Goal: Task Accomplishment & Management: Manage account settings

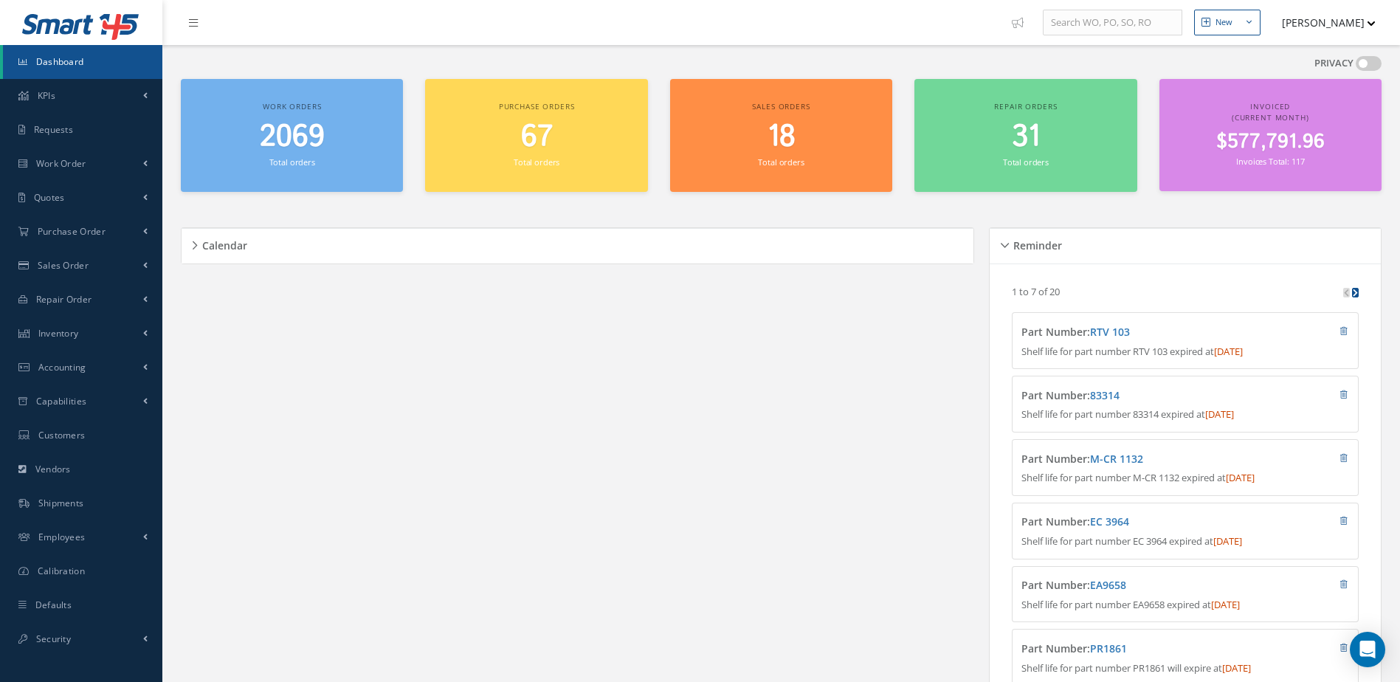
click at [291, 137] on span "2069" at bounding box center [292, 137] width 65 height 42
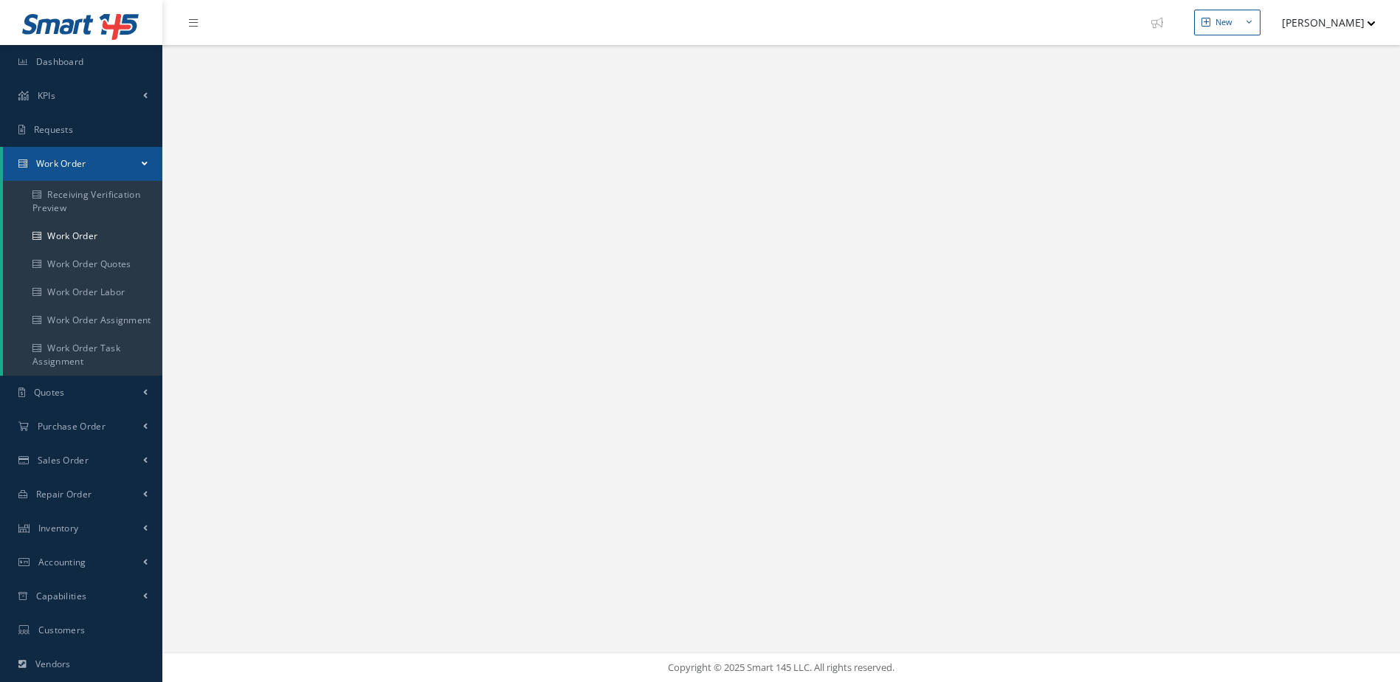
select select "25"
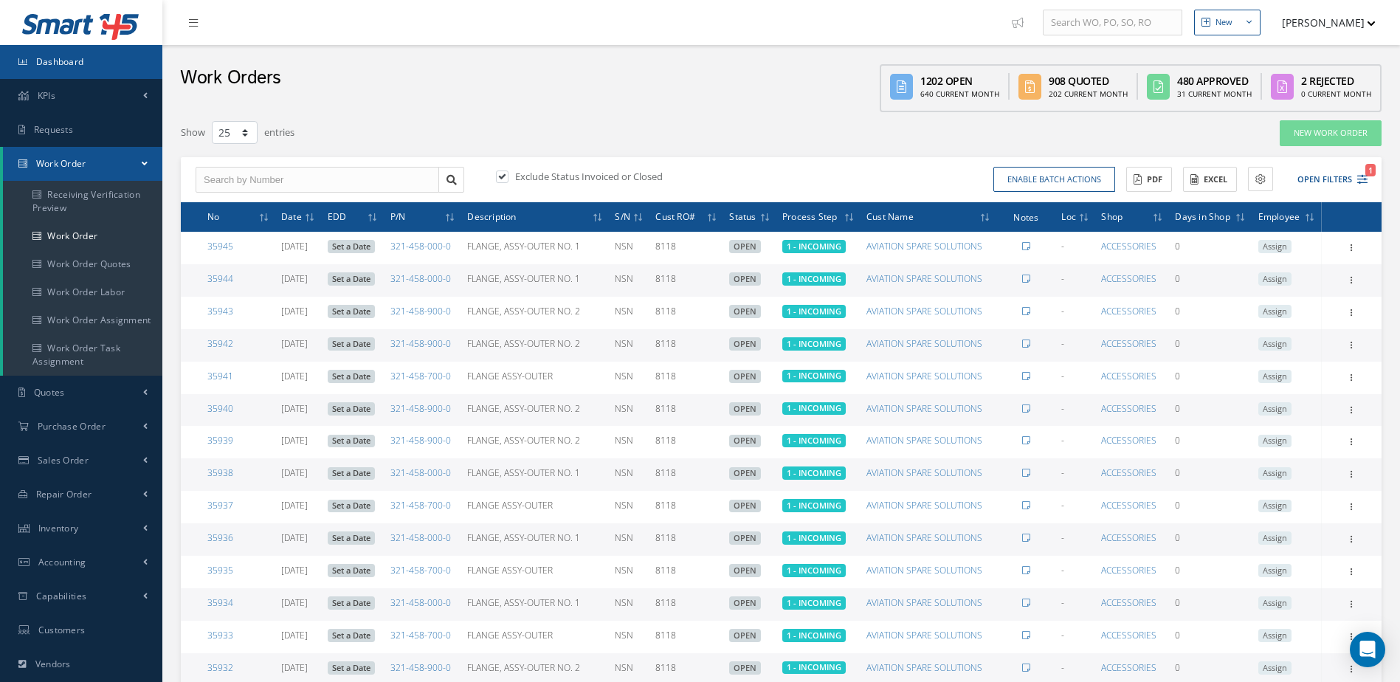
click at [53, 58] on span "Dashboard" at bounding box center [60, 61] width 48 height 13
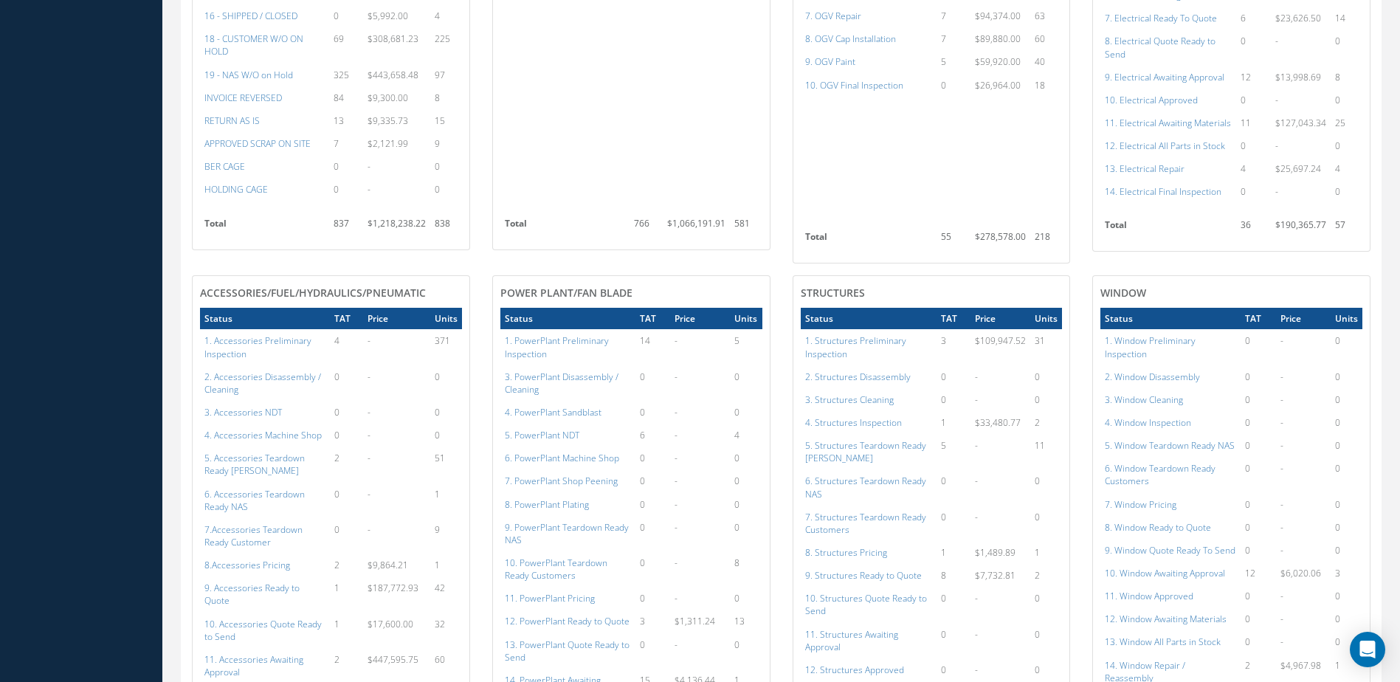
scroll to position [1255, 0]
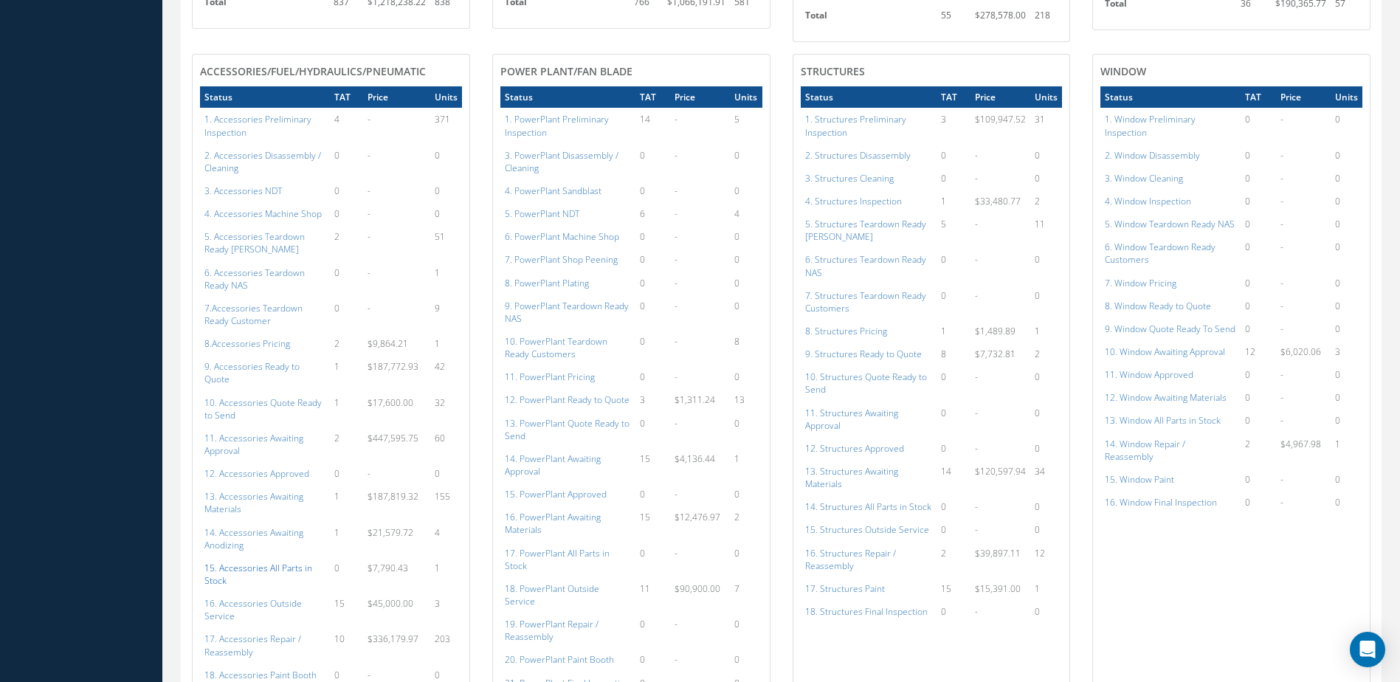
click at [278, 562] on a=115&excludeInternalCustomer=false&excludeInvoicedOrClosed=true&shop_id=14&filtersHidded"] "15. Accessories All Parts in Stock" at bounding box center [258, 574] width 108 height 25
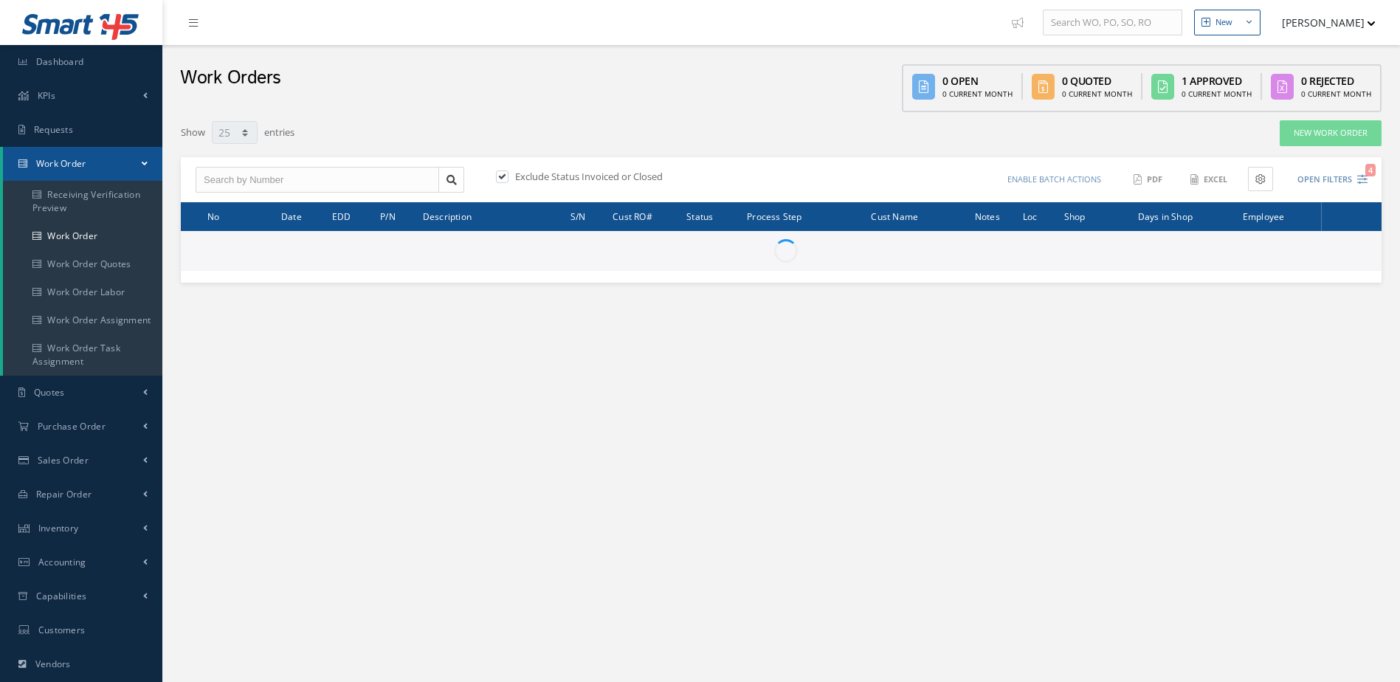
select select "25"
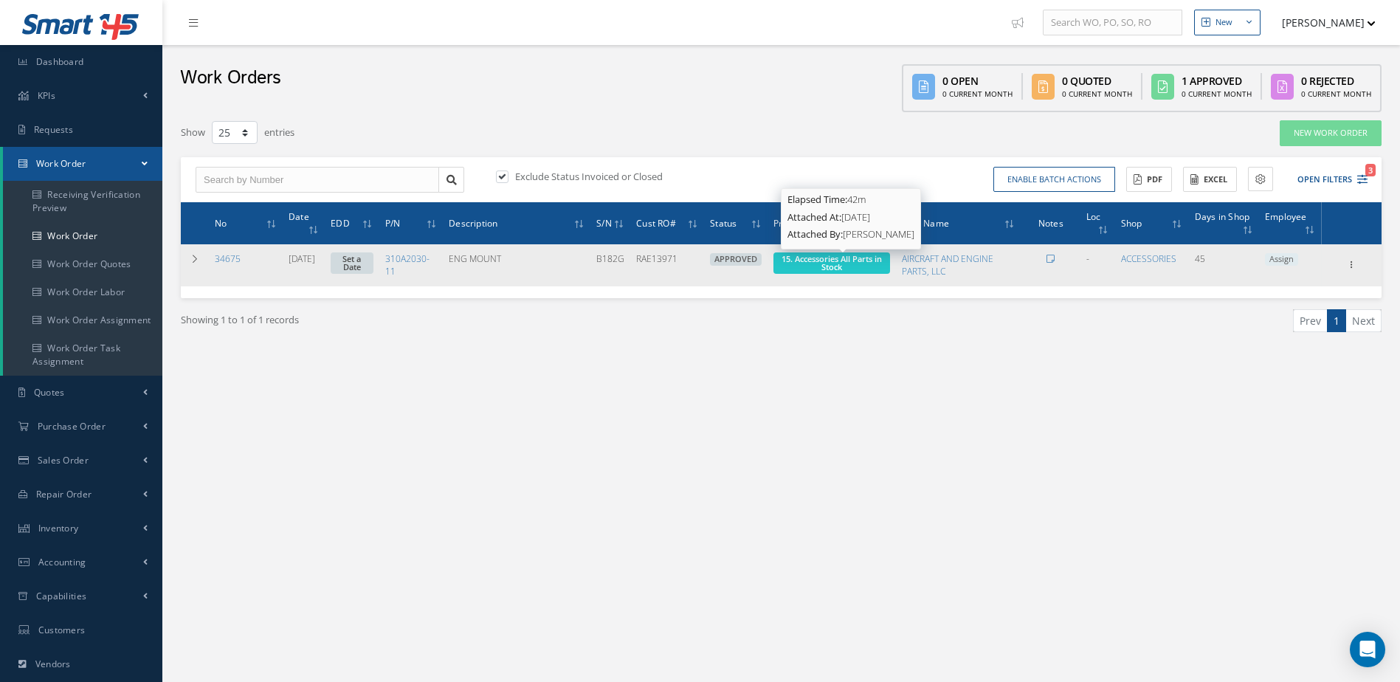
click at [843, 261] on span "15. Accessories All Parts in Stock" at bounding box center [832, 262] width 100 height 19
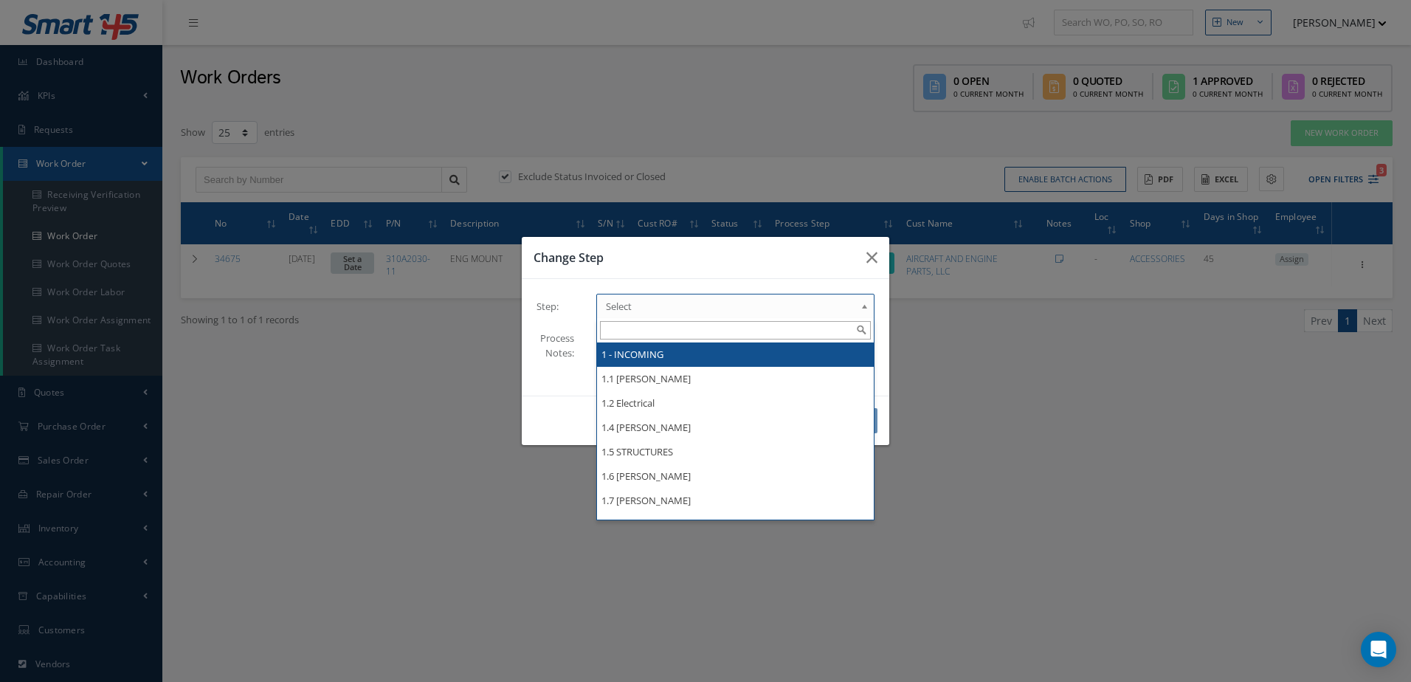
click at [745, 310] on span "Select" at bounding box center [730, 306] width 249 height 18
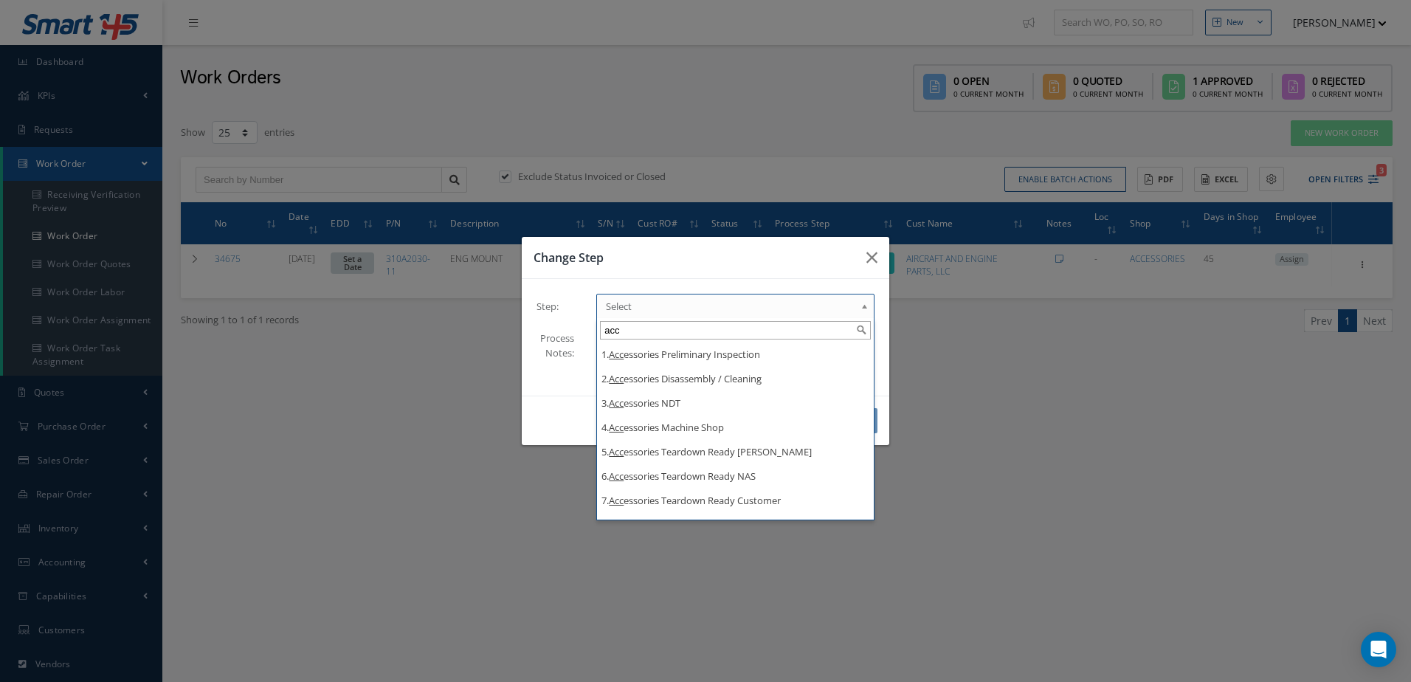
type input "acc"
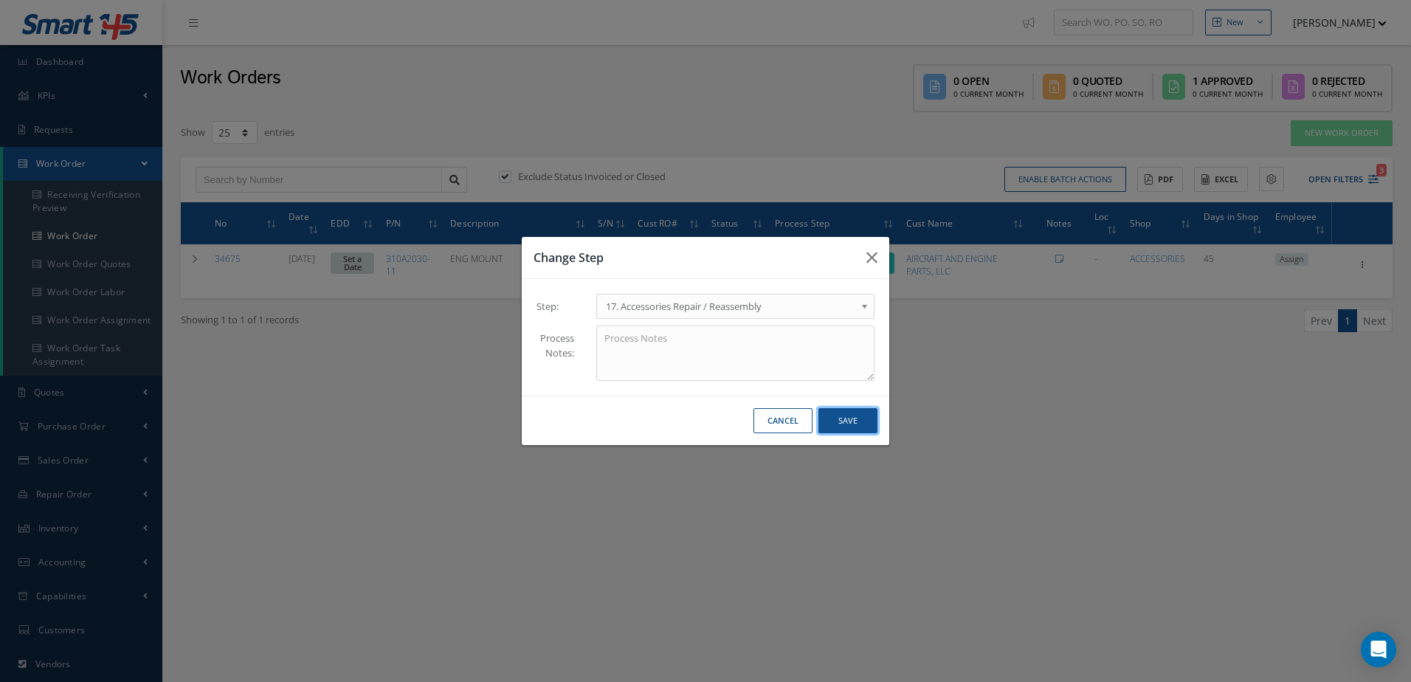
drag, startPoint x: 842, startPoint y: 425, endPoint x: 831, endPoint y: 429, distance: 11.7
click at [841, 427] on button "Save" at bounding box center [848, 421] width 59 height 26
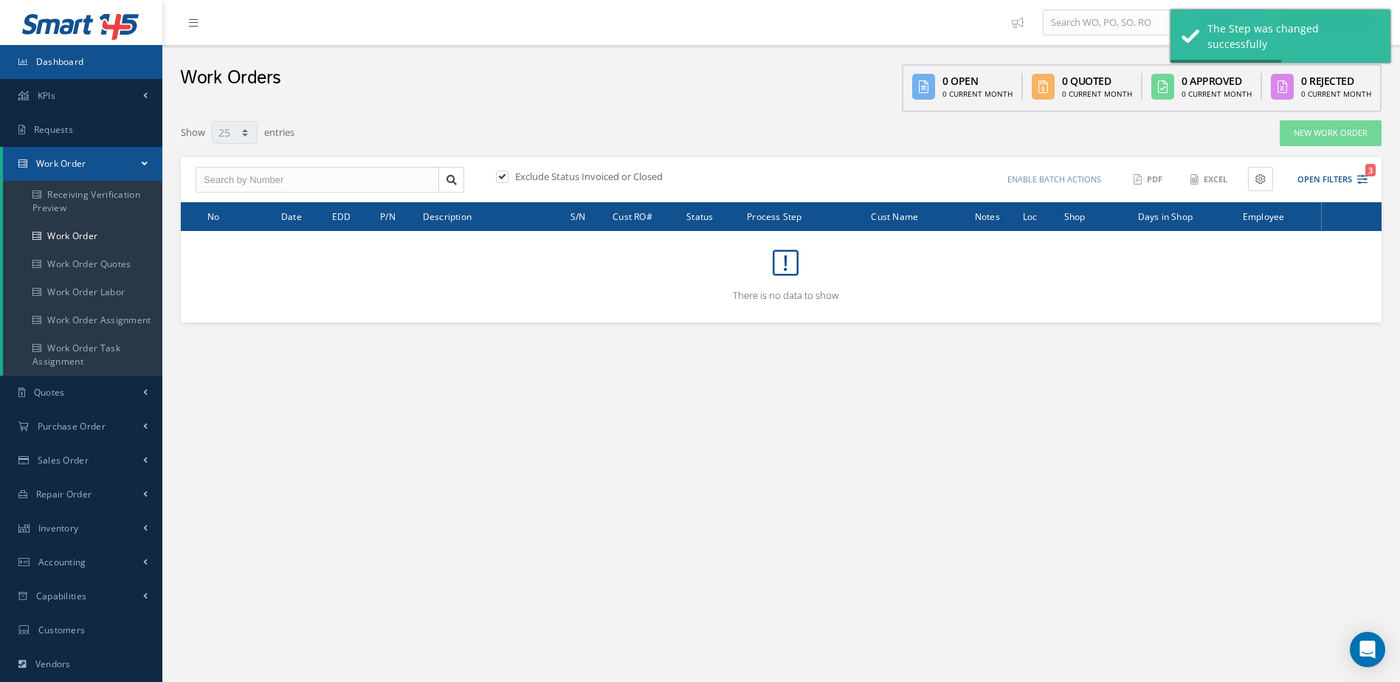
click at [101, 69] on link "Dashboard" at bounding box center [81, 62] width 162 height 34
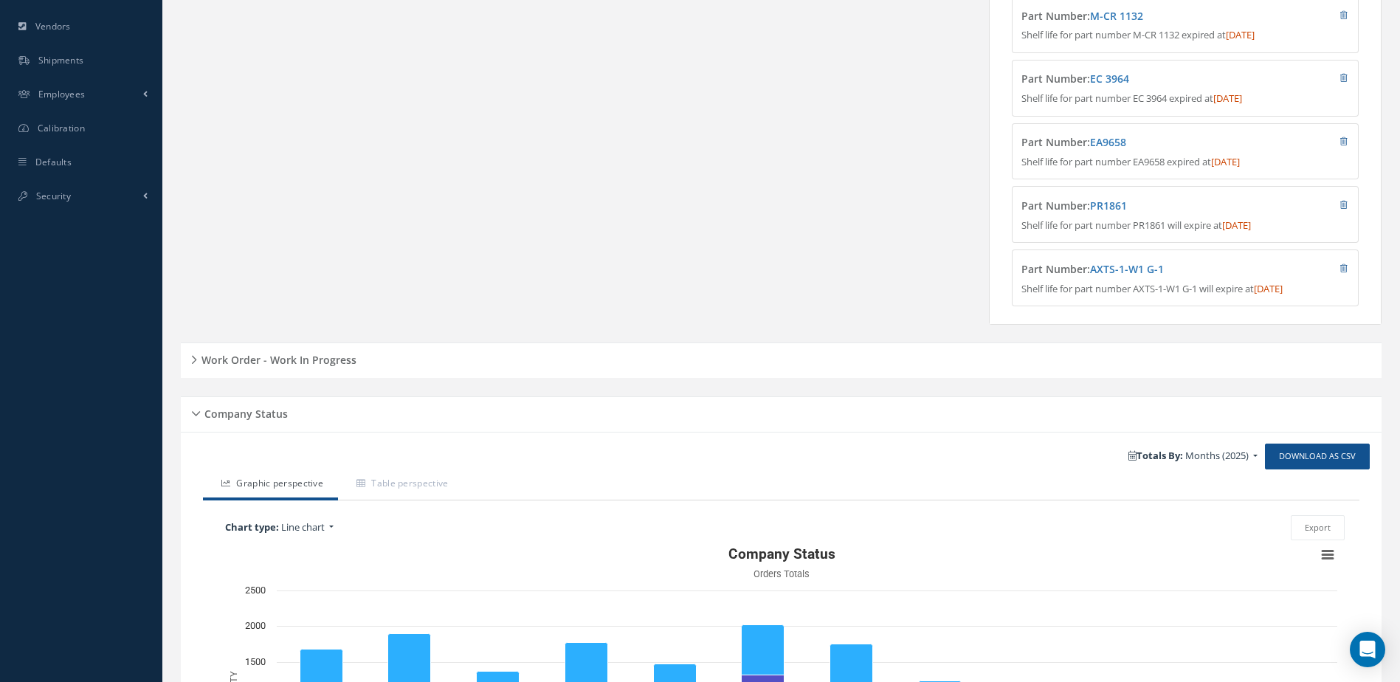
scroll to position [681, 0]
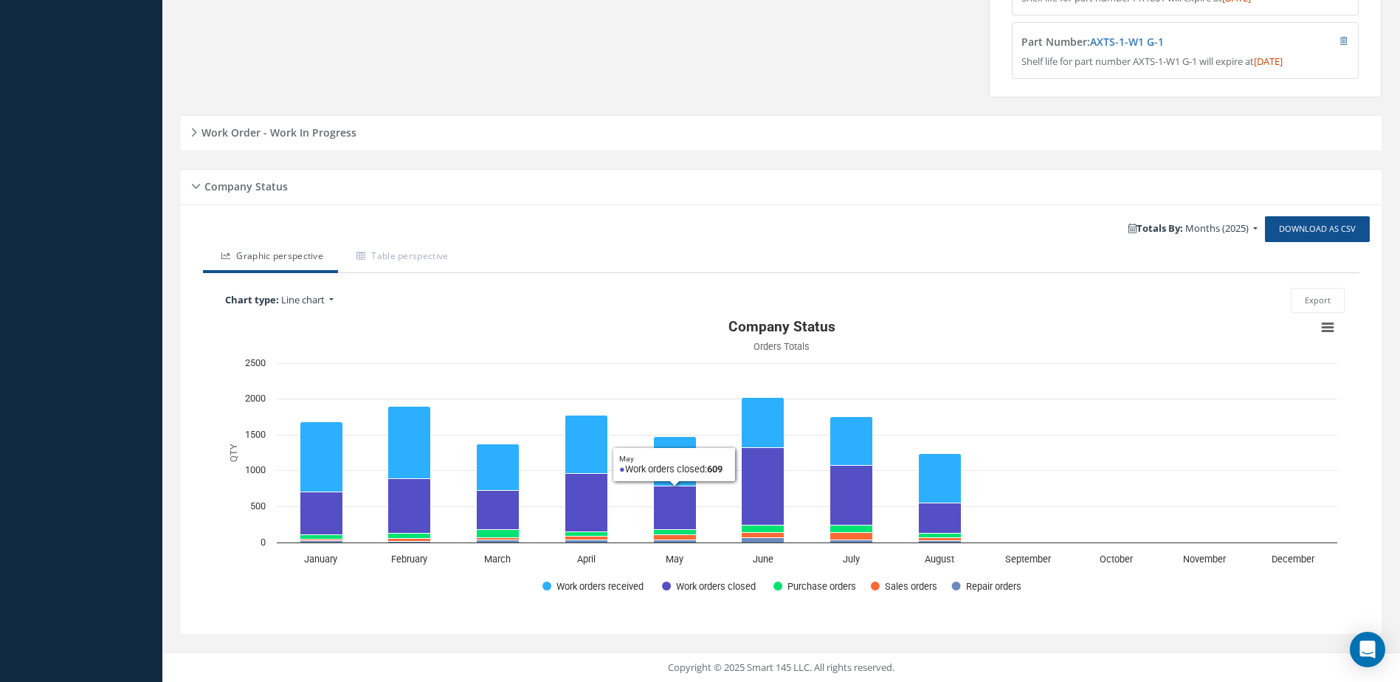
click at [330, 129] on h5 "Work Order - Work In Progress" at bounding box center [276, 131] width 159 height 18
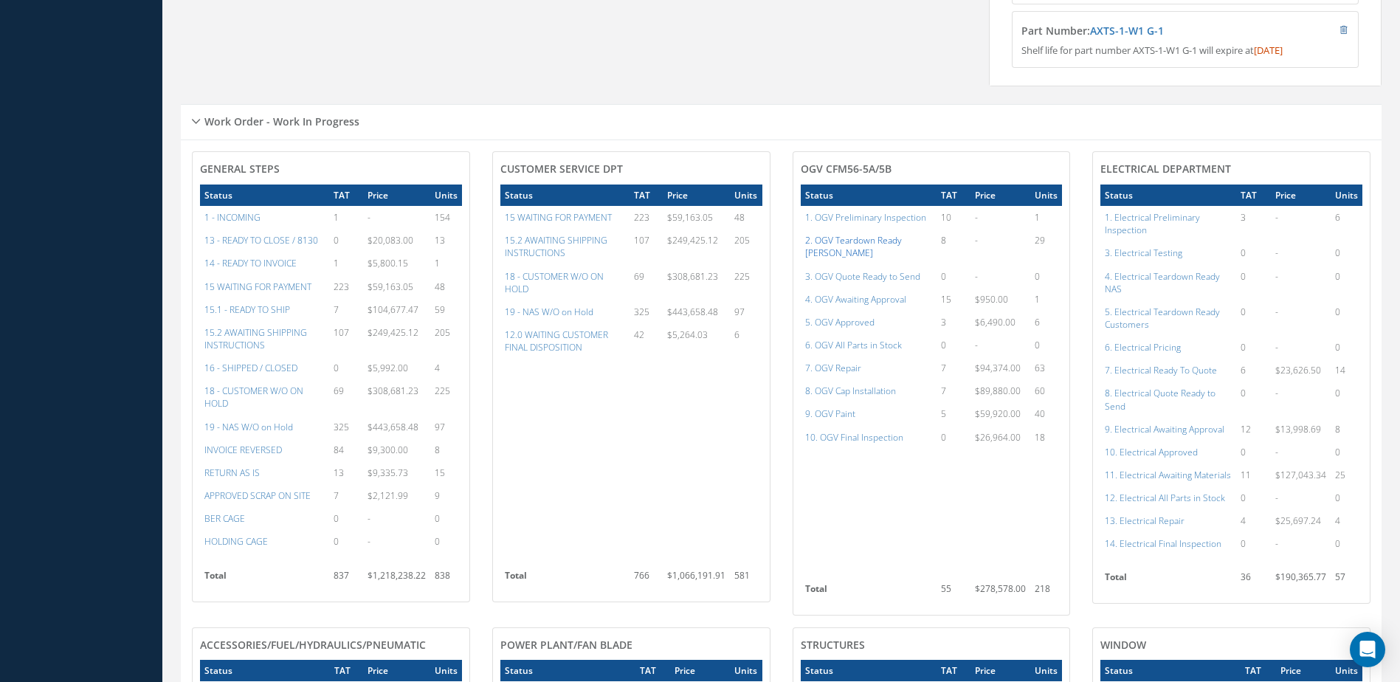
click at [881, 245] on a=75&excludeInternalCustomer=false&excludeInvoicedOrClosed=true&shop_id=15&filtersHidded"] "2. OGV Teardown Ready [PERSON_NAME]" at bounding box center [853, 246] width 97 height 25
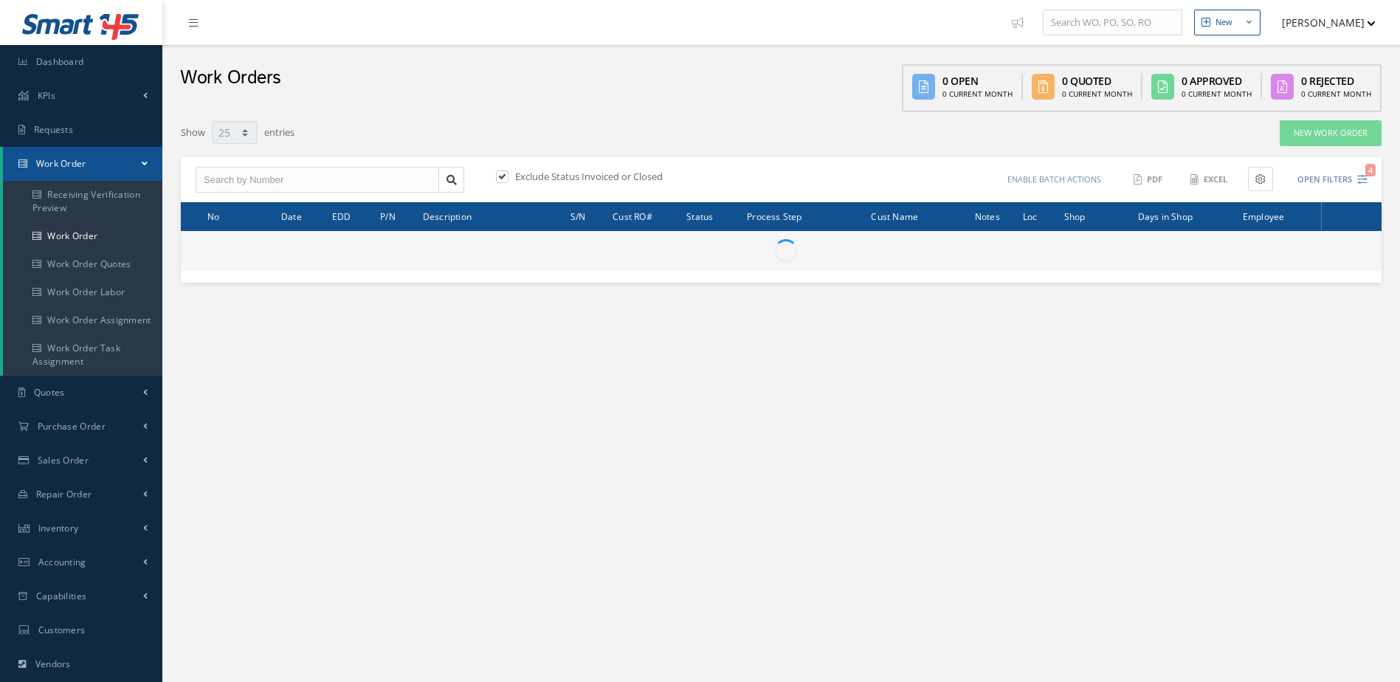
select select "25"
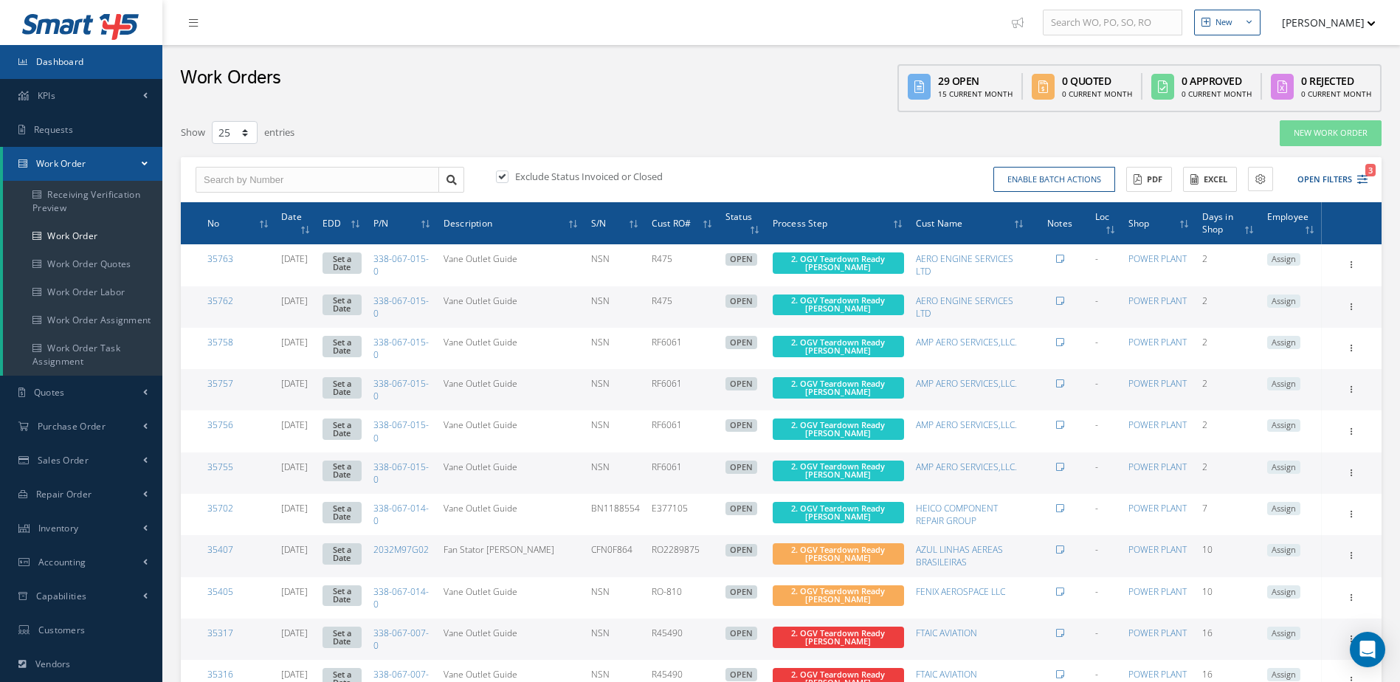
click at [44, 62] on span "Dashboard" at bounding box center [60, 61] width 48 height 13
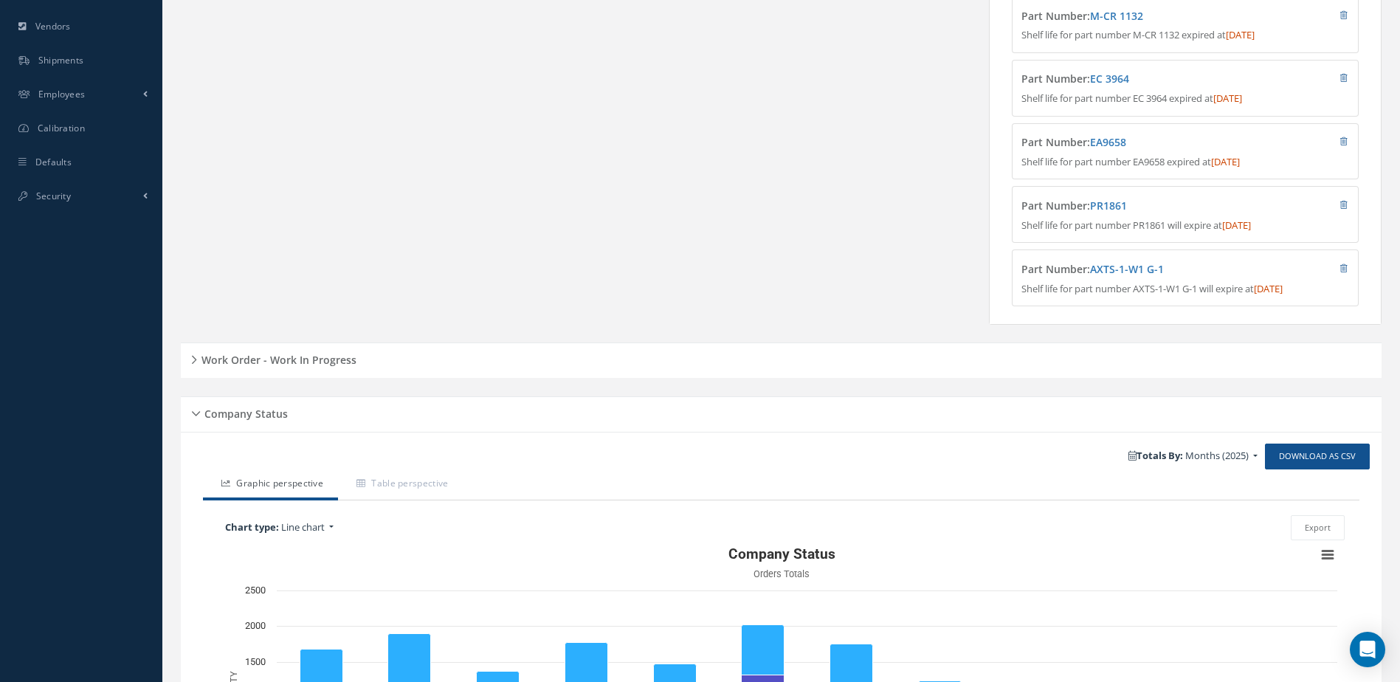
scroll to position [681, 0]
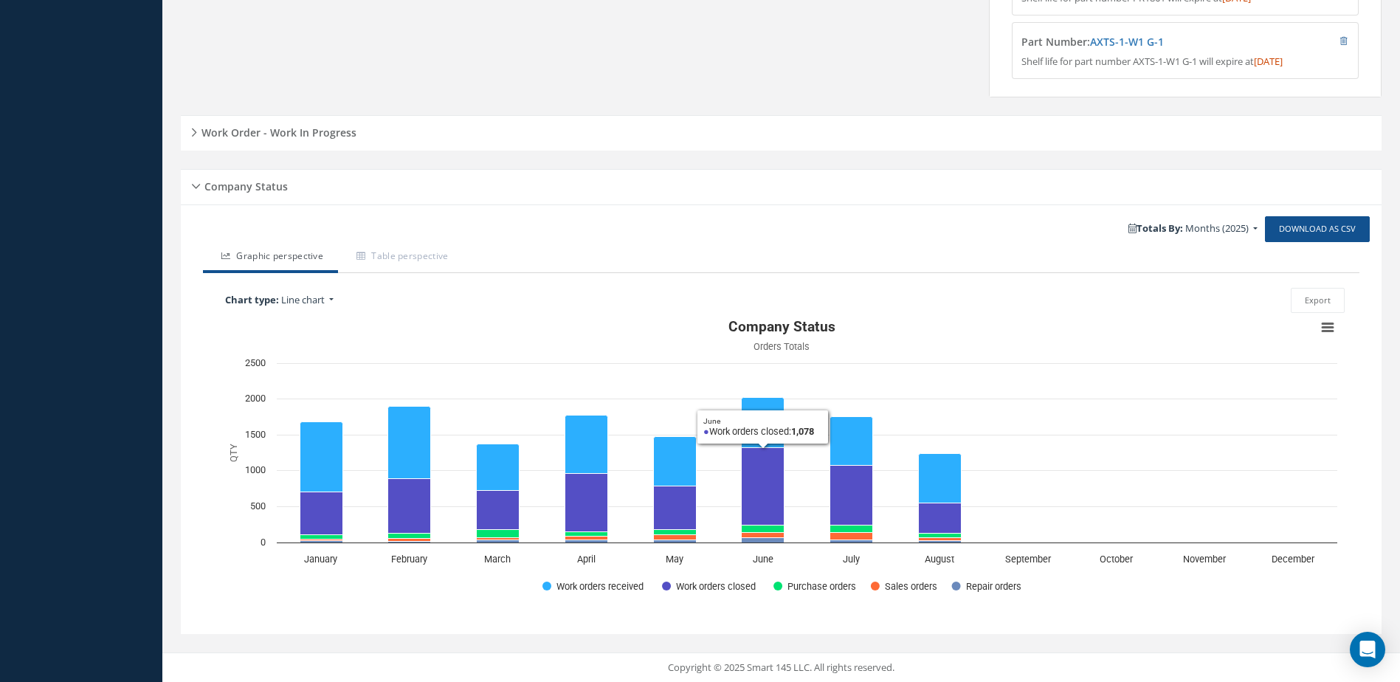
click at [287, 126] on h5 "Work Order - Work In Progress" at bounding box center [276, 131] width 159 height 18
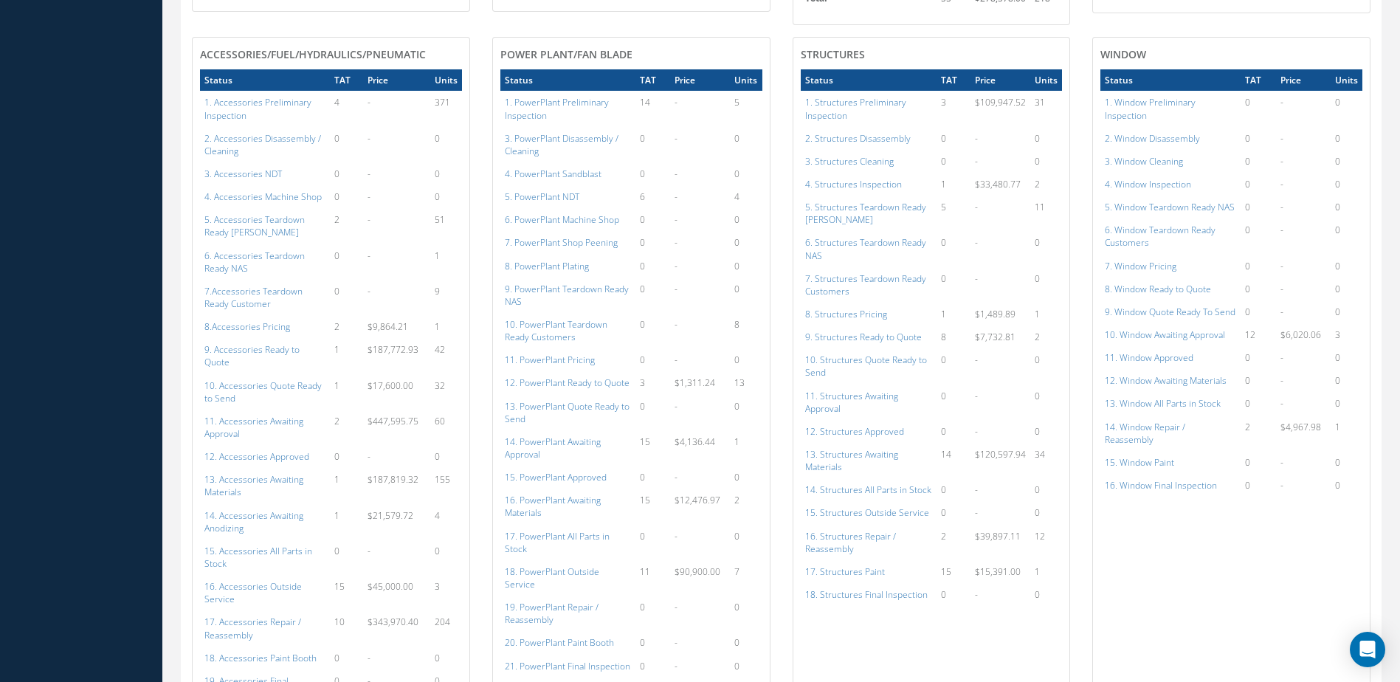
scroll to position [1124, 0]
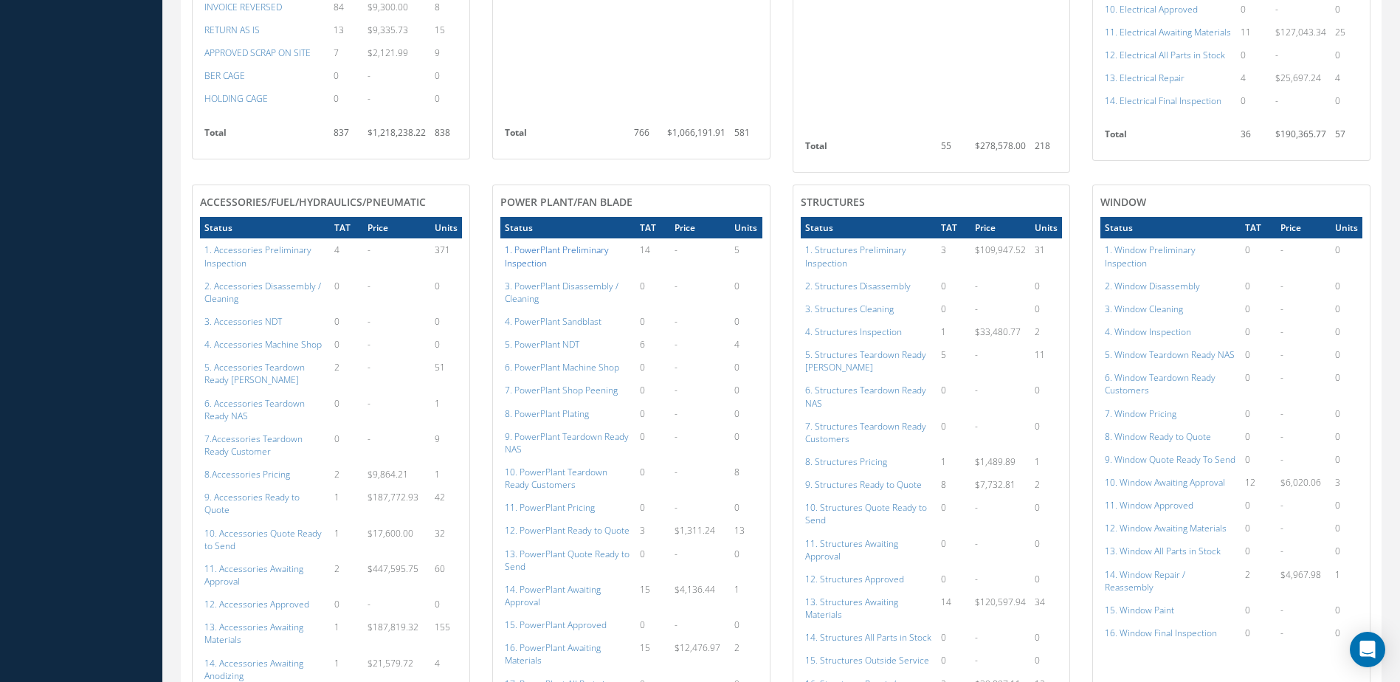
click at [531, 252] on a=120&excludeInternalCustomer=false&excludeInvoicedOrClosed=true&shop_id=15&filtersHidded"] "1. PowerPlant Preliminary Inspection" at bounding box center [557, 256] width 104 height 25
click at [858, 249] on a=141&excludeInternalCustomer=false&excludeInvoicedOrClosed=true&shop_id=3&filtersHidded"] "1. Structures Preliminary Inspection" at bounding box center [855, 256] width 101 height 25
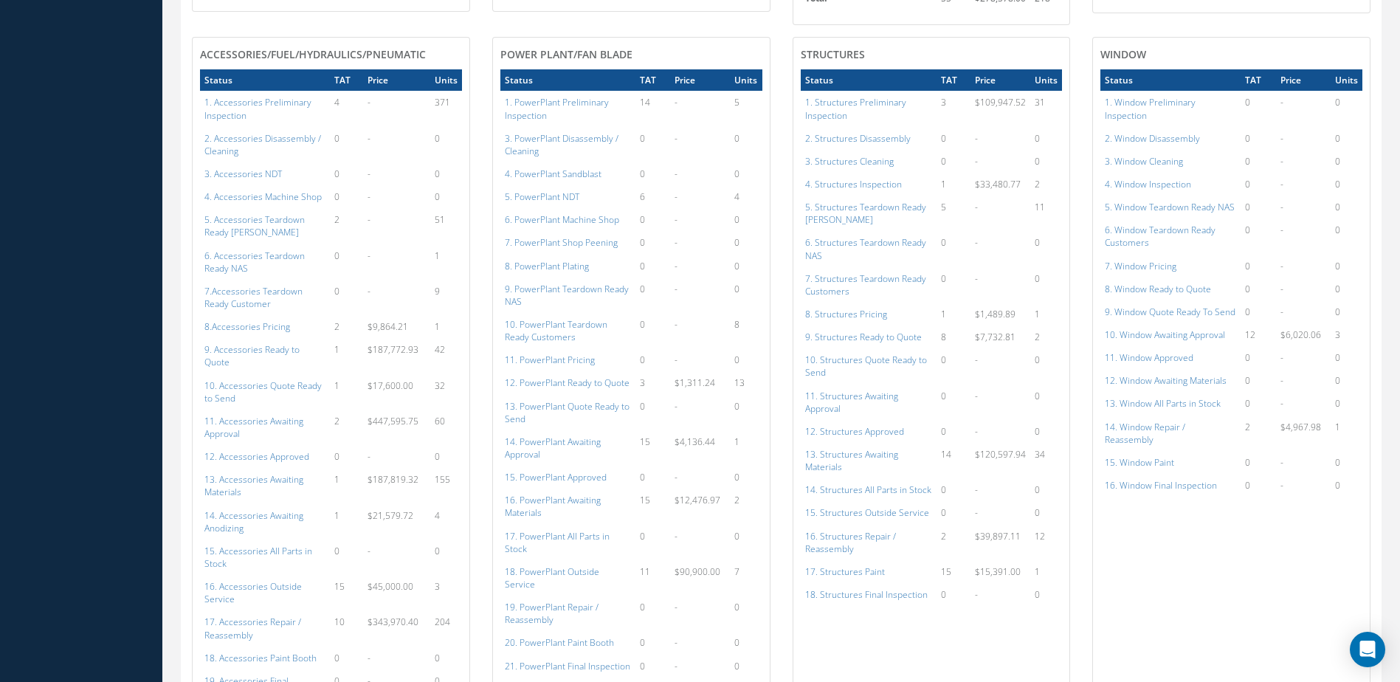
scroll to position [1346, 0]
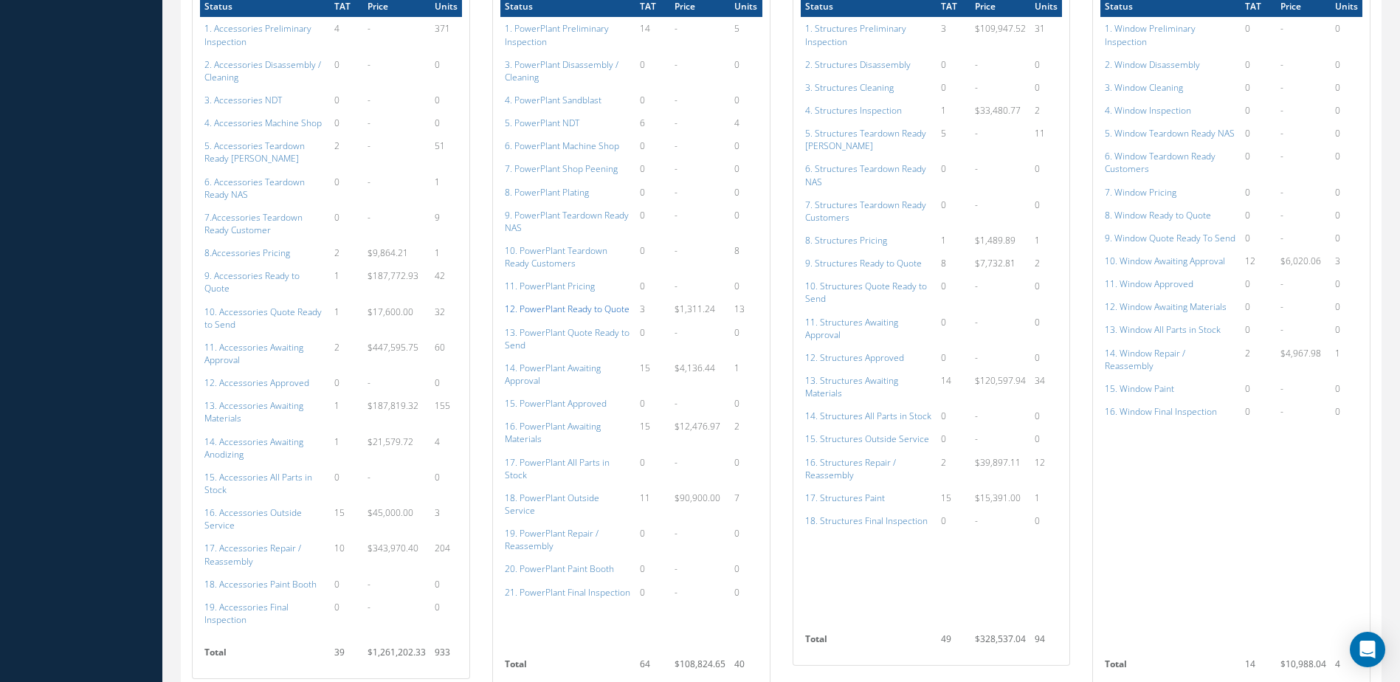
click at [596, 310] on a=131&excludeInternalCustomer=false&excludeInvoicedOrClosed=true&shop_id=15&filtersHidded"] "12. PowerPlant Ready to Quote" at bounding box center [567, 309] width 125 height 13
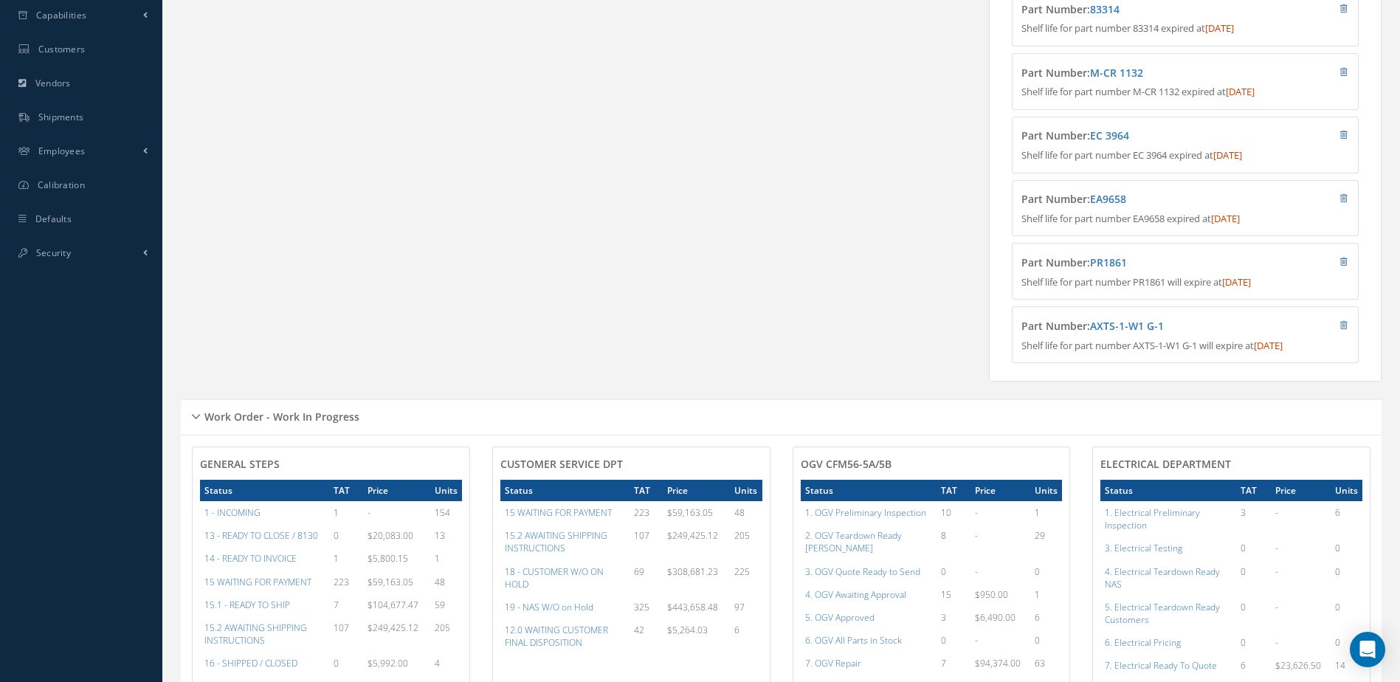
scroll to position [607, 0]
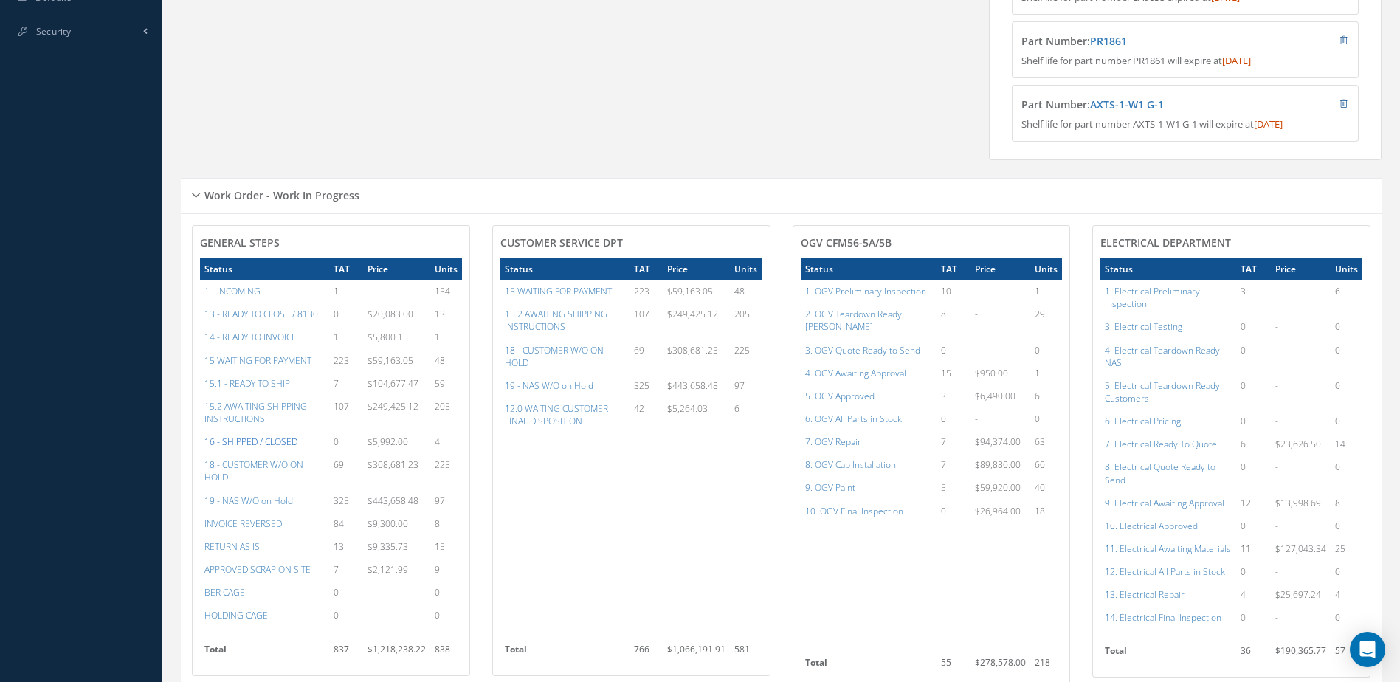
click at [271, 448] on a=22&excludeInternalCustomer=false&excludeInvoicedOrClosed=true&&filtersHidded"] "16 - SHIPPED / CLOSED" at bounding box center [250, 441] width 93 height 13
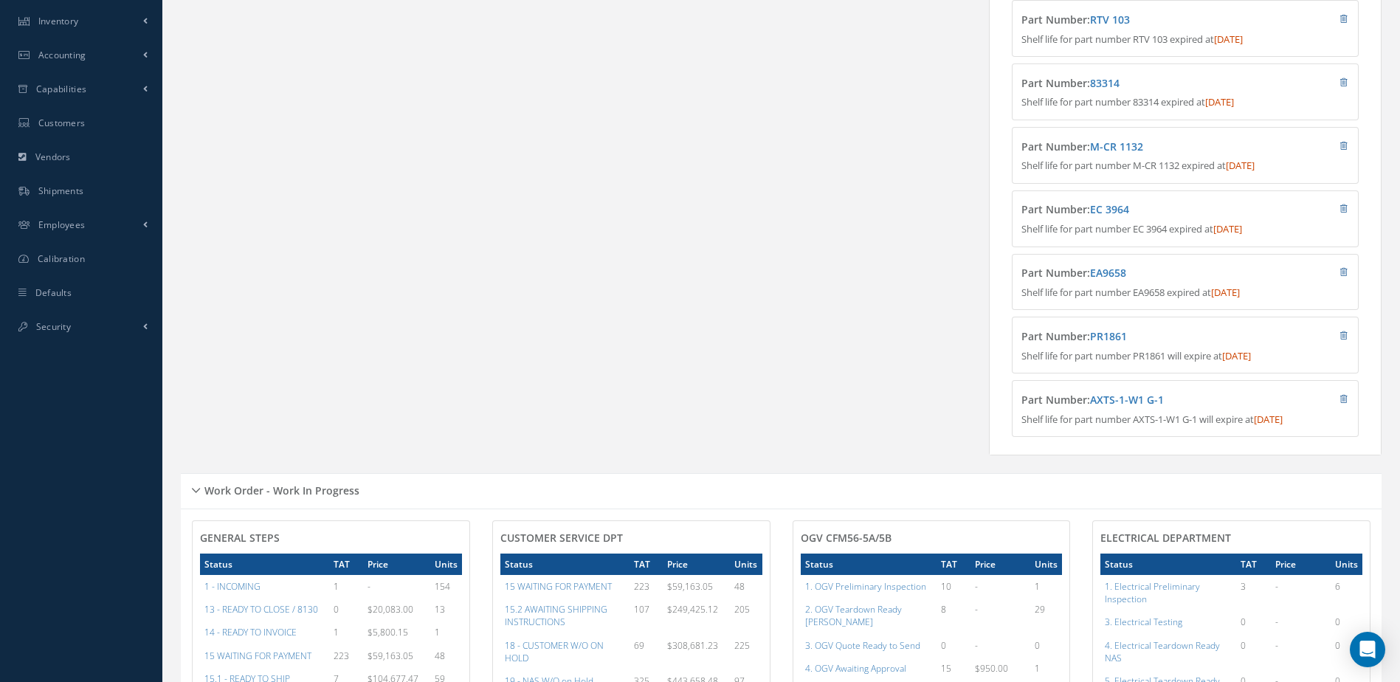
scroll to position [0, 0]
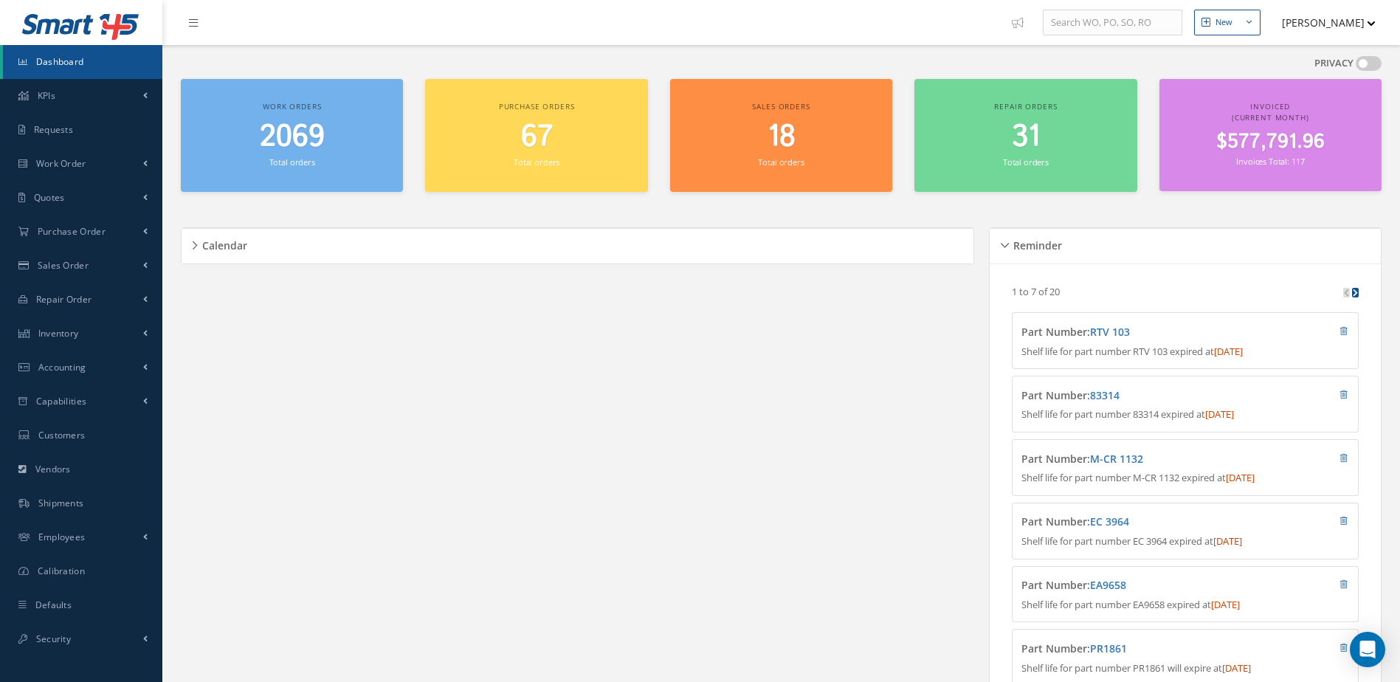
click at [317, 128] on span "2069" at bounding box center [292, 137] width 65 height 42
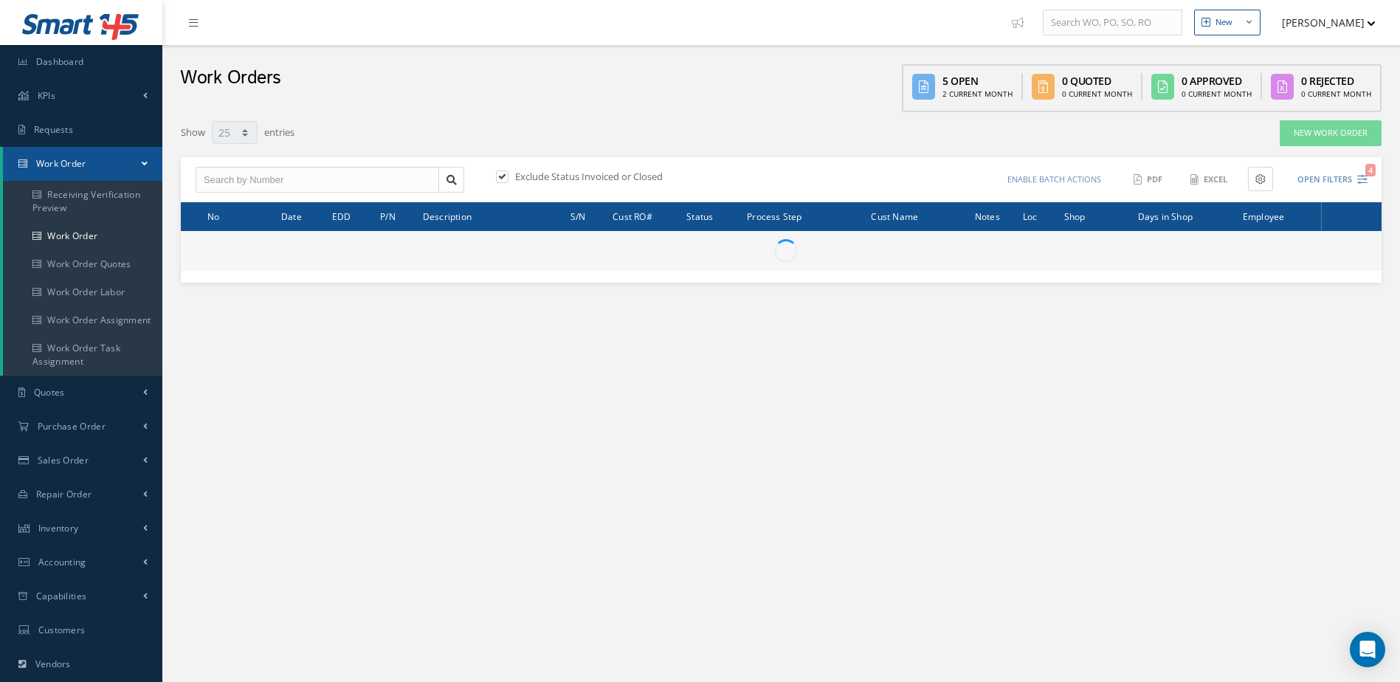
select select "25"
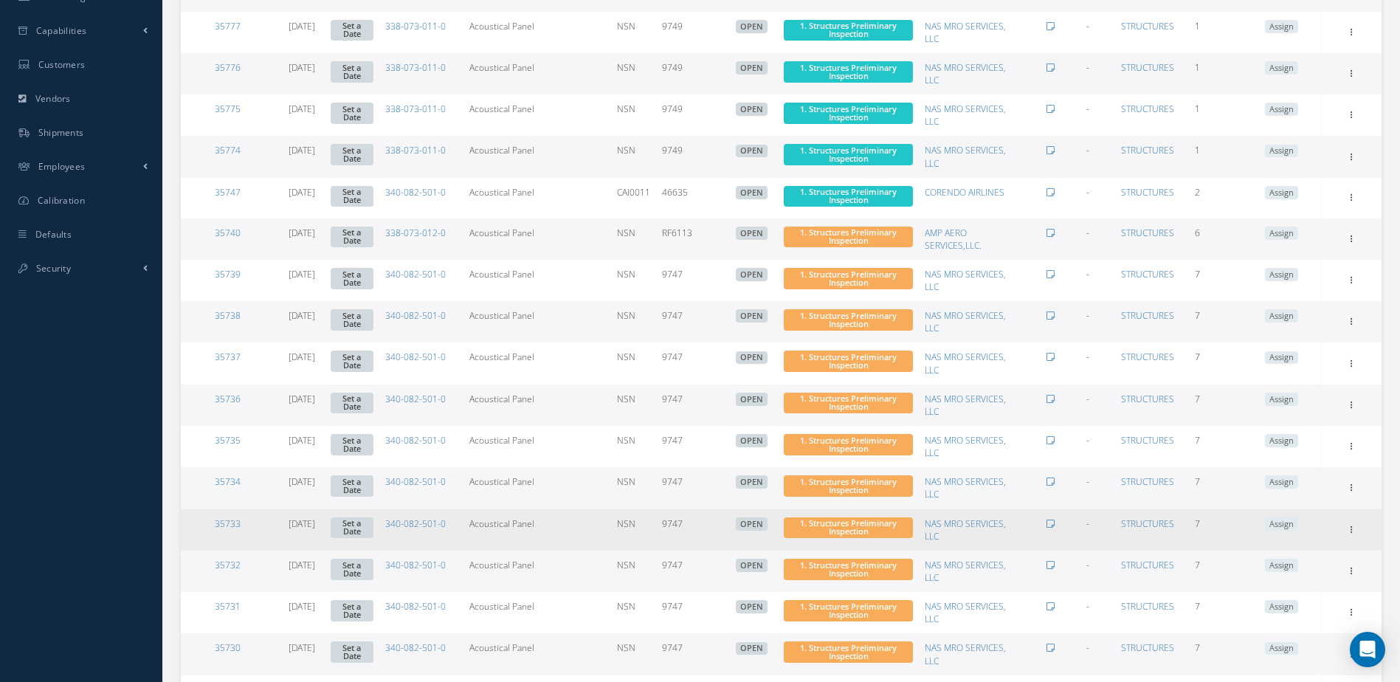
scroll to position [713, 0]
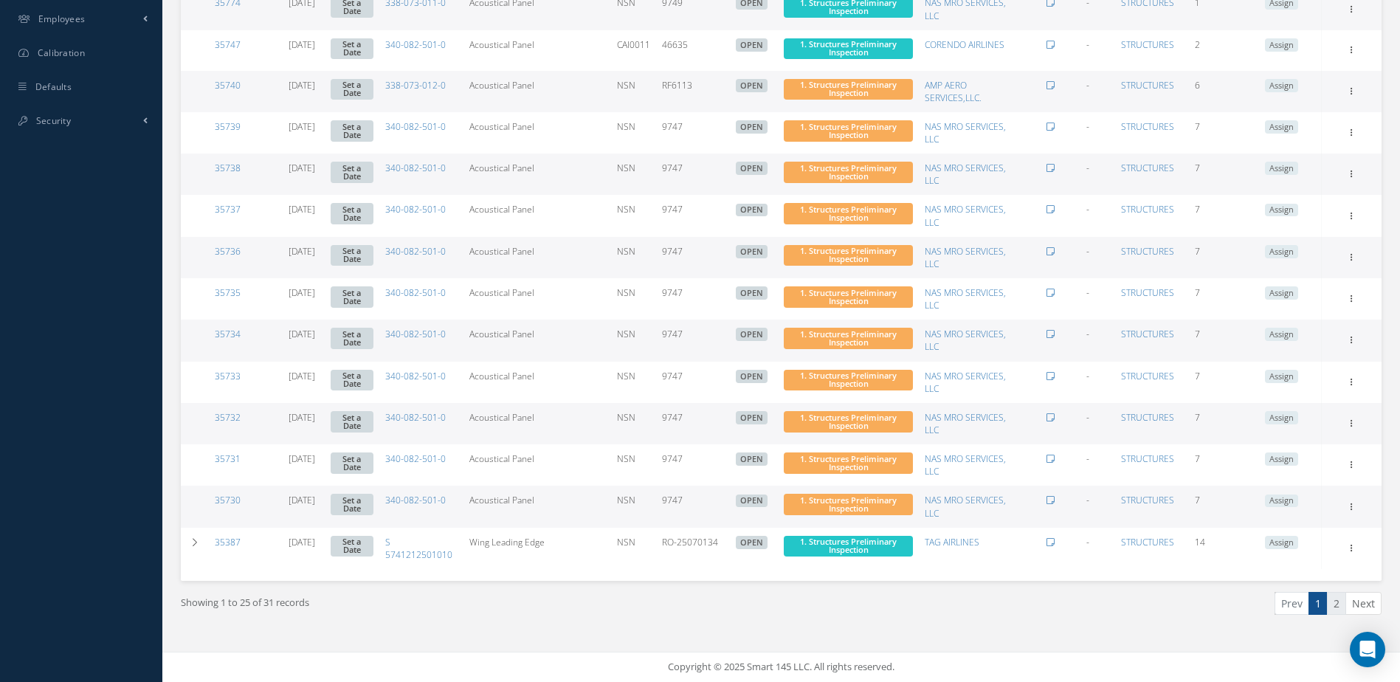
click at [1340, 605] on link "2" at bounding box center [1336, 603] width 19 height 23
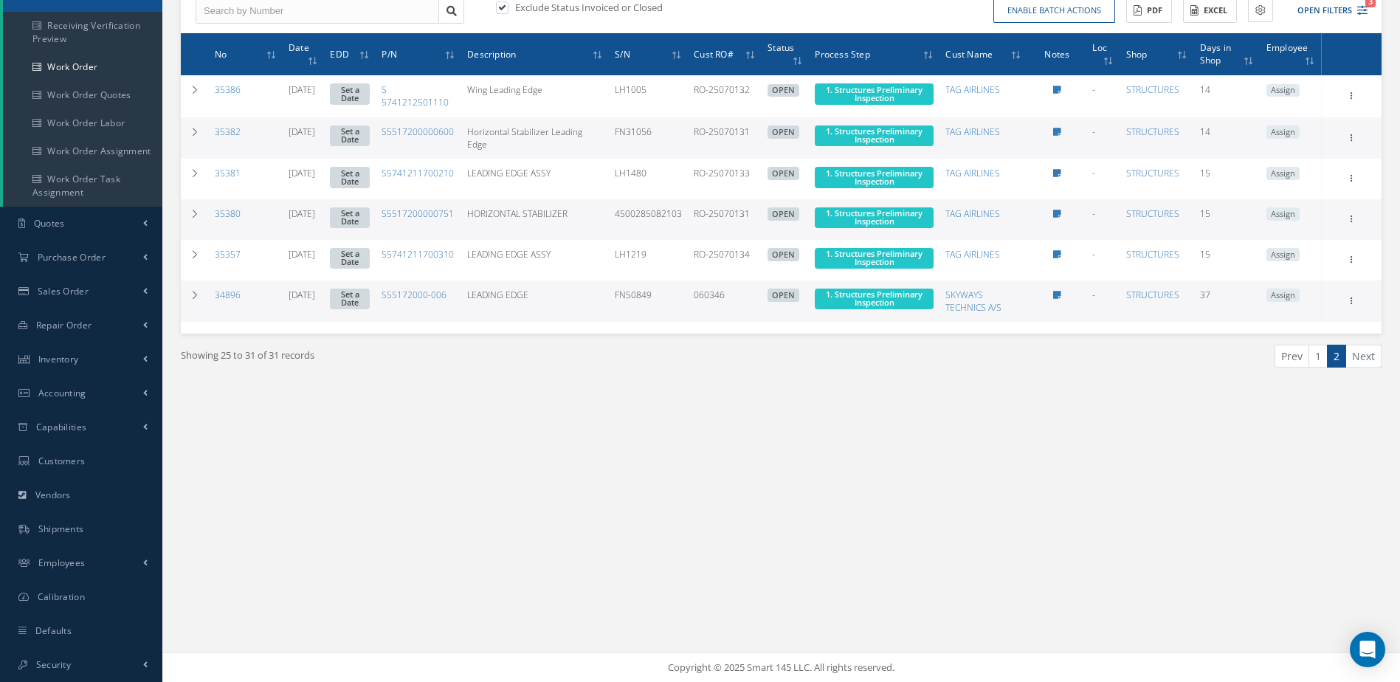
scroll to position [0, 0]
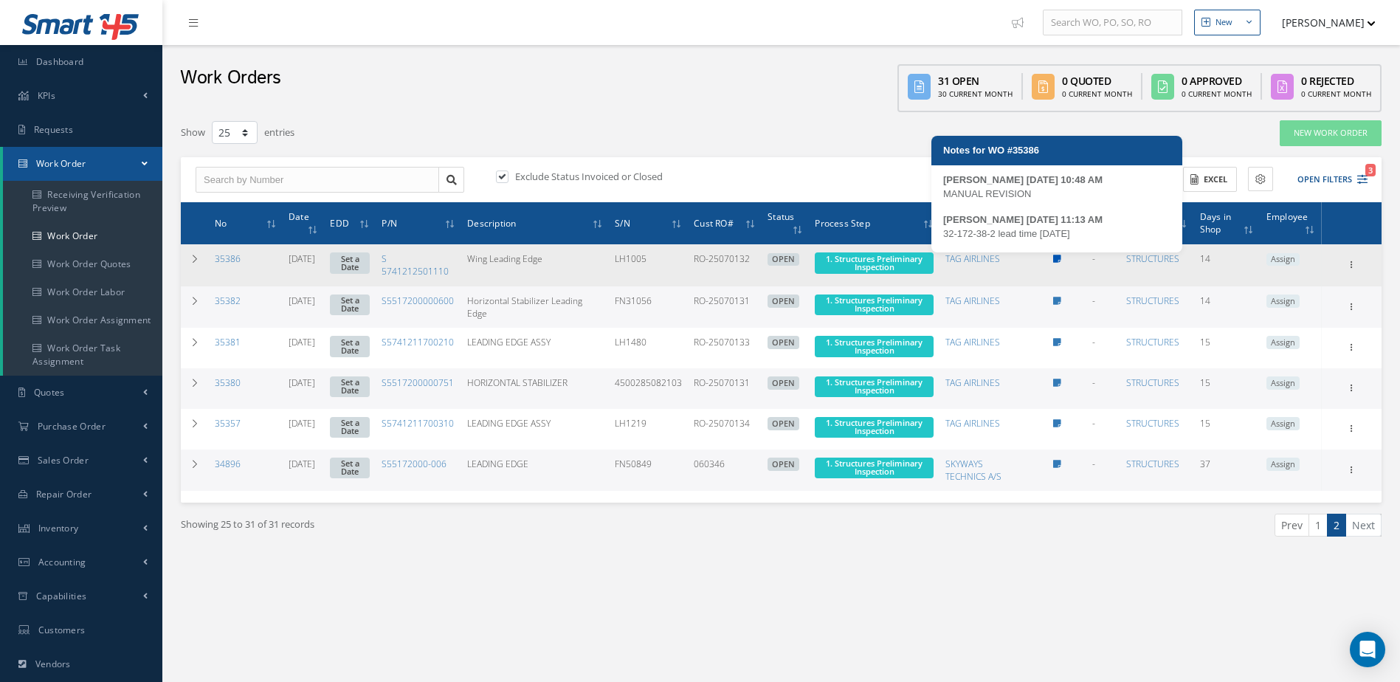
click at [1058, 262] on icon at bounding box center [1057, 259] width 8 height 9
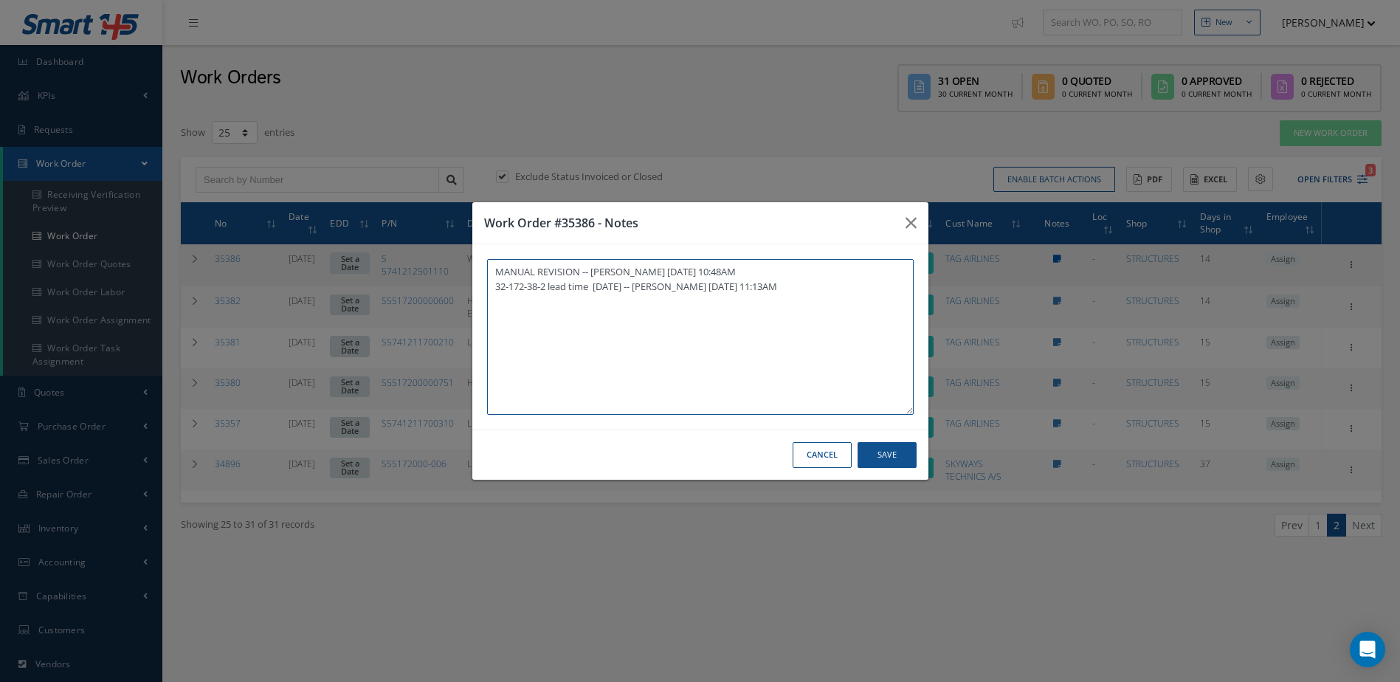
type textarea "MANUAL REVISION -- Jerry Franco 08/07/2025 10:48AM 32-172-38-2 lead time 2025/1…"
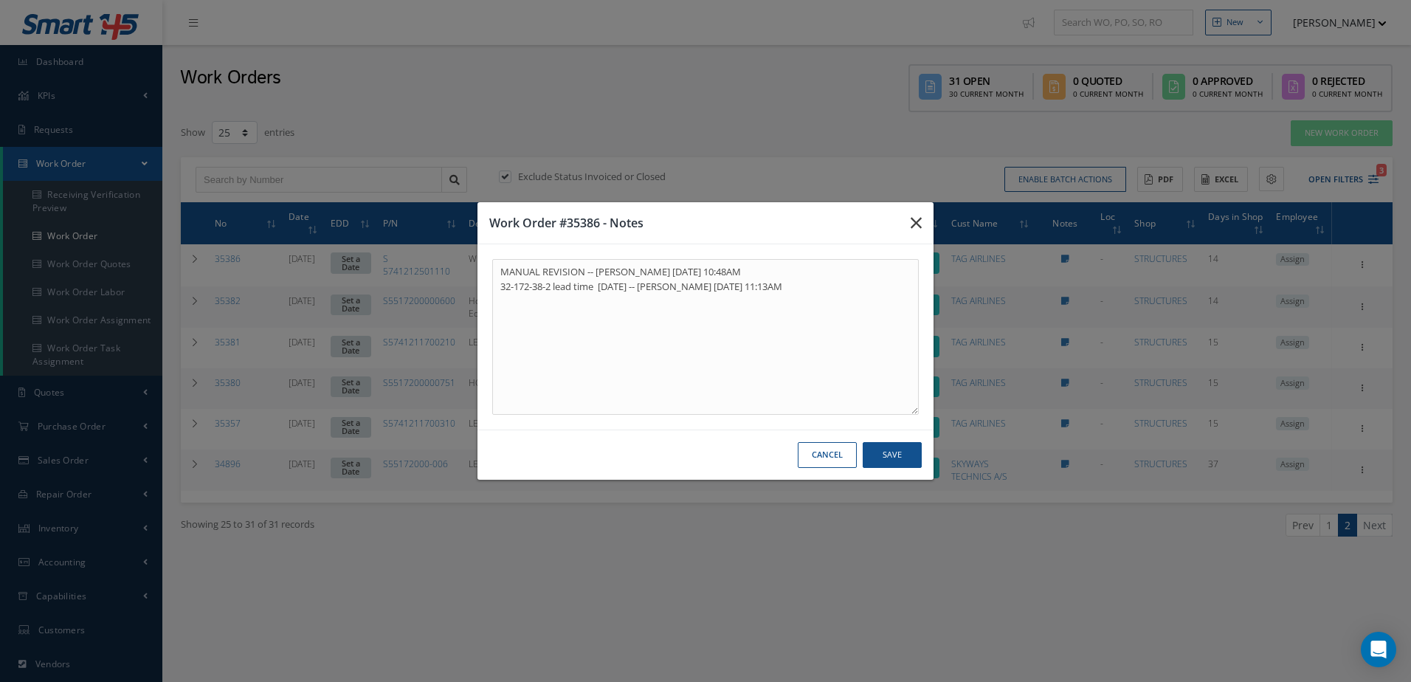
click at [919, 223] on icon "button" at bounding box center [916, 223] width 11 height 18
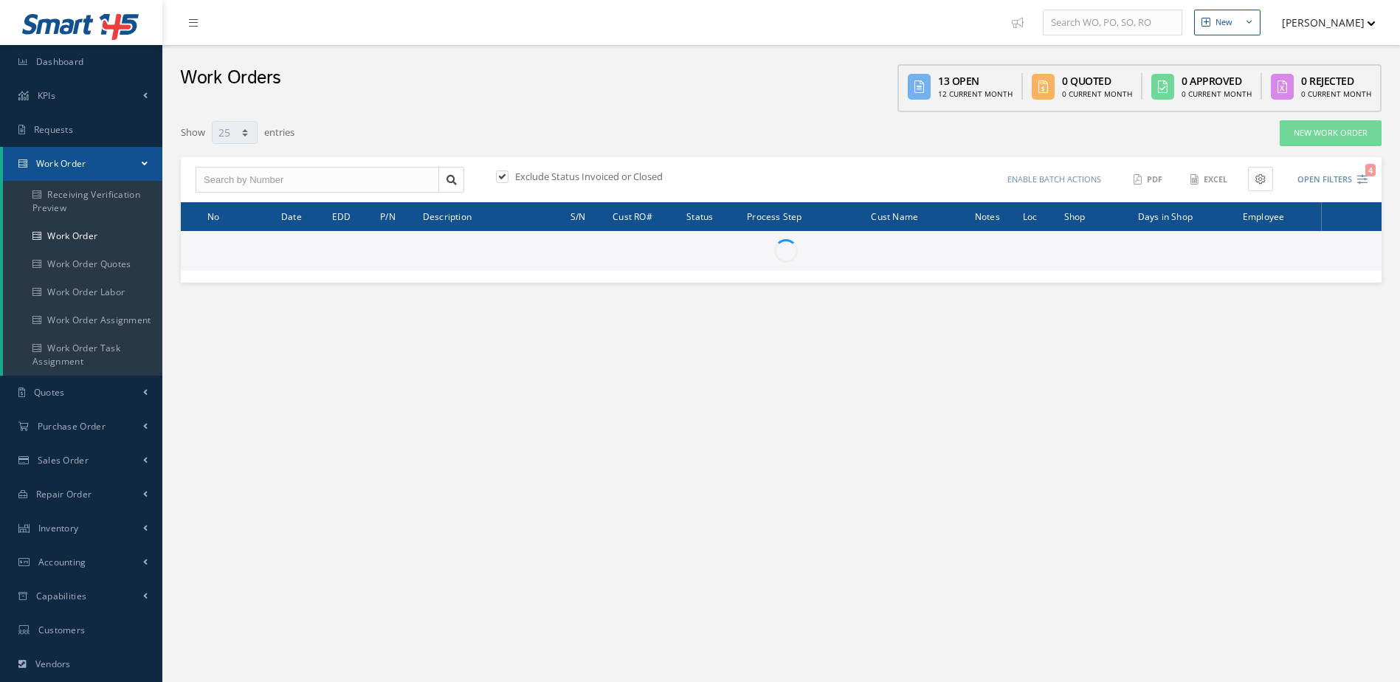
select select "25"
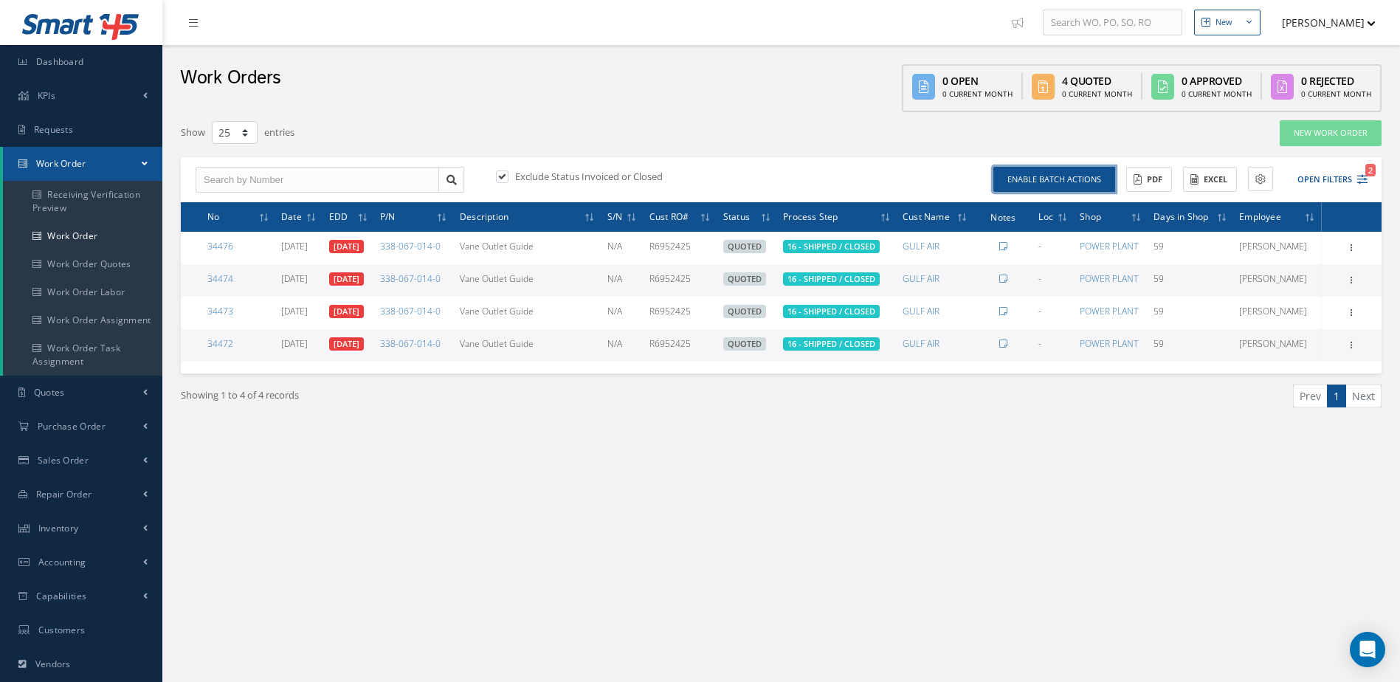
click at [1050, 176] on button "Enable batch actions" at bounding box center [1055, 180] width 122 height 26
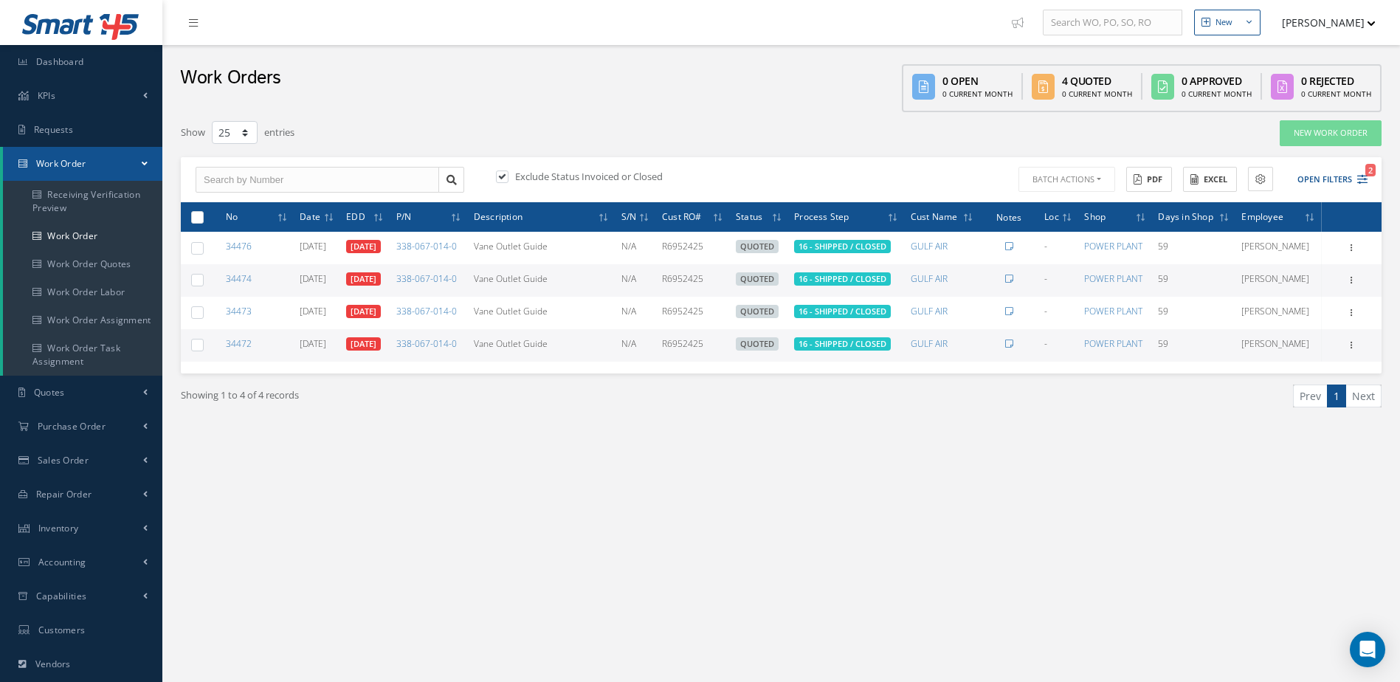
click at [203, 211] on label at bounding box center [203, 216] width 0 height 13
click at [200, 213] on input "checkbox" at bounding box center [198, 218] width 10 height 10
checkbox input "true"
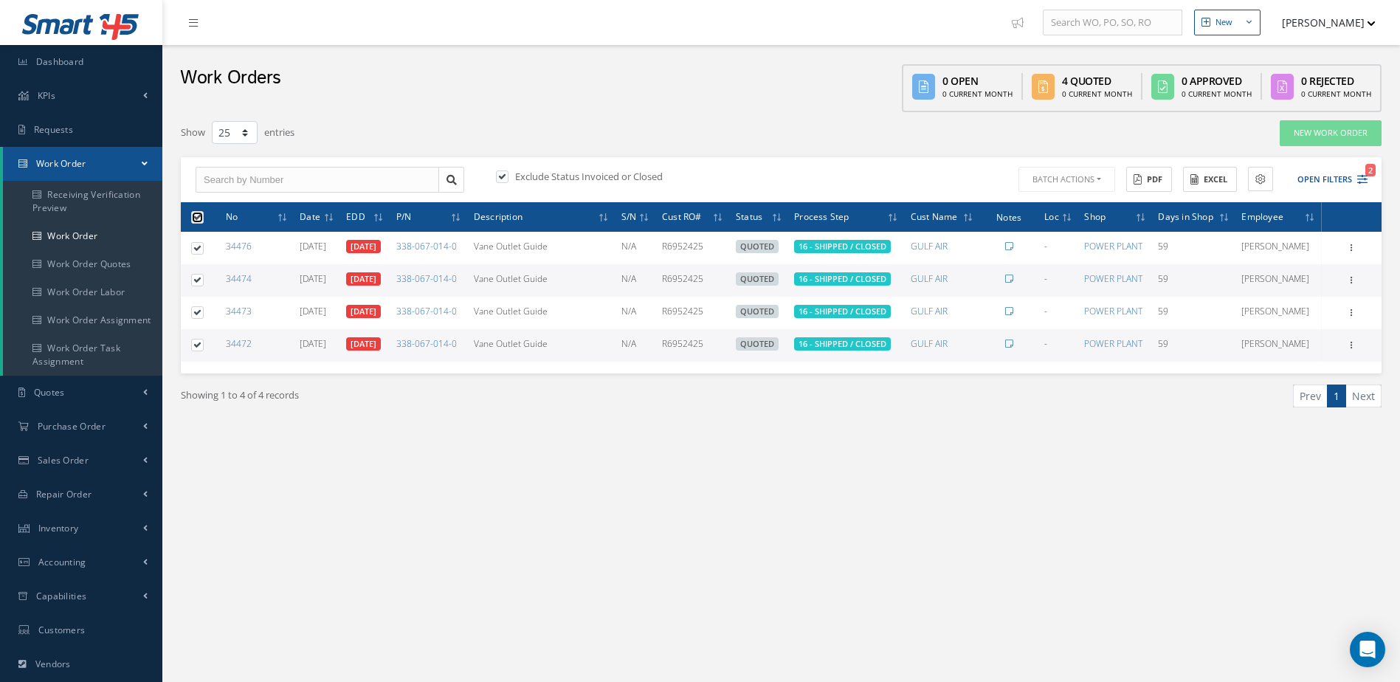
checkbox input "true"
click at [1094, 184] on button "Batch Actions" at bounding box center [1066, 180] width 100 height 26
click at [1074, 221] on link "Close Work Orders" at bounding box center [1075, 223] width 118 height 20
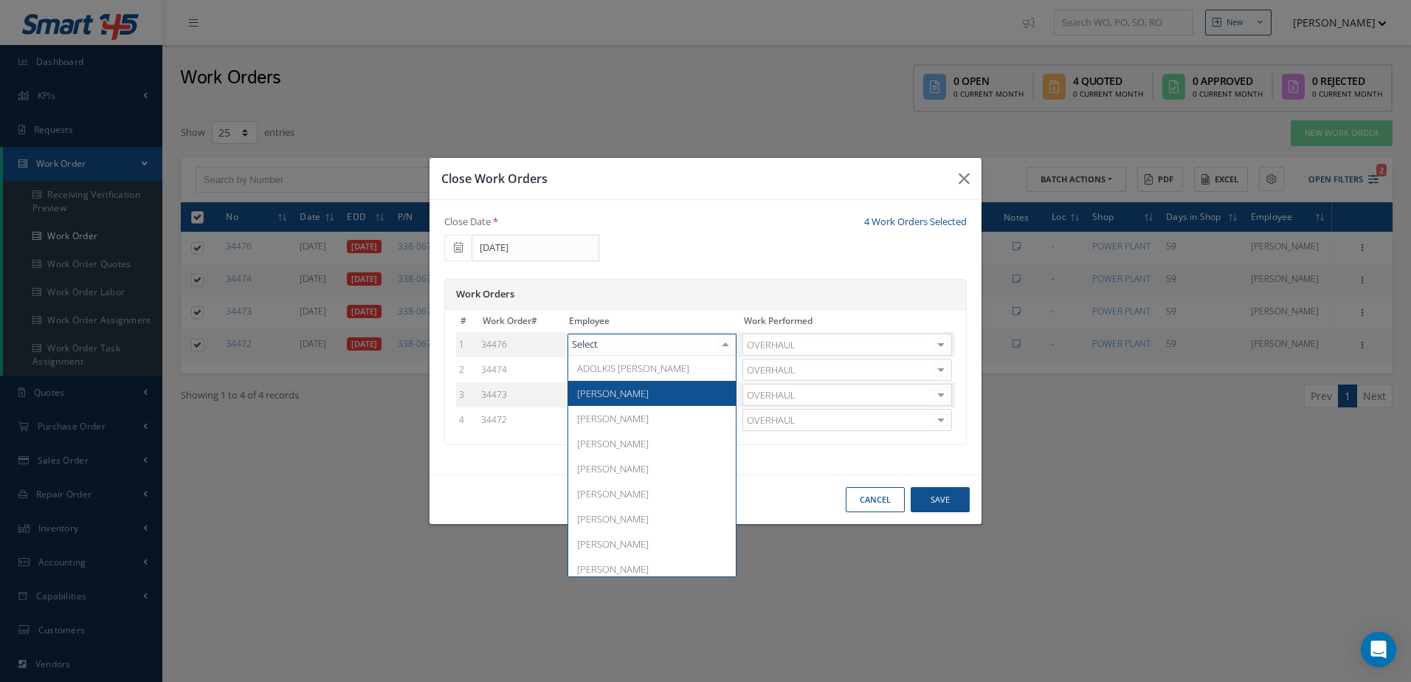
click at [626, 394] on span "[PERSON_NAME]" at bounding box center [613, 393] width 72 height 13
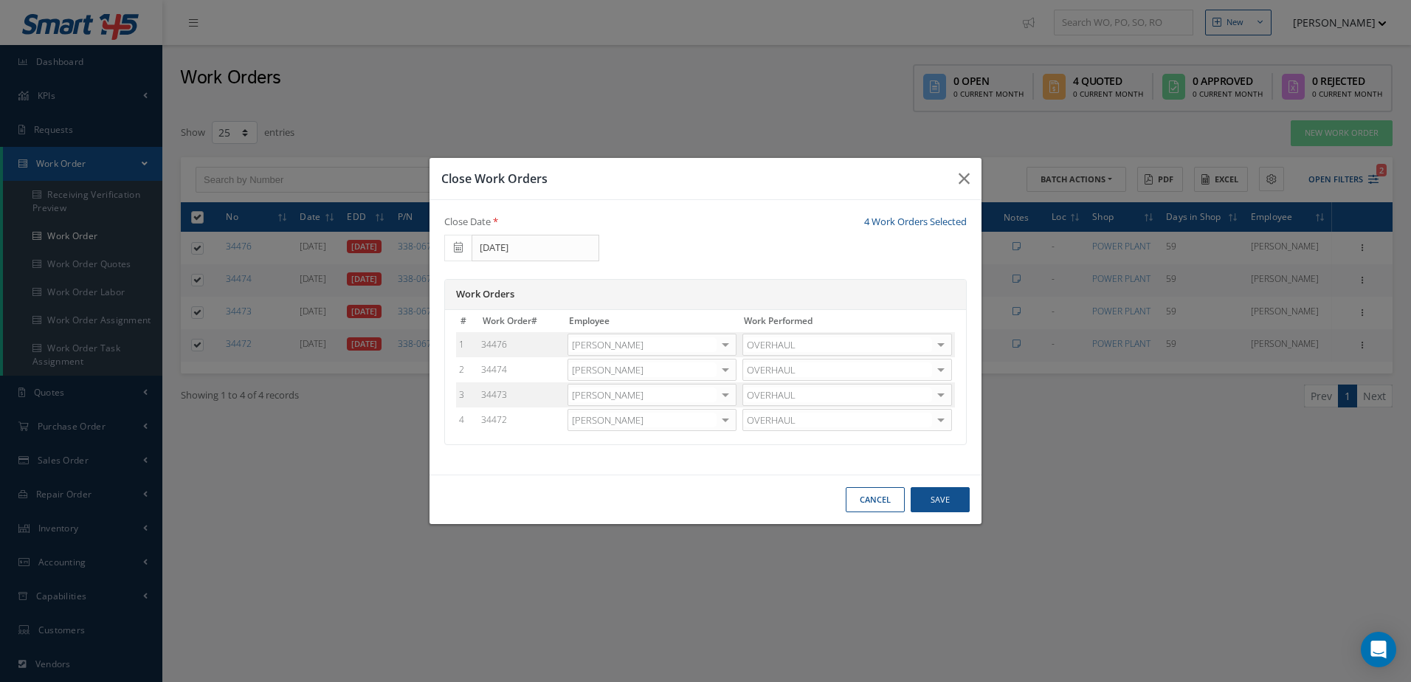
click at [731, 373] on div at bounding box center [725, 369] width 21 height 21
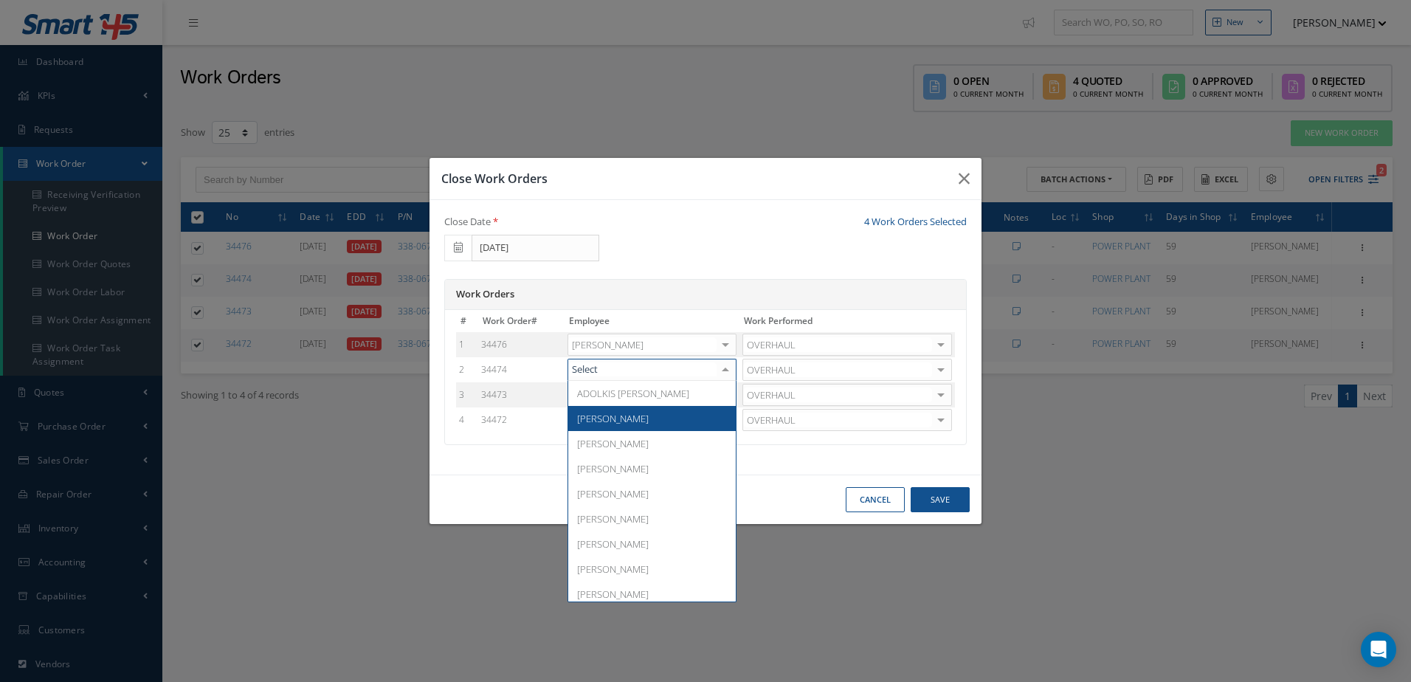
click at [661, 418] on span "[PERSON_NAME]" at bounding box center [652, 418] width 168 height 25
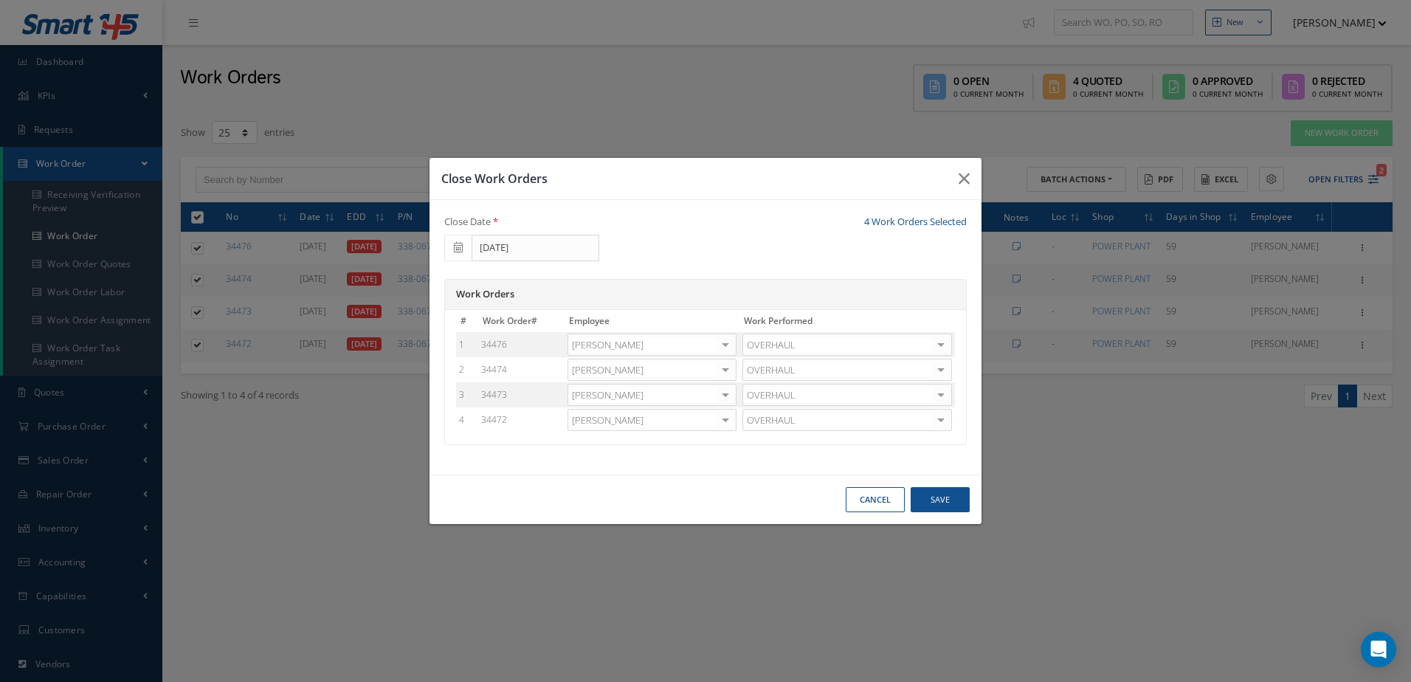
click at [732, 397] on div at bounding box center [725, 395] width 21 height 21
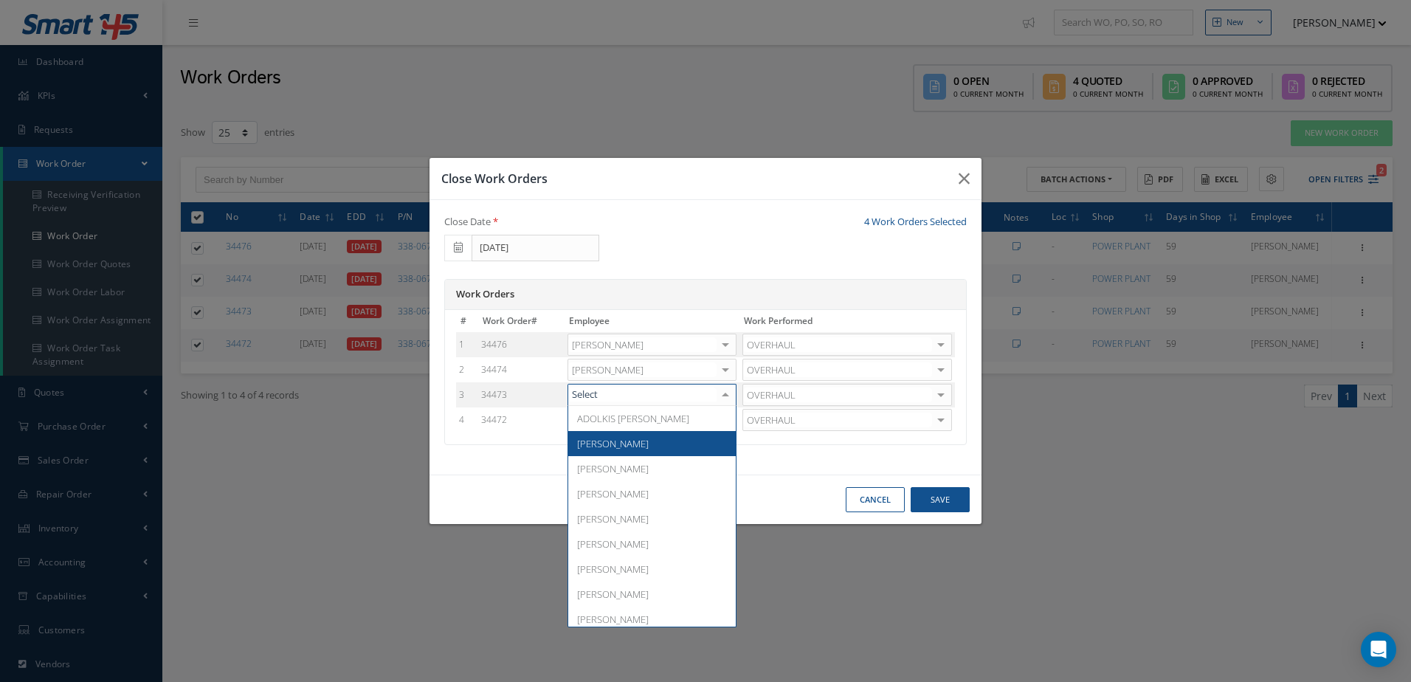
click at [655, 438] on span "[PERSON_NAME]" at bounding box center [652, 443] width 168 height 25
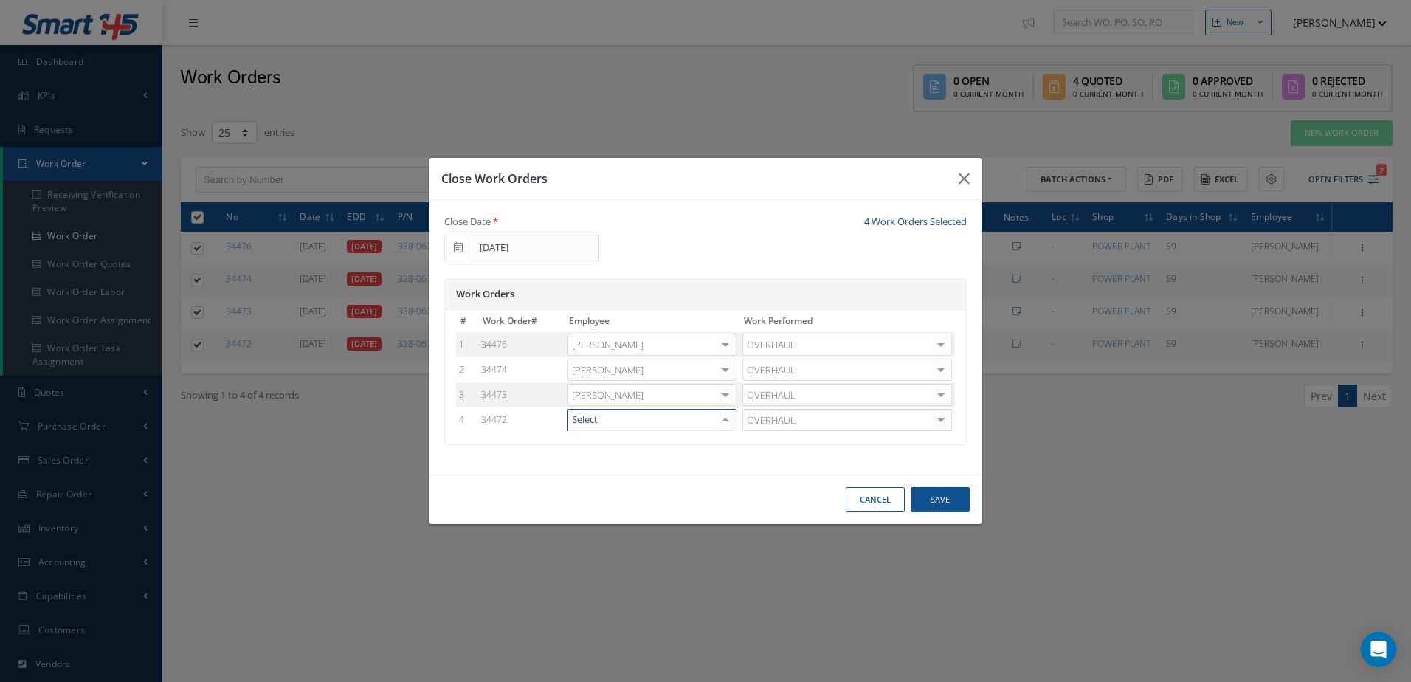
click at [720, 420] on div at bounding box center [725, 420] width 21 height 21
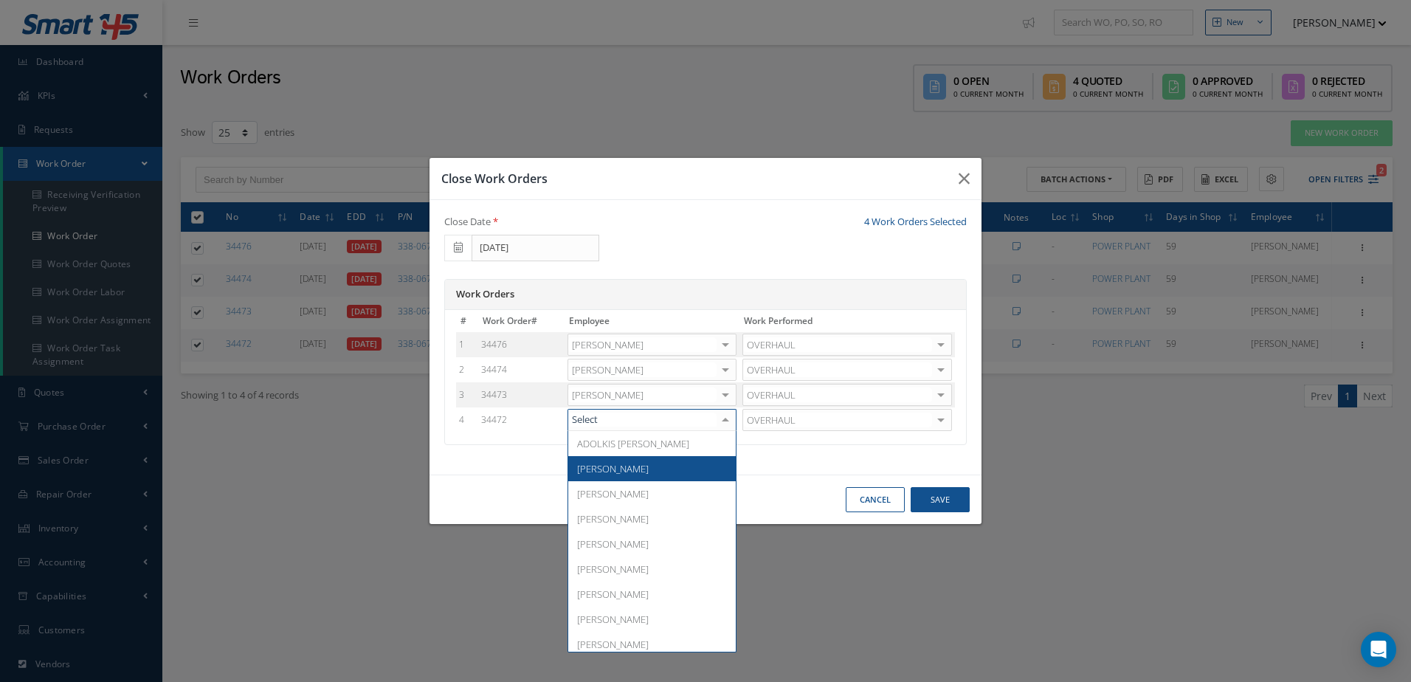
click at [636, 469] on span "[PERSON_NAME]" at bounding box center [652, 468] width 168 height 25
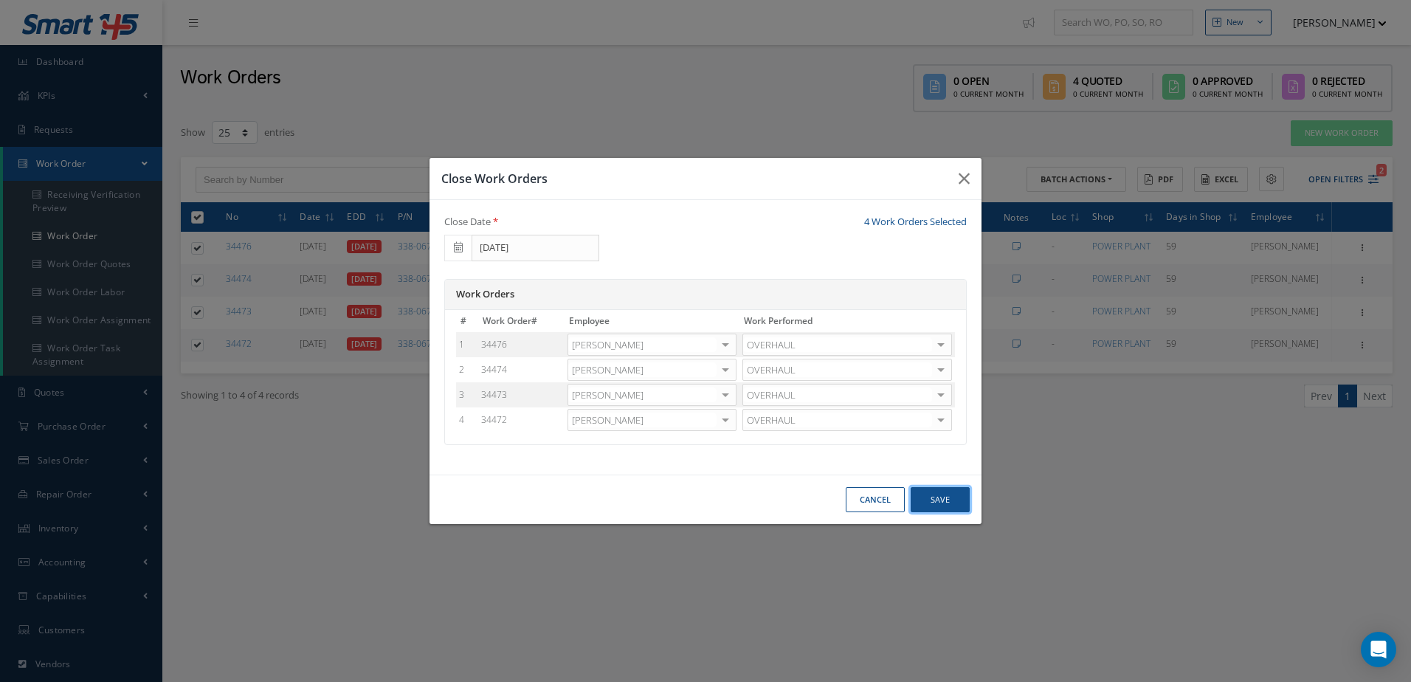
click at [937, 499] on button "Save" at bounding box center [940, 500] width 59 height 26
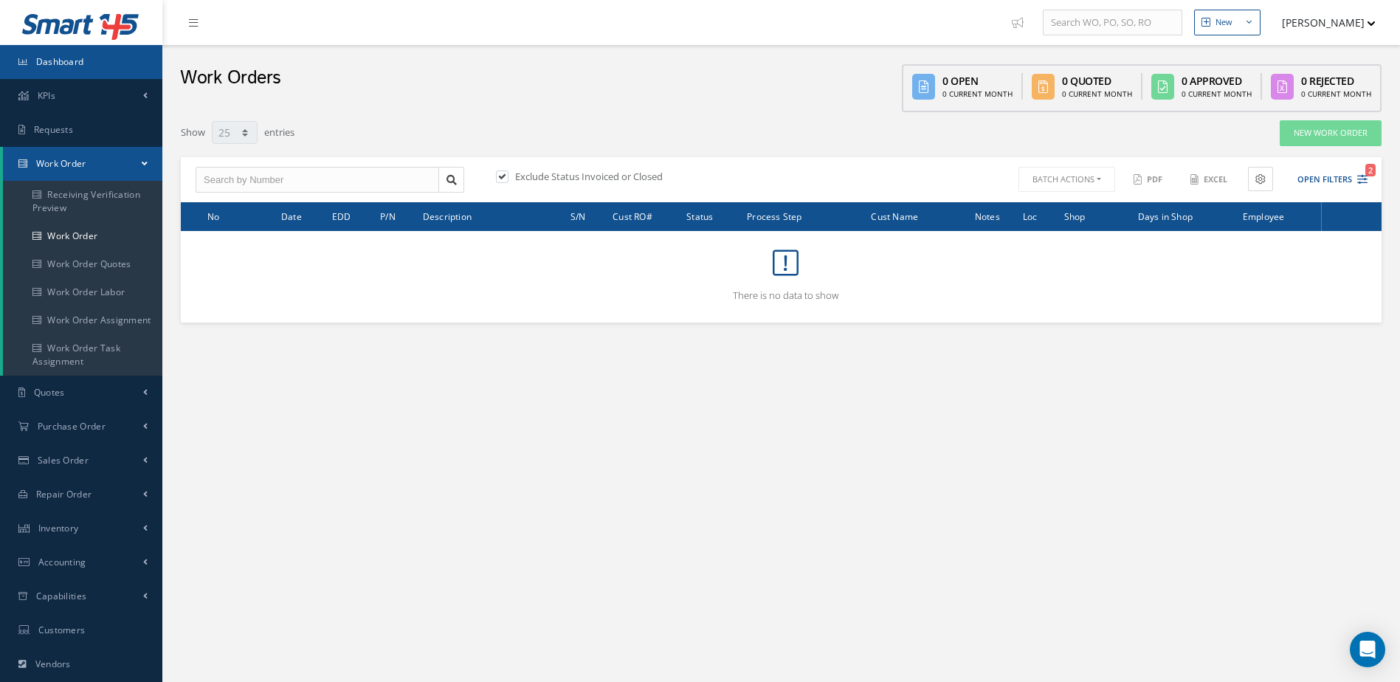
click at [129, 57] on link "Dashboard" at bounding box center [81, 62] width 162 height 34
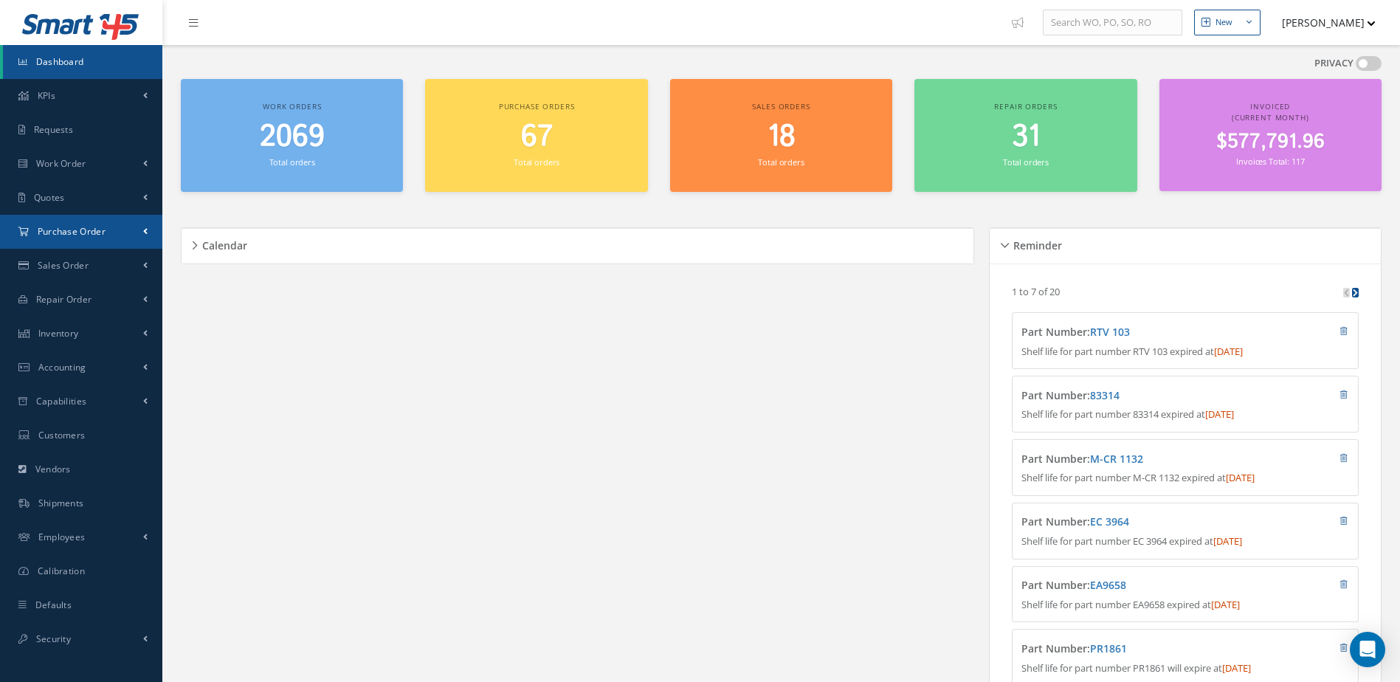
click at [47, 229] on span "Purchase Order" at bounding box center [72, 231] width 68 height 13
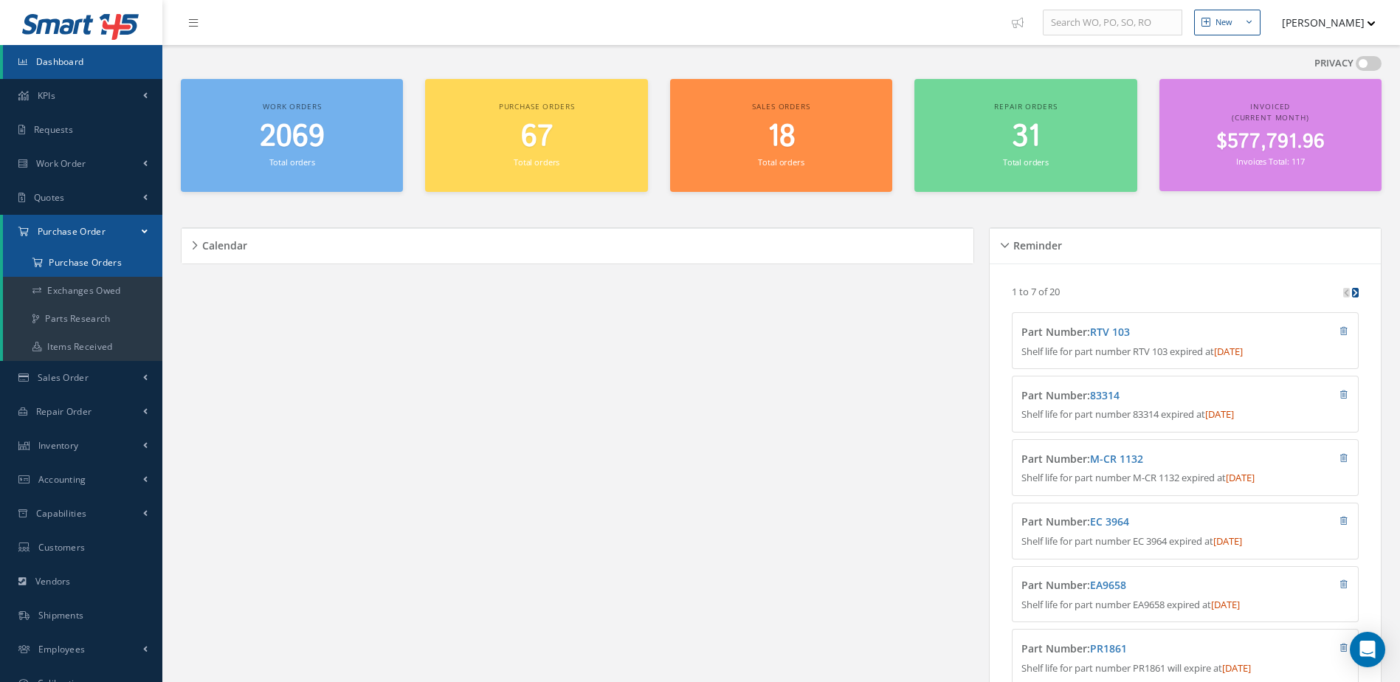
click at [88, 266] on a=1&status_id=2&status_id=3&status_id=5&collapsedFilters"] "Purchase Orders" at bounding box center [82, 263] width 159 height 28
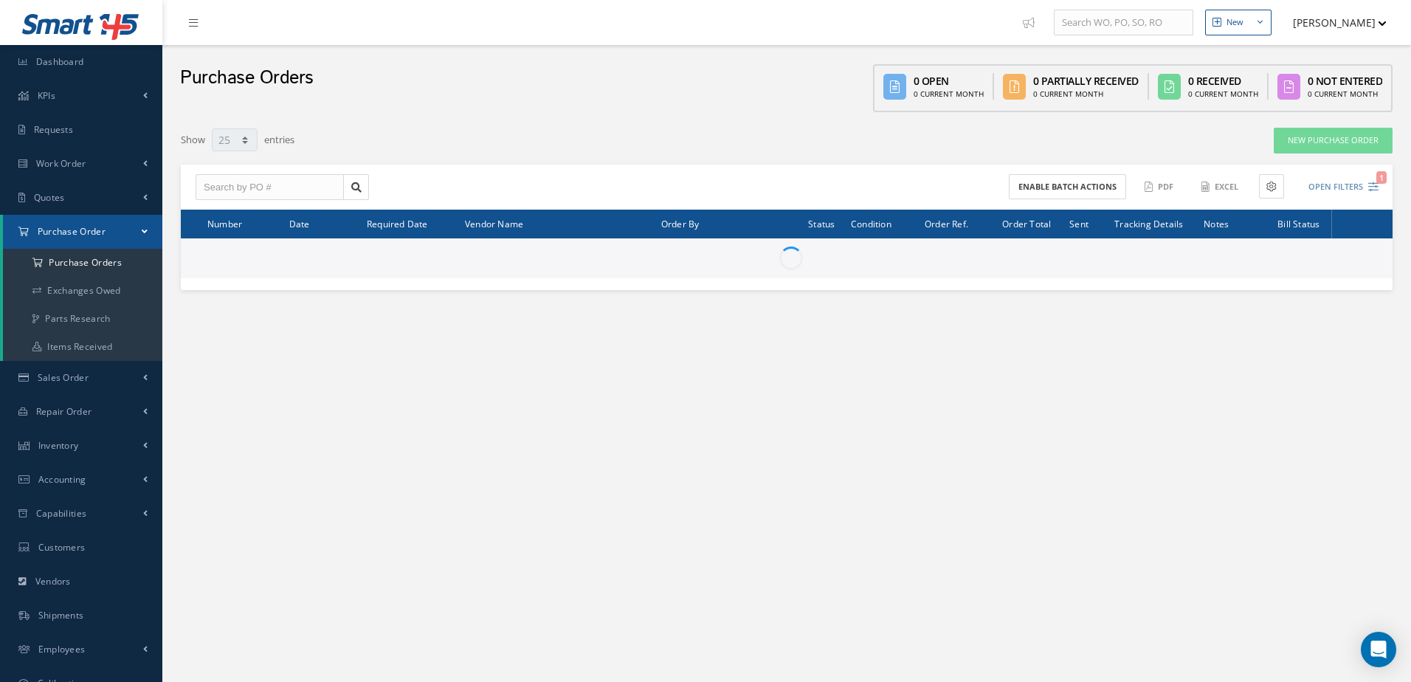
select select "25"
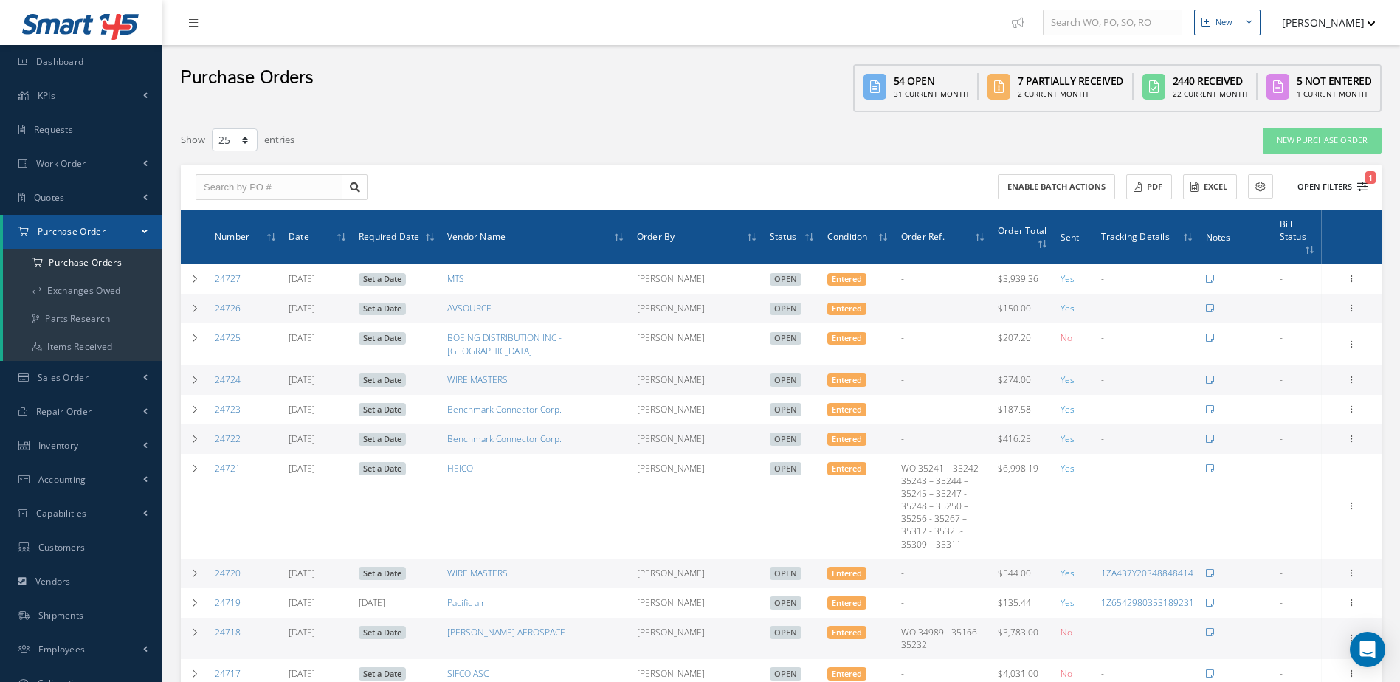
click at [1309, 179] on button "Open Filters 1" at bounding box center [1325, 187] width 83 height 24
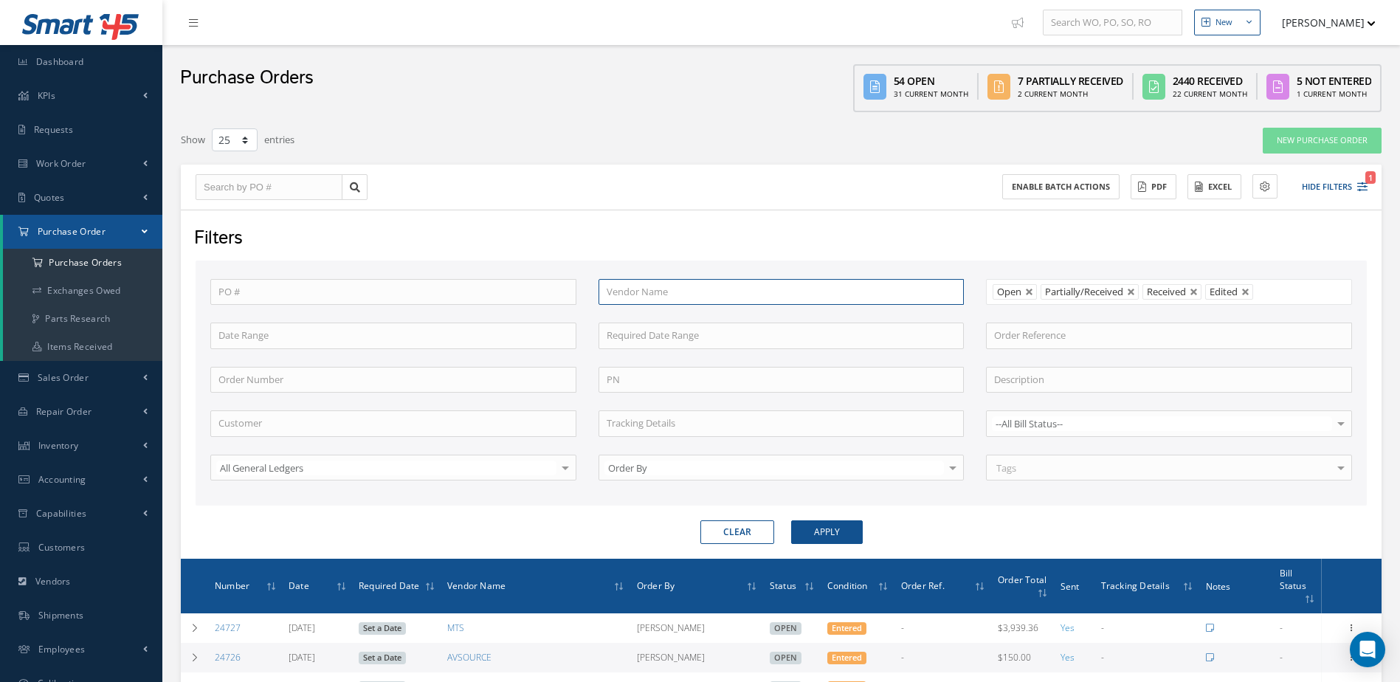
click at [644, 294] on input "text" at bounding box center [782, 292] width 366 height 27
type input "pts"
click at [791, 520] on button "Apply" at bounding box center [827, 532] width 72 height 24
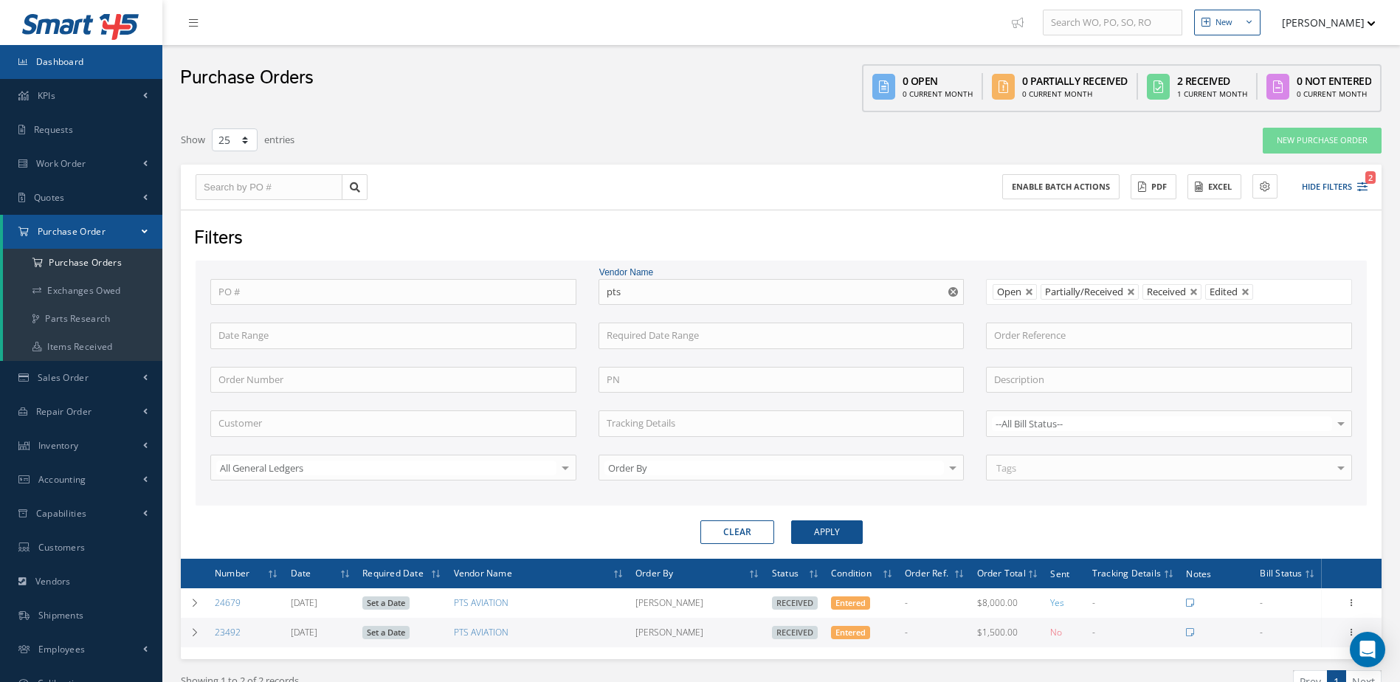
click at [114, 56] on link "Dashboard" at bounding box center [81, 62] width 162 height 34
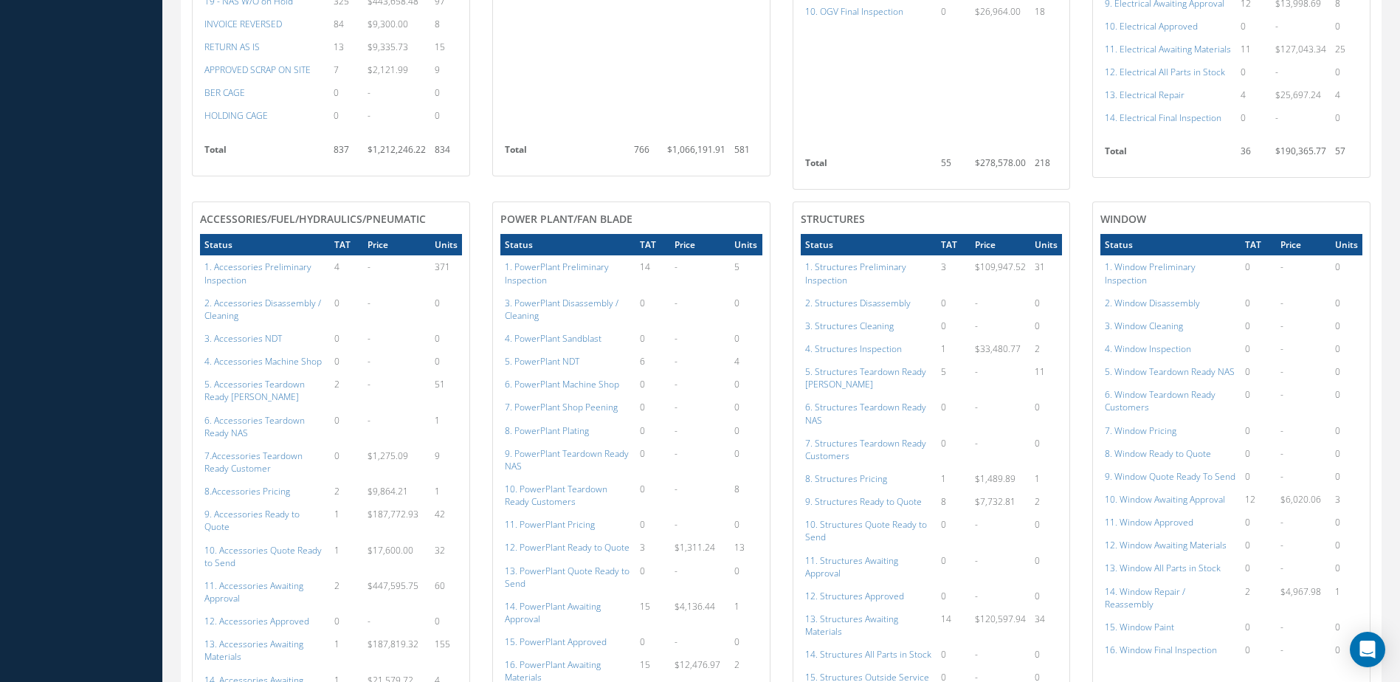
scroll to position [1181, 0]
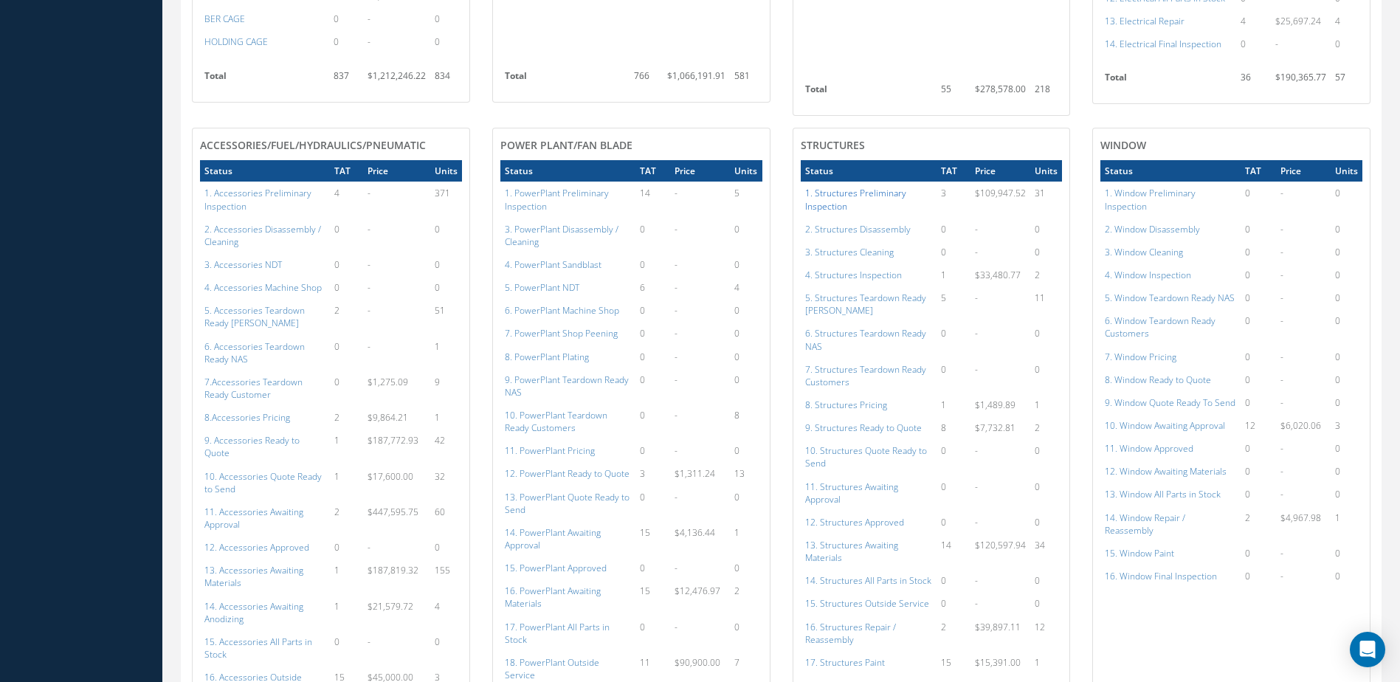
click at [848, 190] on a=141&excludeInternalCustomer=false&excludeInvoicedOrClosed=true&shop_id=3&filtersHidded"] "1. Structures Preliminary Inspection" at bounding box center [855, 199] width 101 height 25
click at [878, 274] on a=144&excludeInternalCustomer=false&excludeInvoicedOrClosed=true&shop_id=3&filtersHidded"] "4. Structures Inspection" at bounding box center [853, 275] width 97 height 13
click at [864, 541] on a=153&excludeInternalCustomer=false&excludeInvoicedOrClosed=true&shop_id=3&filtersHidded"] "13. Structures Awaiting Materials" at bounding box center [851, 551] width 93 height 25
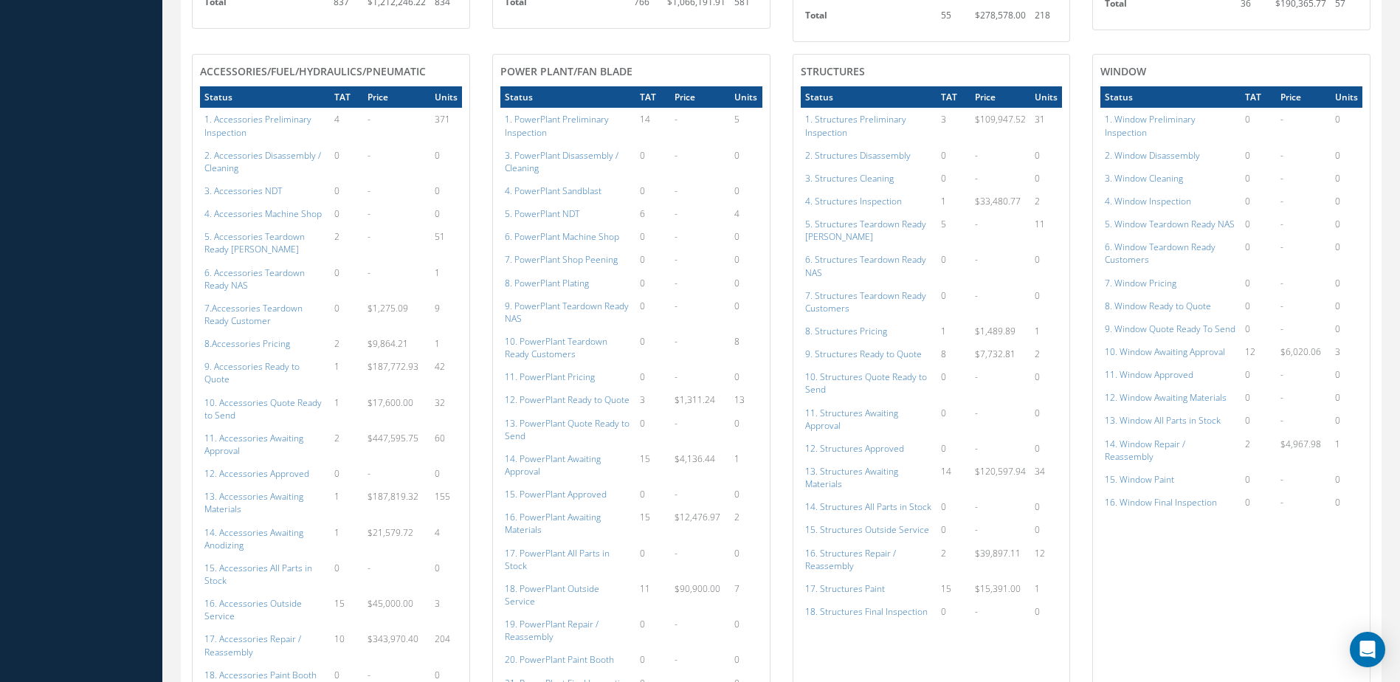
scroll to position [1476, 0]
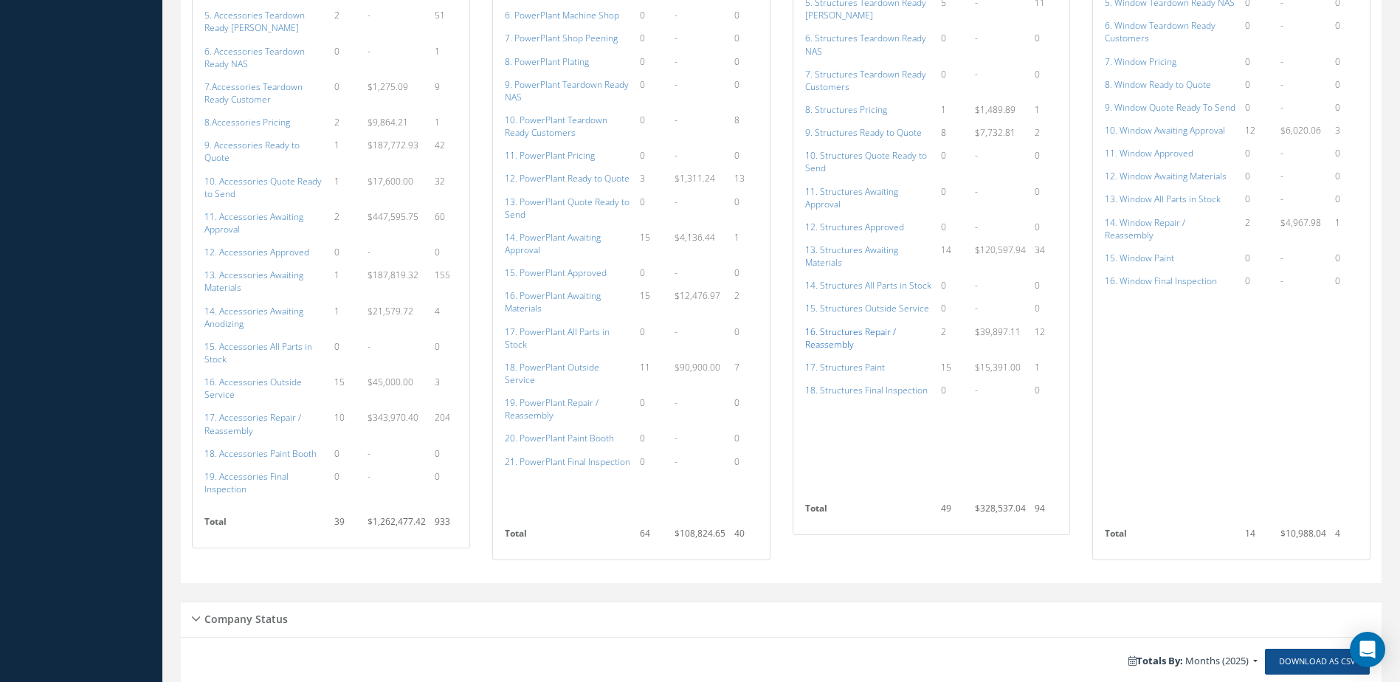
click at [867, 331] on a=156&excludeInternalCustomer=false&excludeInvoicedOrClosed=true&shop_id=3&filtersHidded"] "16. Structures Repair / Reassembly" at bounding box center [850, 338] width 91 height 25
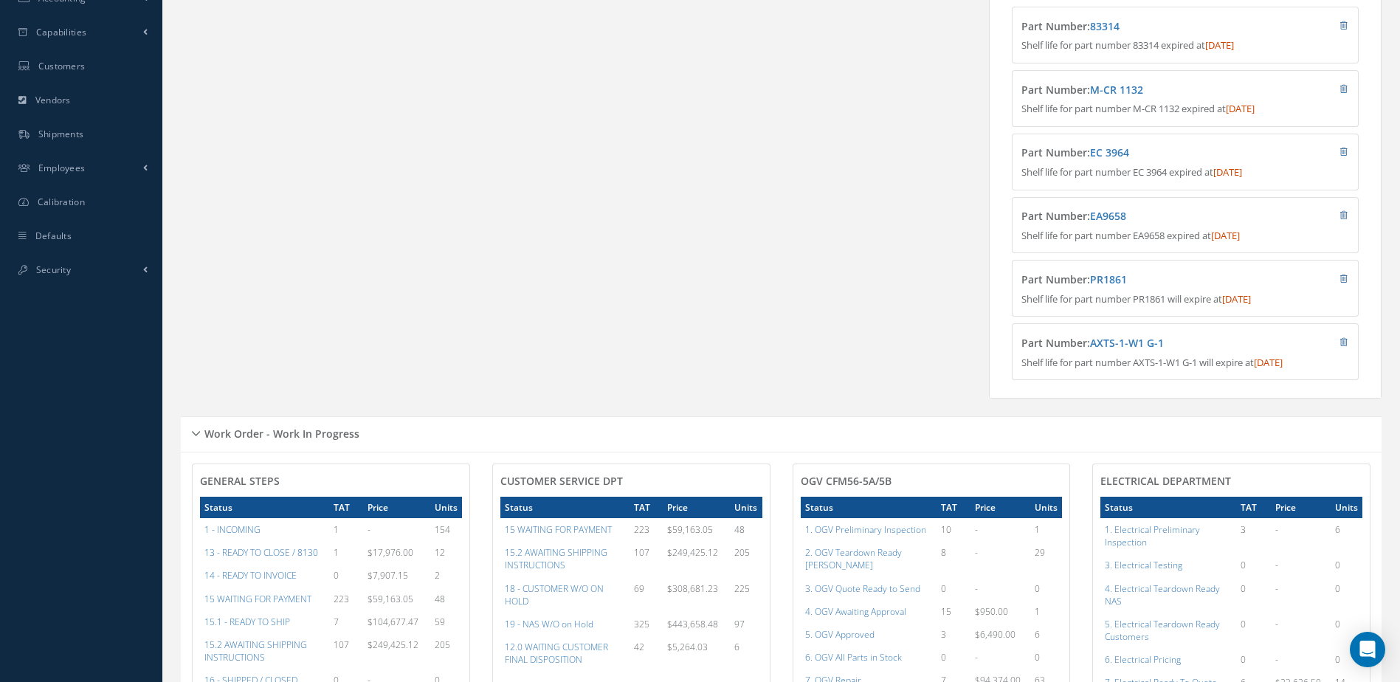
scroll to position [0, 0]
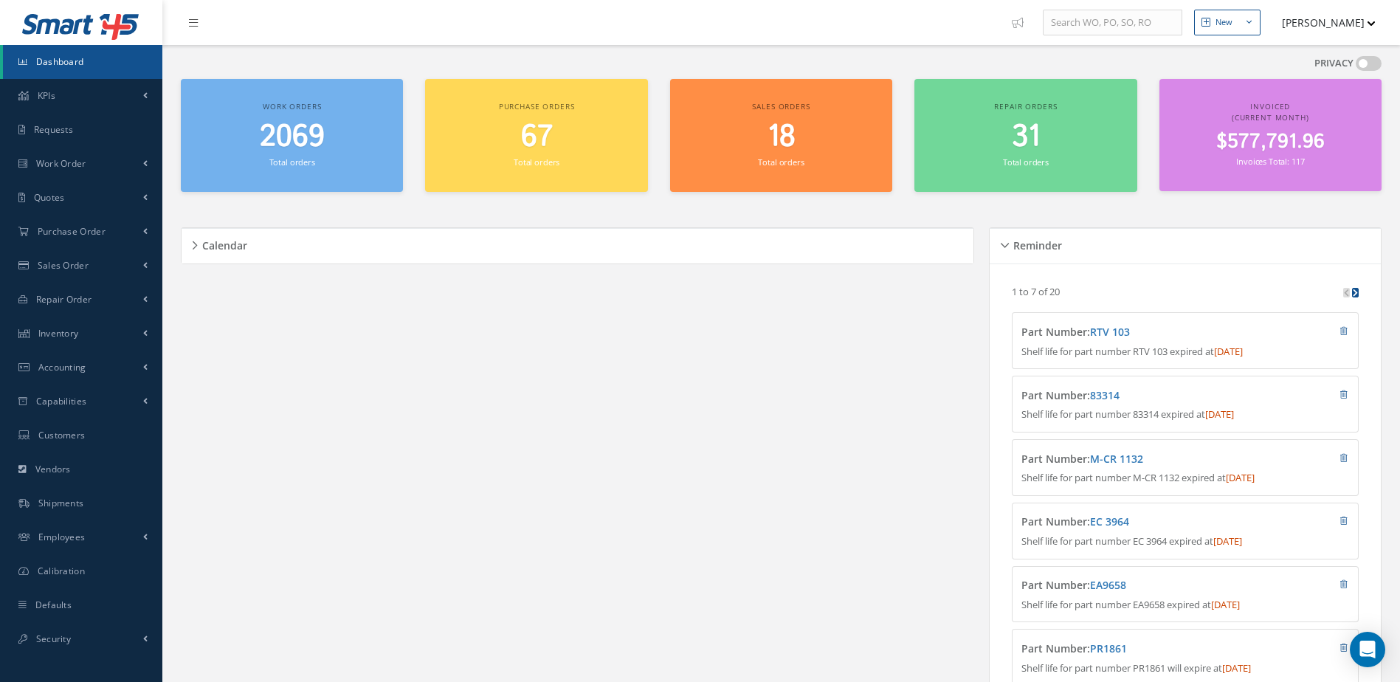
click at [296, 141] on span "2069" at bounding box center [292, 137] width 65 height 42
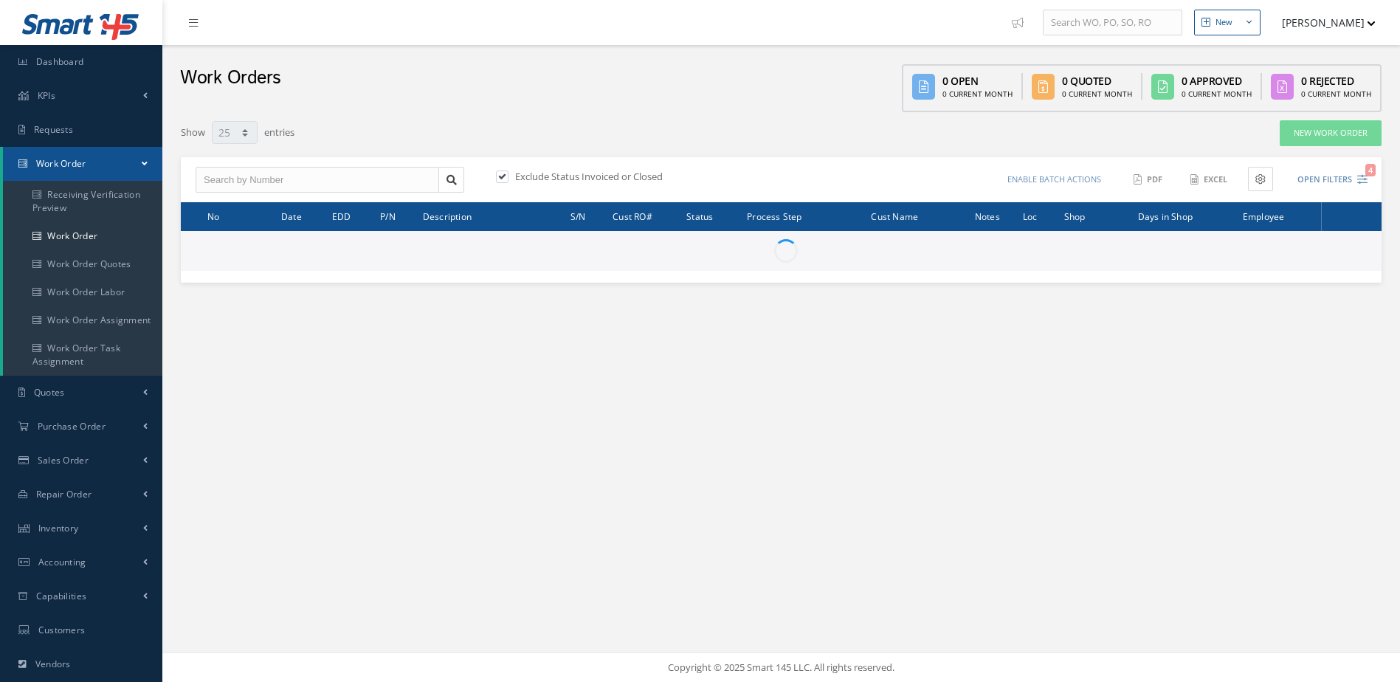
select select "25"
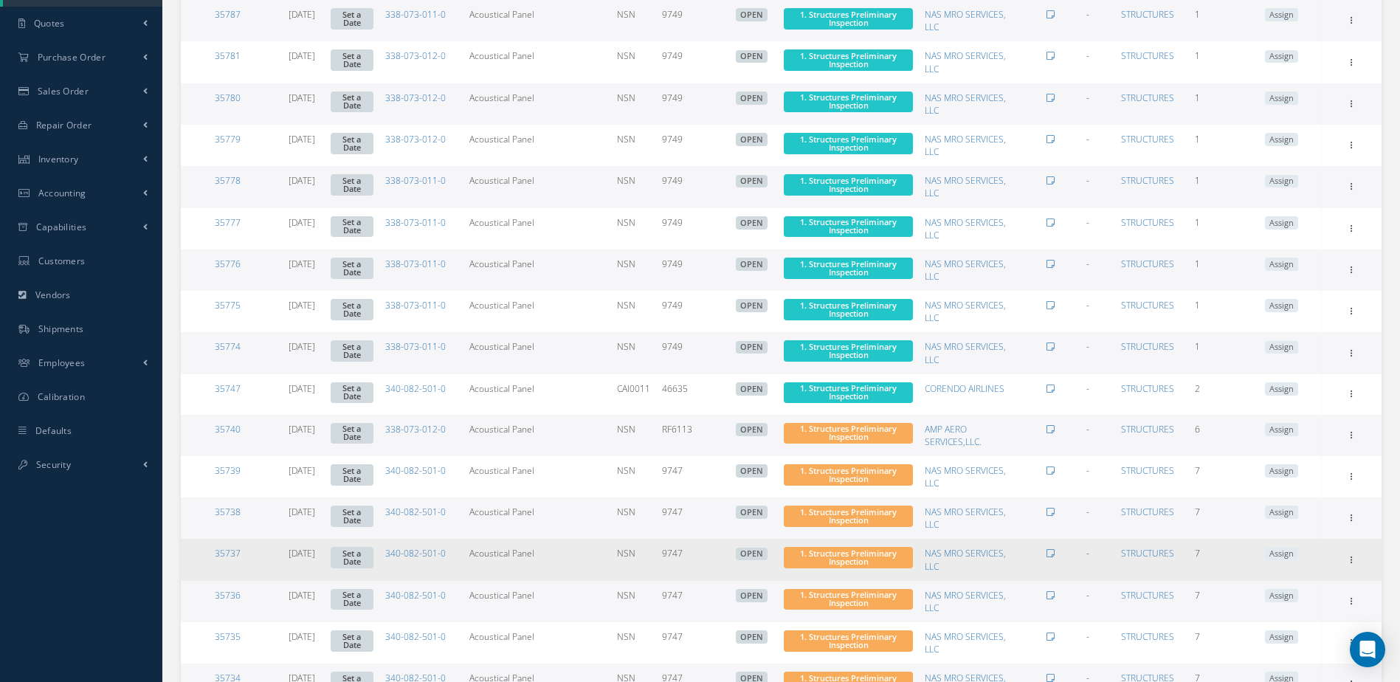
scroll to position [713, 0]
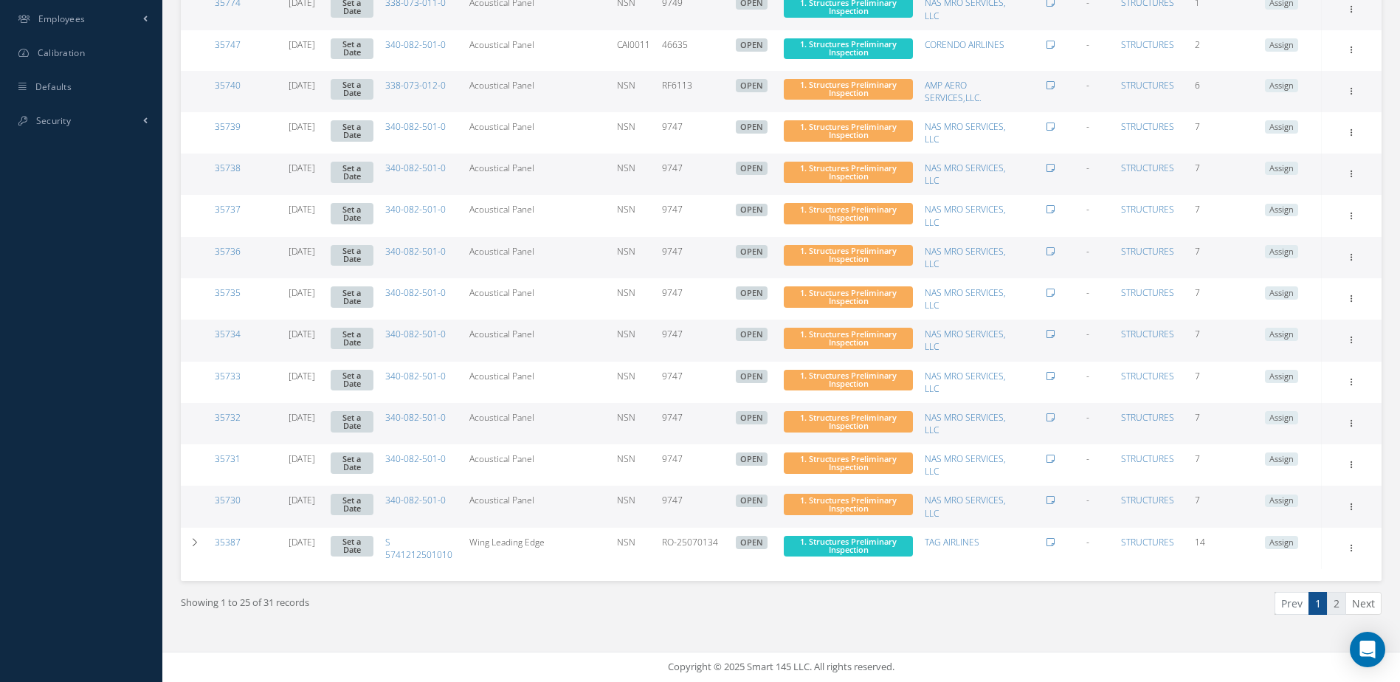
click at [1330, 602] on link "2" at bounding box center [1336, 603] width 19 height 23
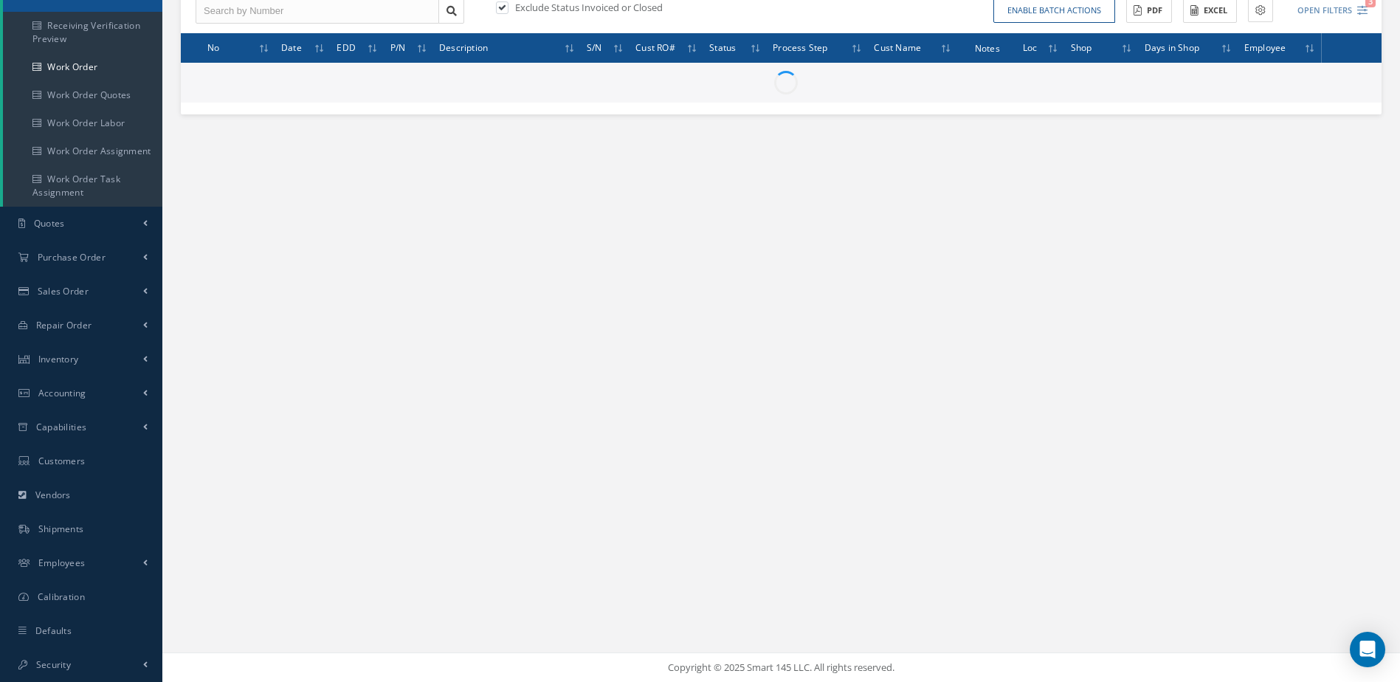
scroll to position [169, 0]
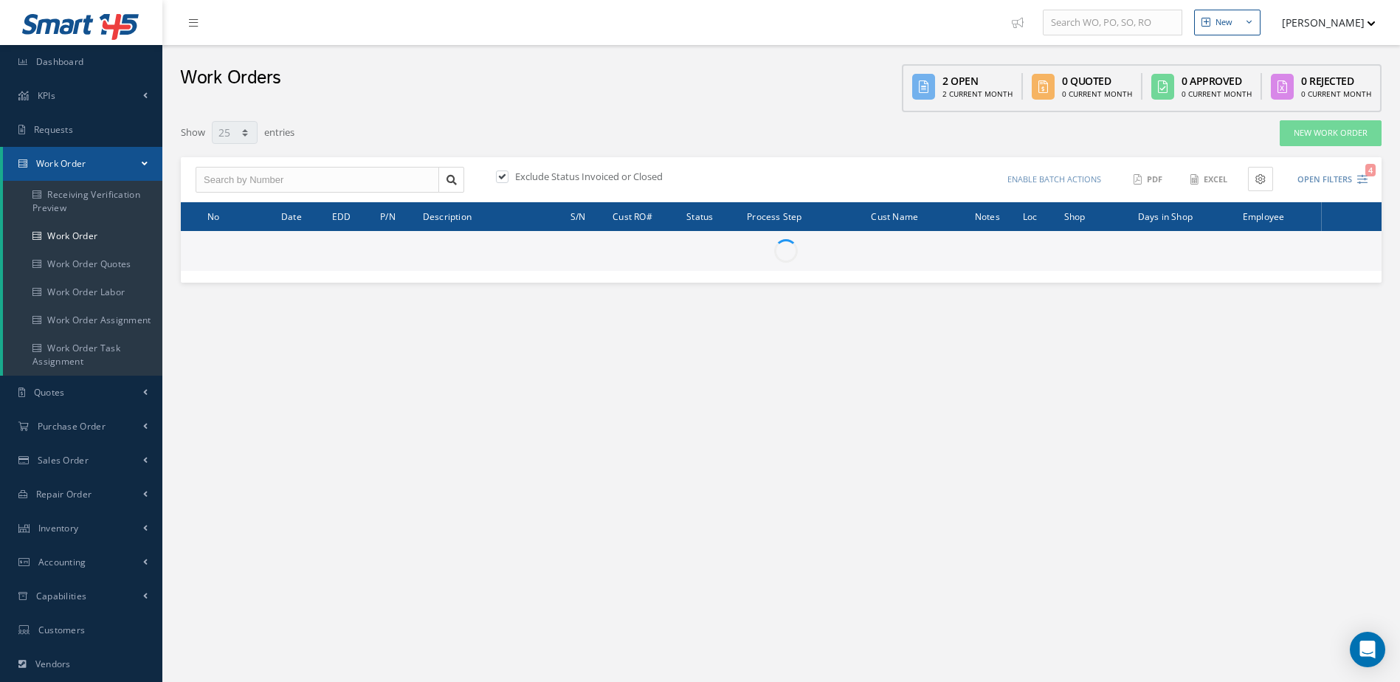
select select "25"
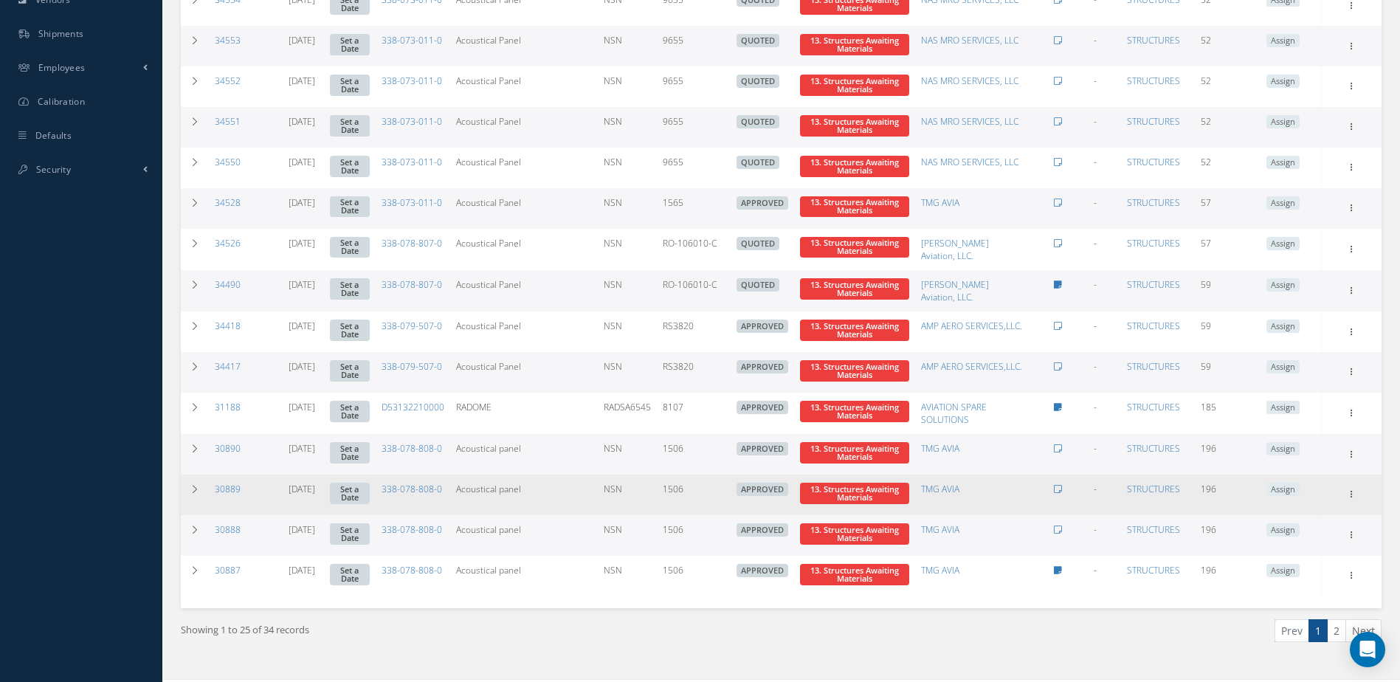
scroll to position [707, 0]
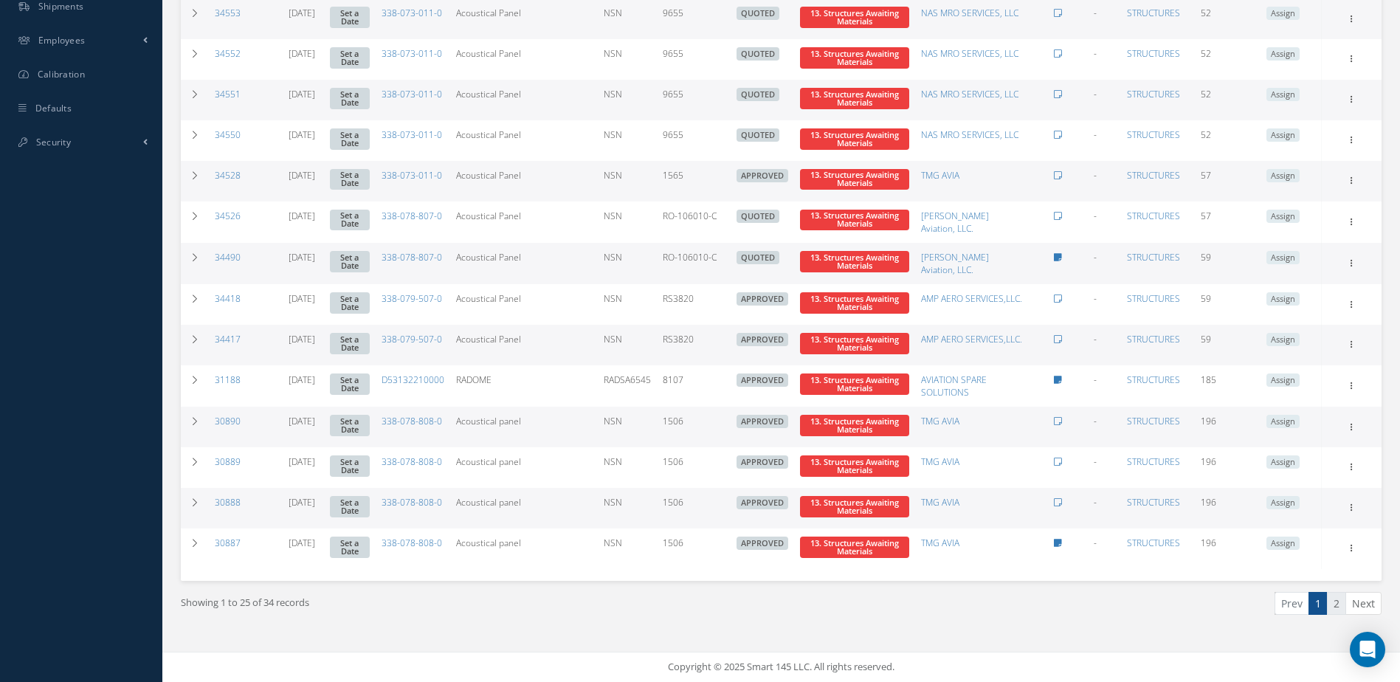
click at [1340, 601] on link "2" at bounding box center [1336, 603] width 19 height 23
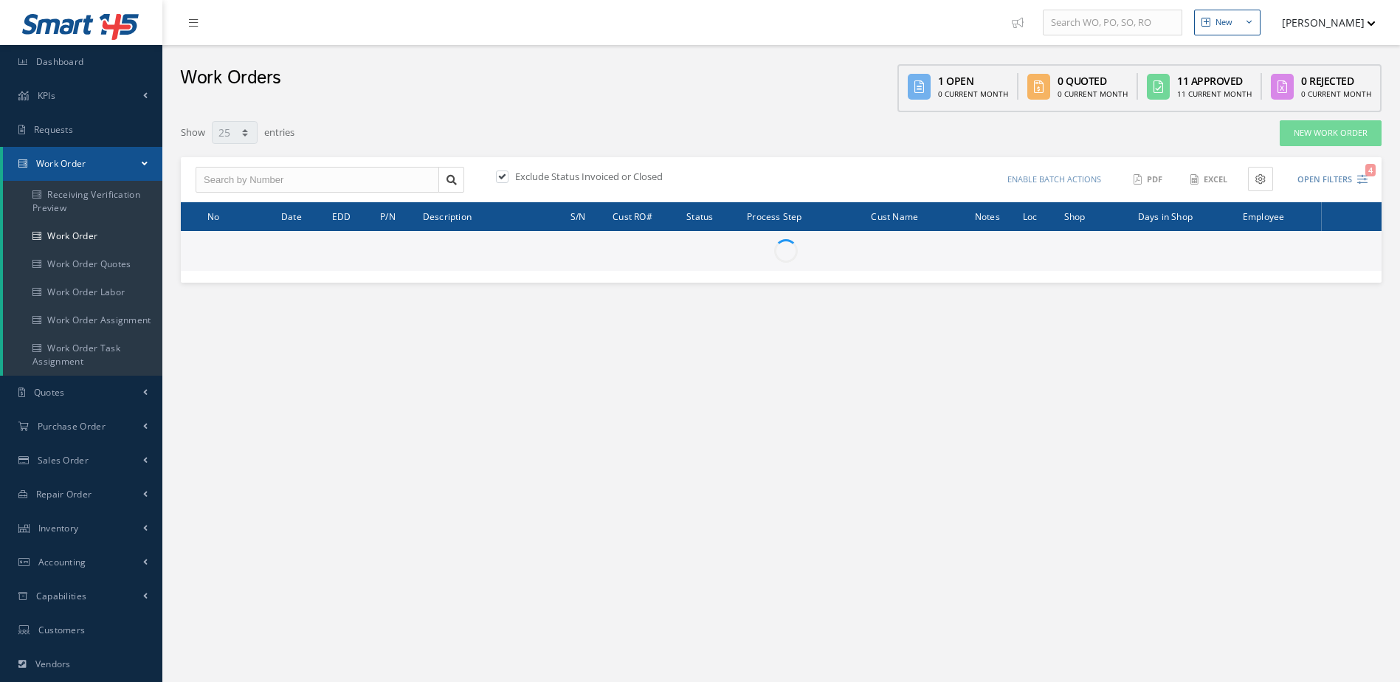
select select "25"
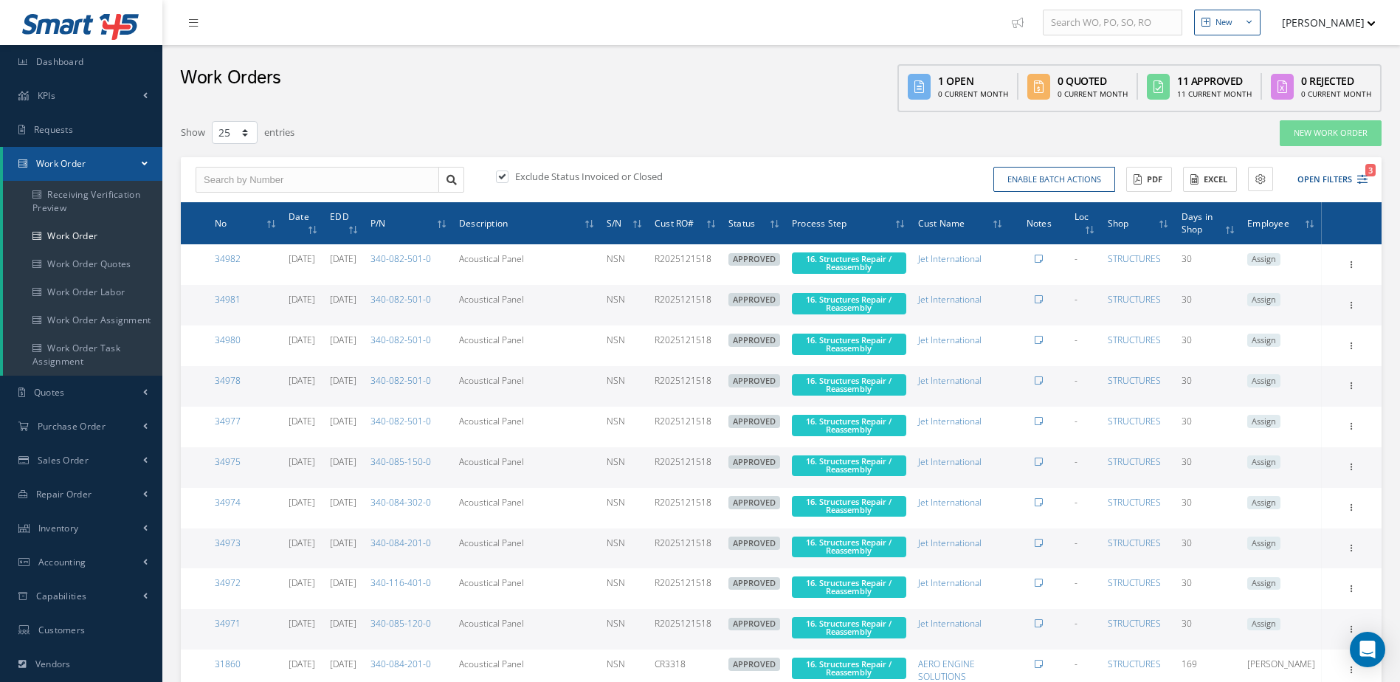
scroll to position [174, 0]
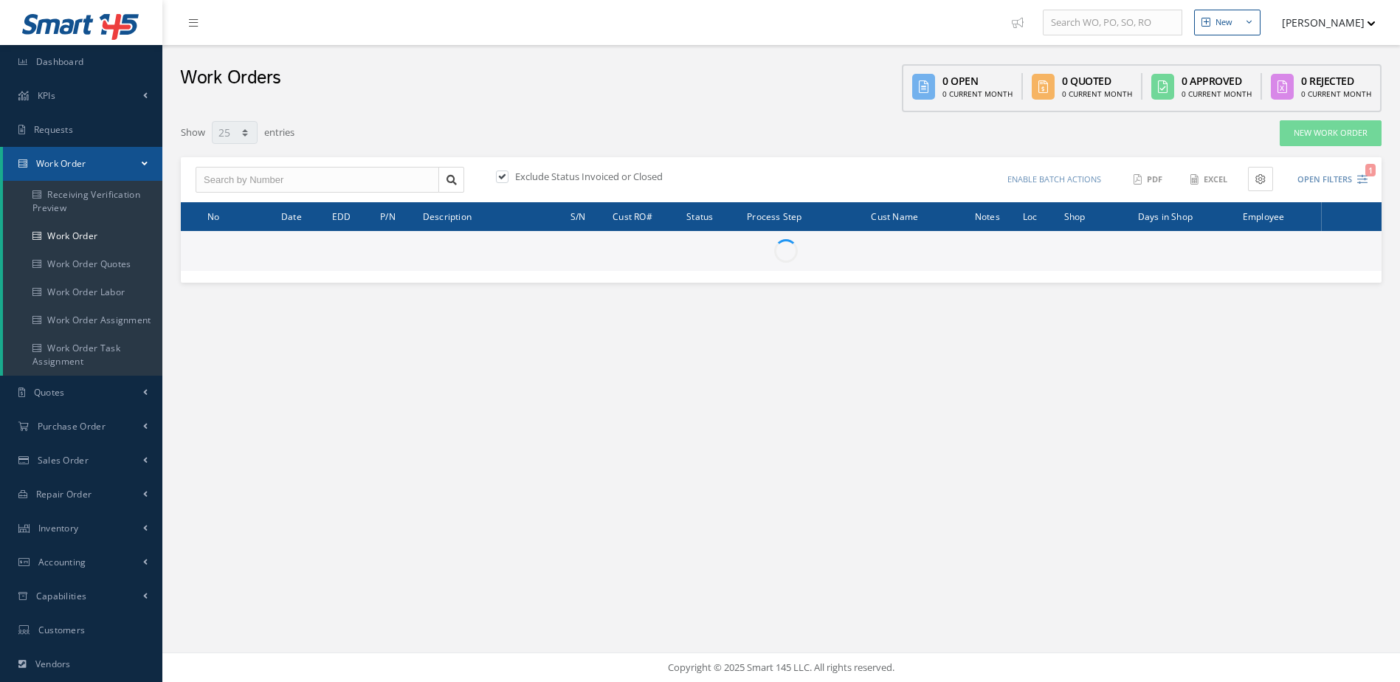
select select "25"
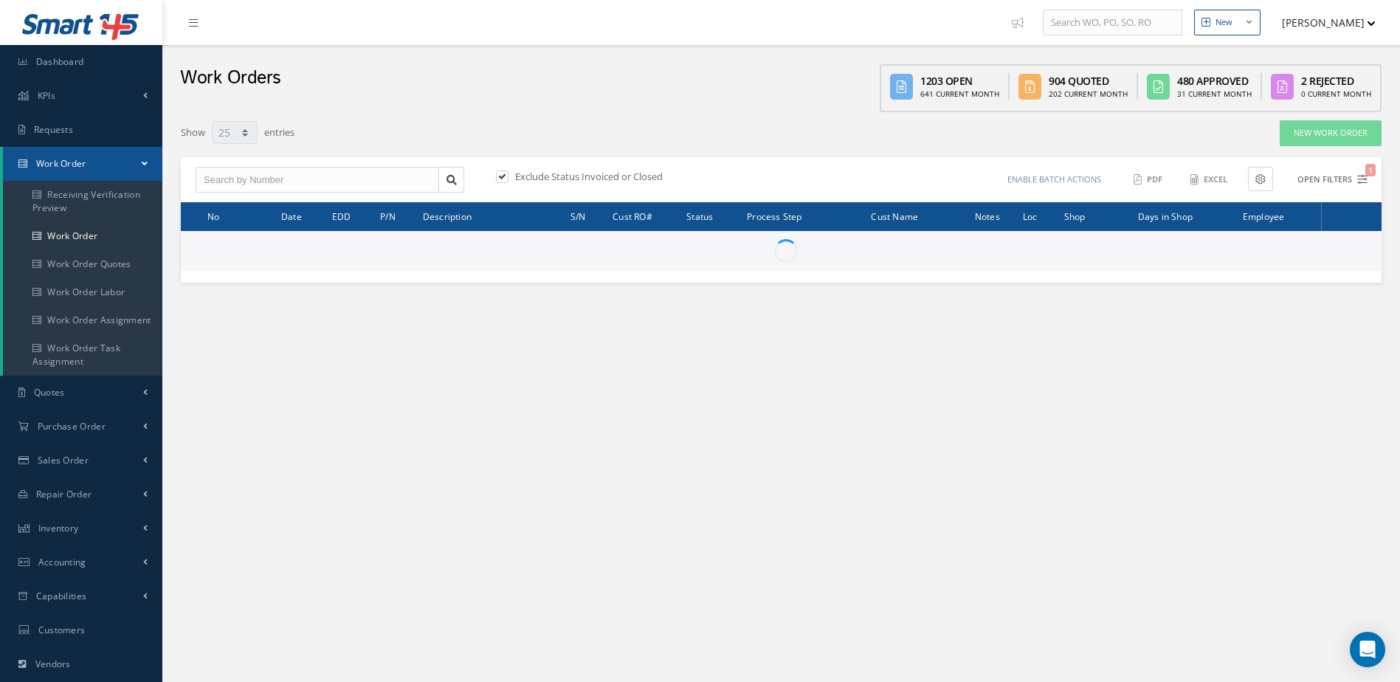
type input "All Work Request"
type input "All Work Performed"
type input "All Status"
type input "WO Part Status"
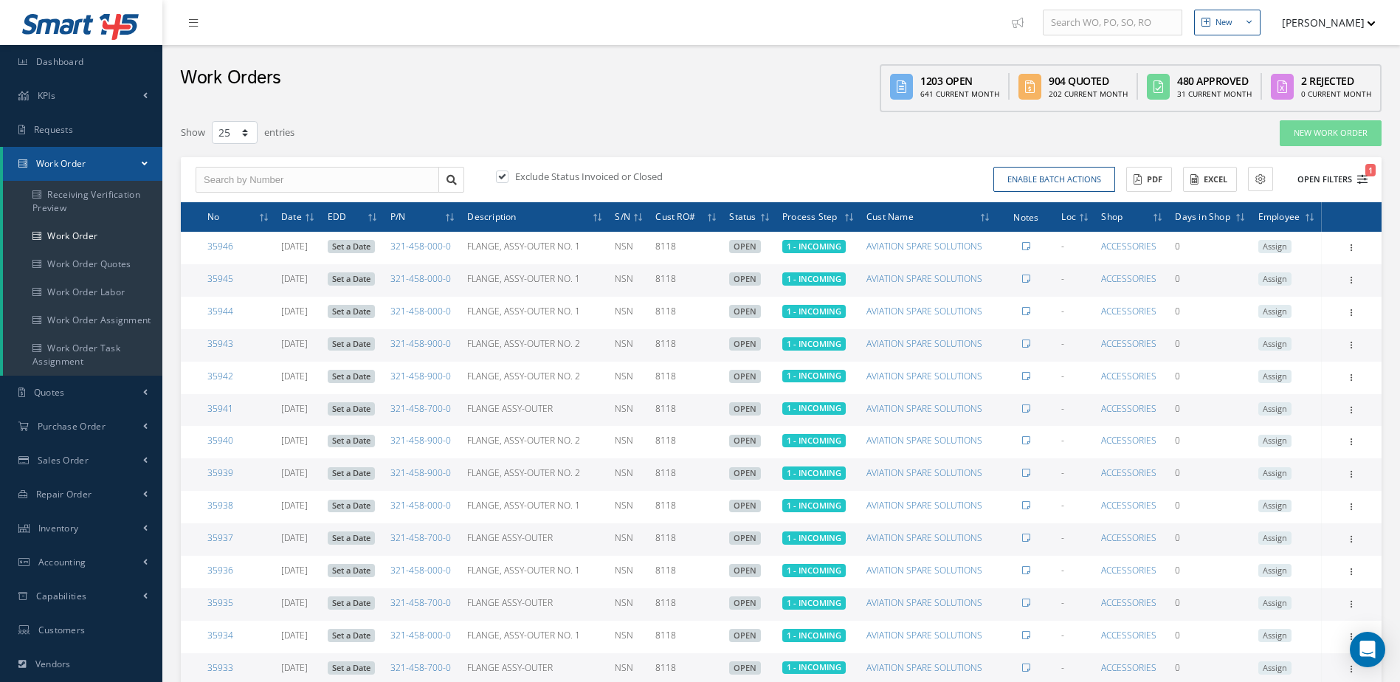
click at [1317, 175] on button "Open Filters 1" at bounding box center [1325, 180] width 83 height 24
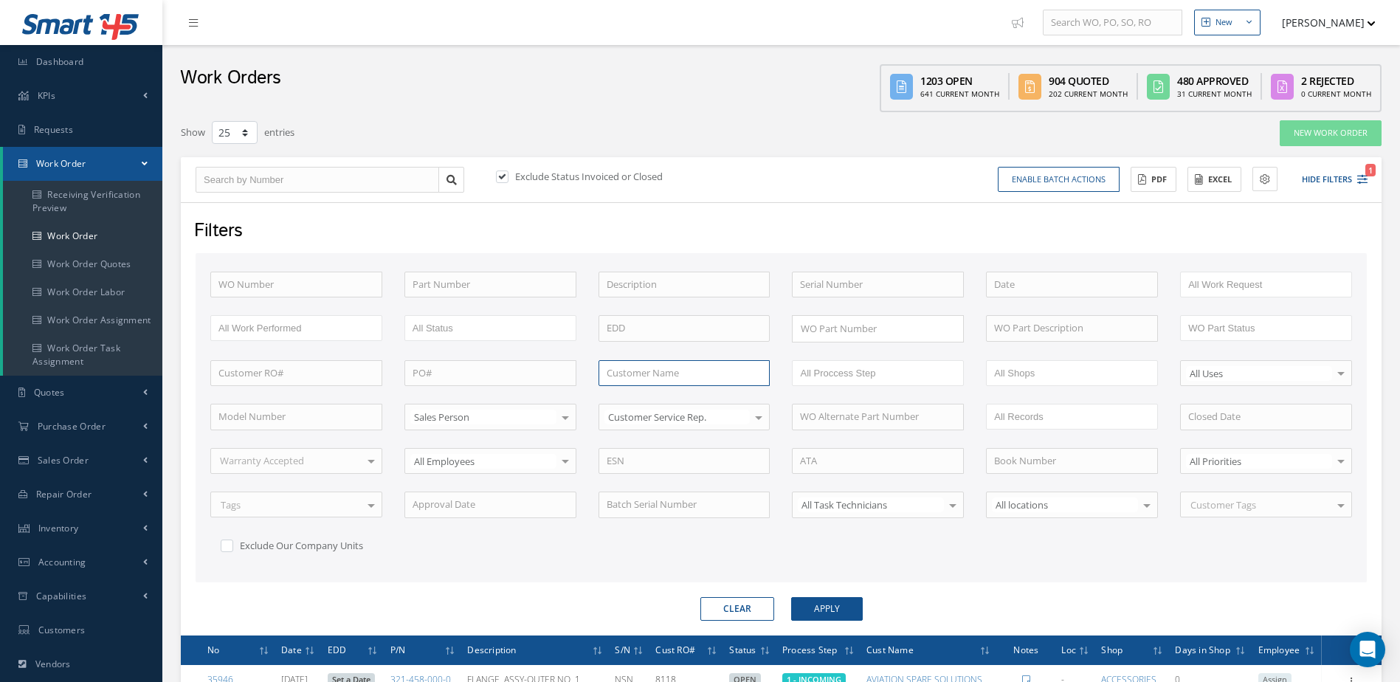
click at [655, 379] on input "text" at bounding box center [685, 373] width 172 height 27
type input "stratton"
click at [791, 597] on button "Apply" at bounding box center [827, 609] width 72 height 24
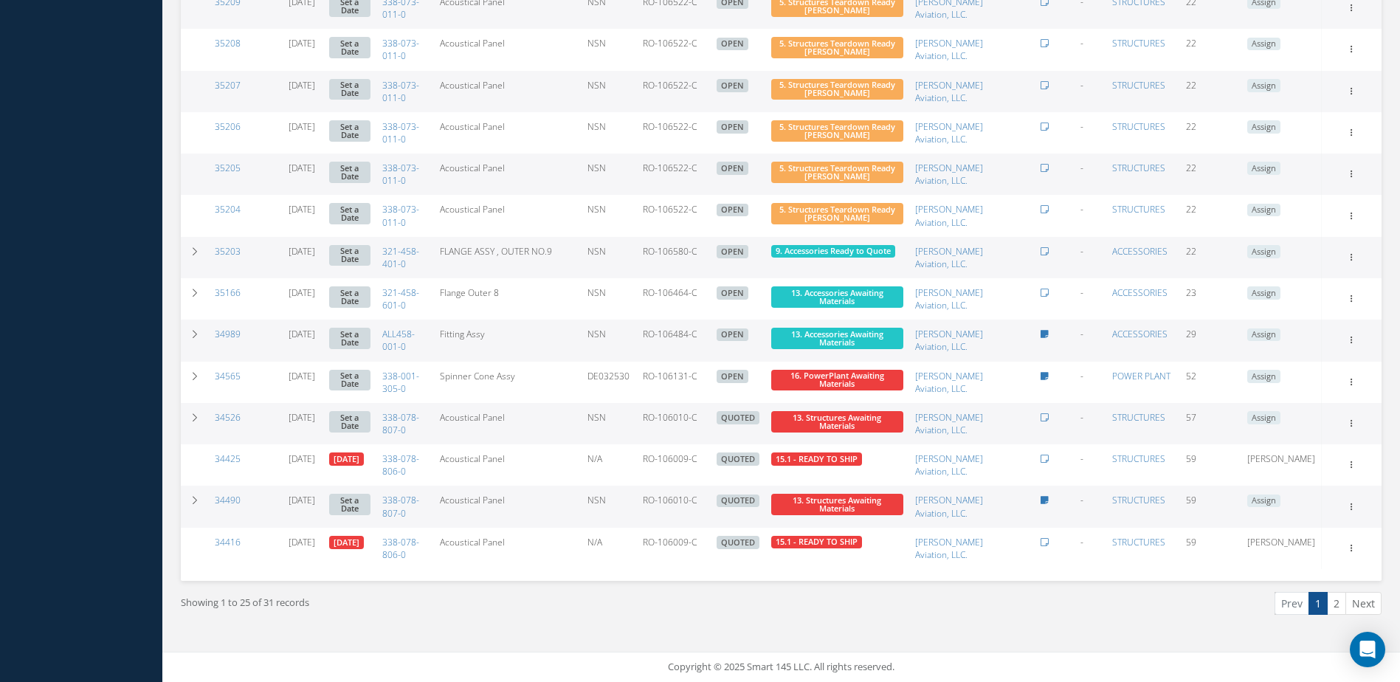
scroll to position [926, 0]
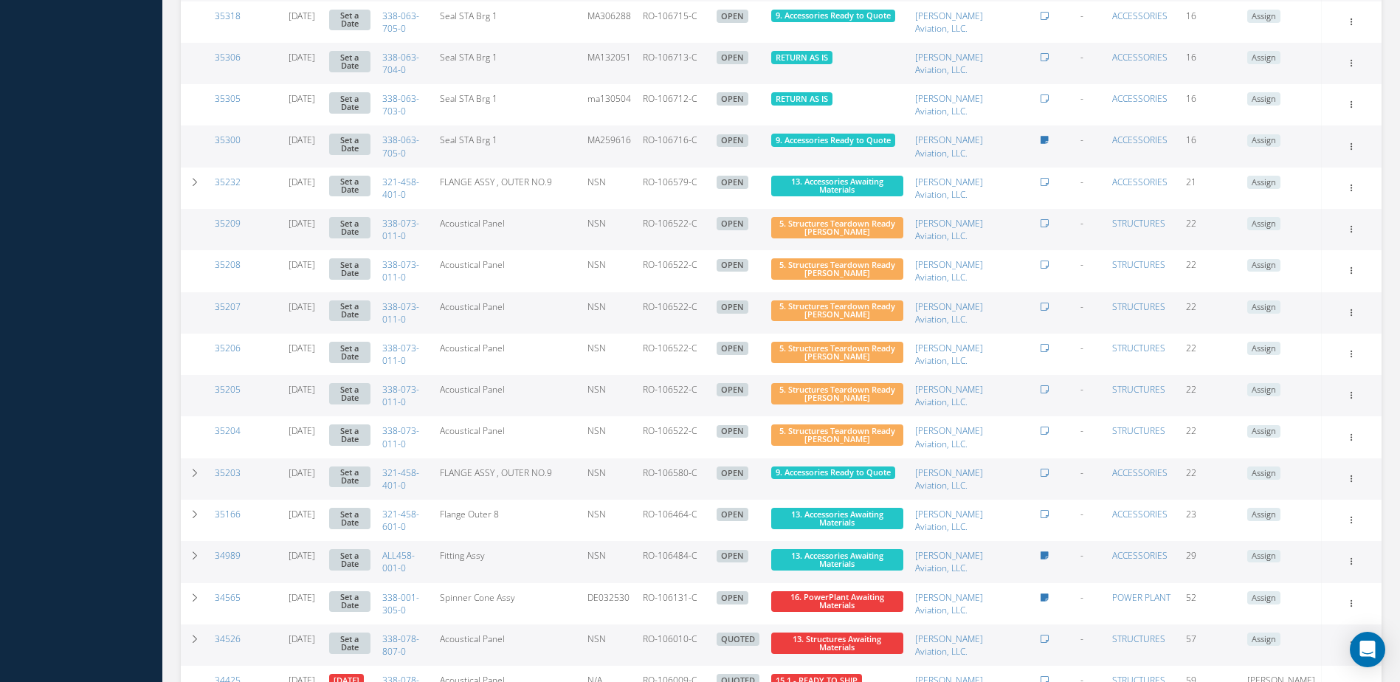
click at [214, 223] on td "35209" at bounding box center [246, 229] width 74 height 41
click at [221, 223] on link "35209" at bounding box center [228, 223] width 26 height 13
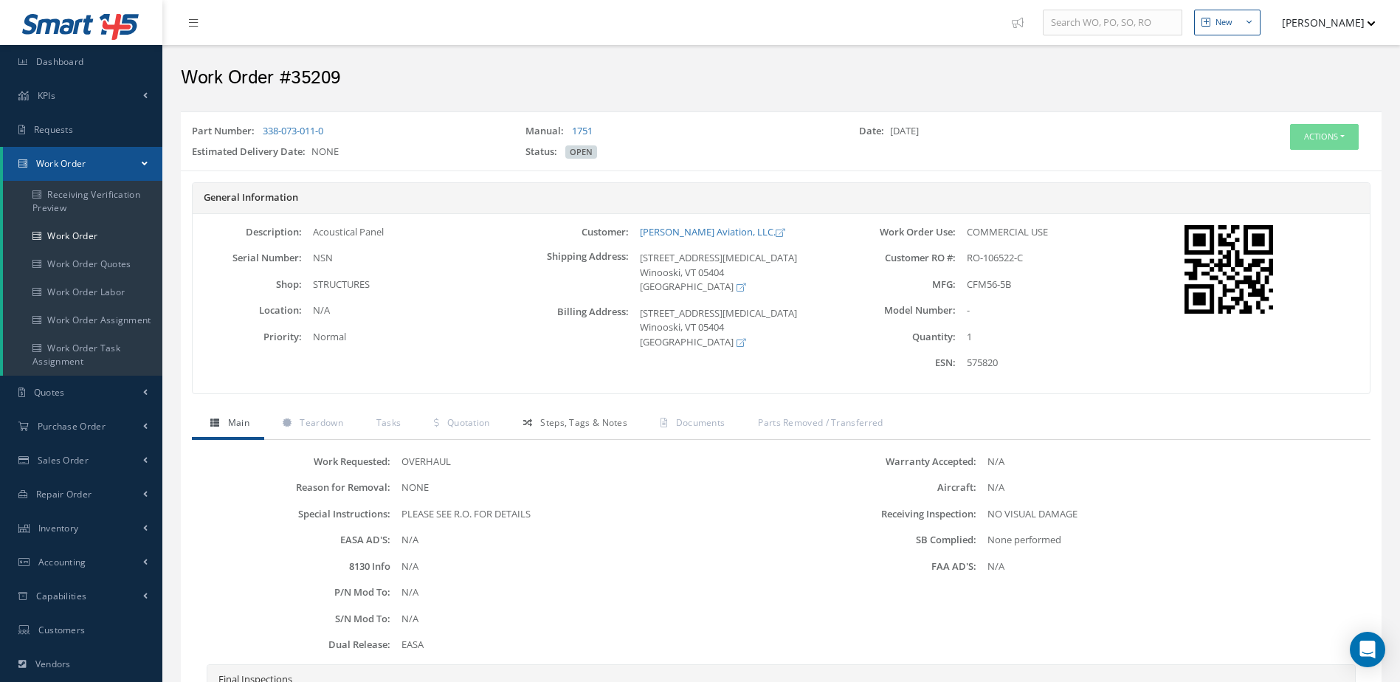
click at [594, 424] on span "Steps, Tags & Notes" at bounding box center [583, 422] width 87 height 13
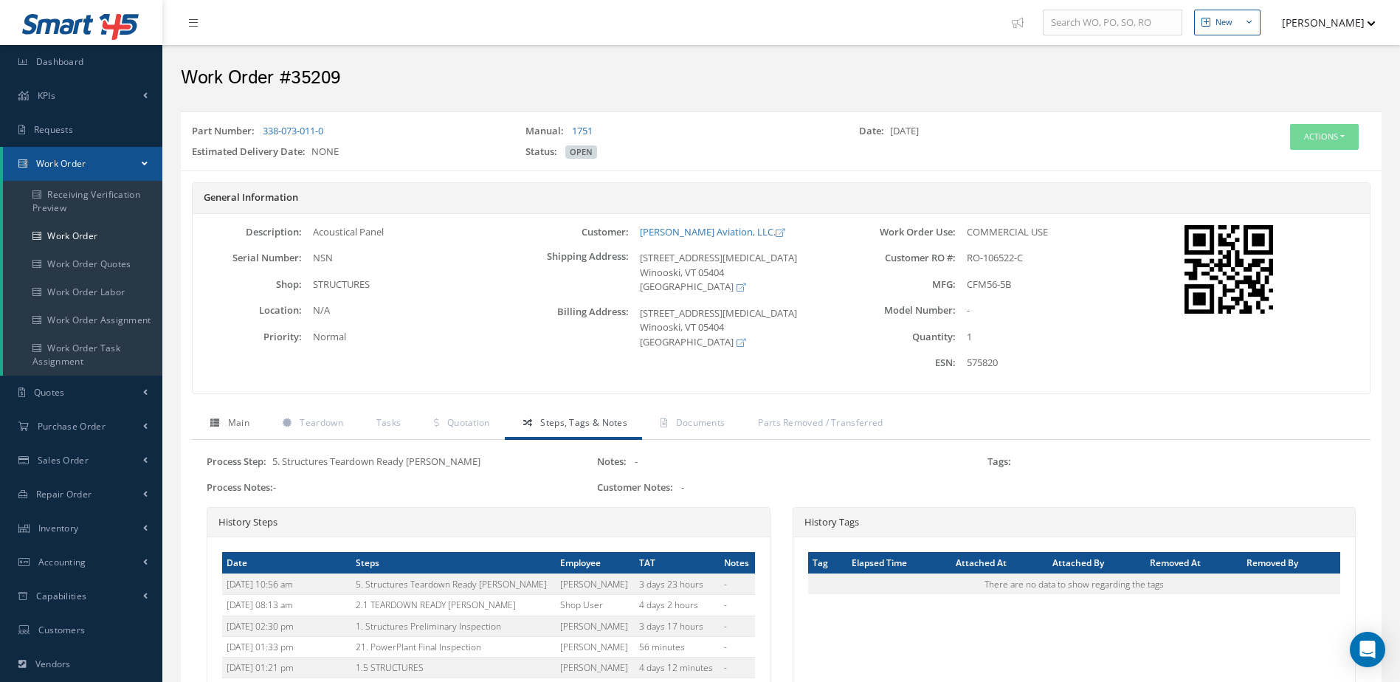
click at [246, 418] on span "Main" at bounding box center [238, 422] width 21 height 13
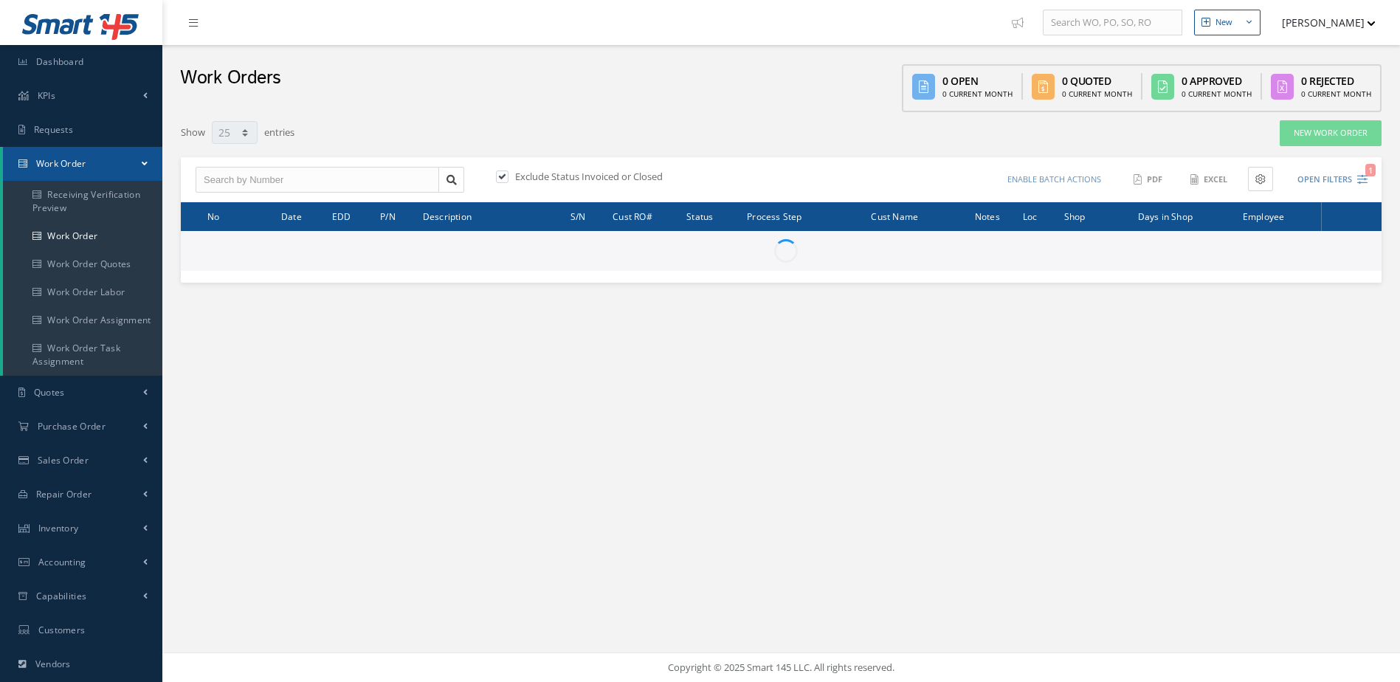
select select "25"
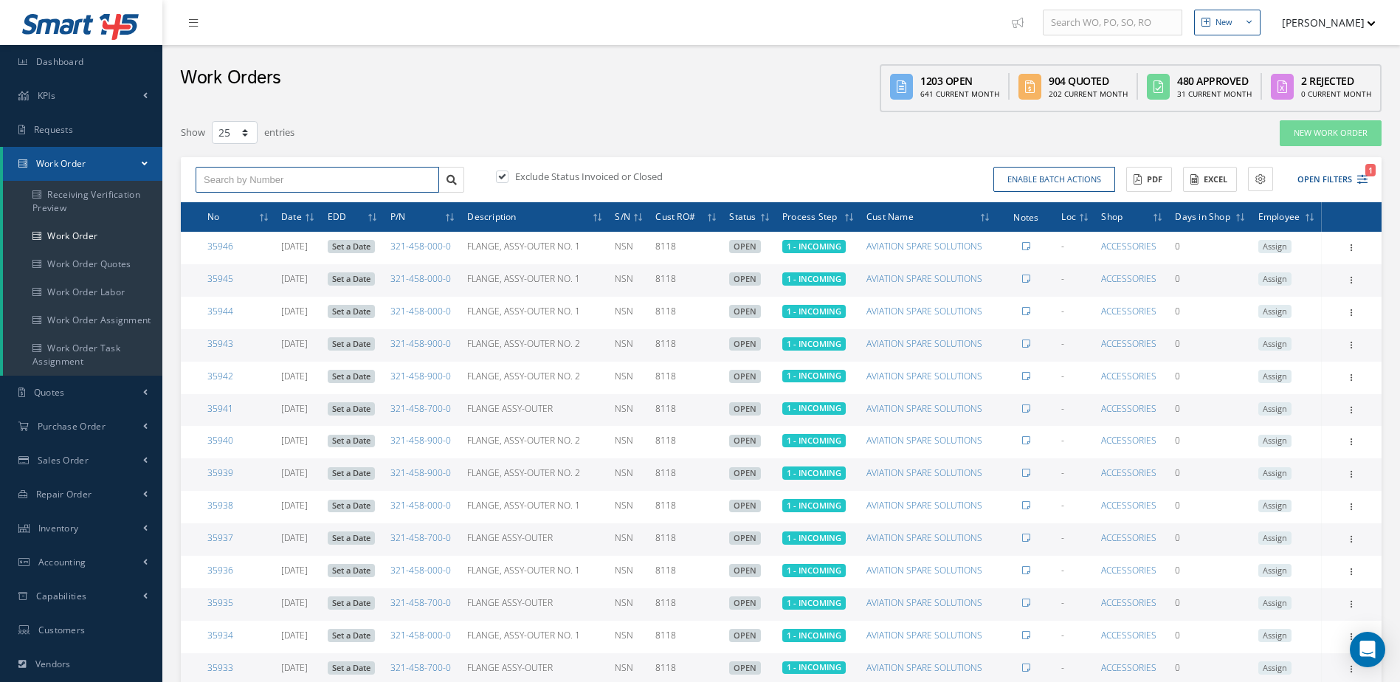
click at [352, 183] on input "text" at bounding box center [318, 180] width 244 height 27
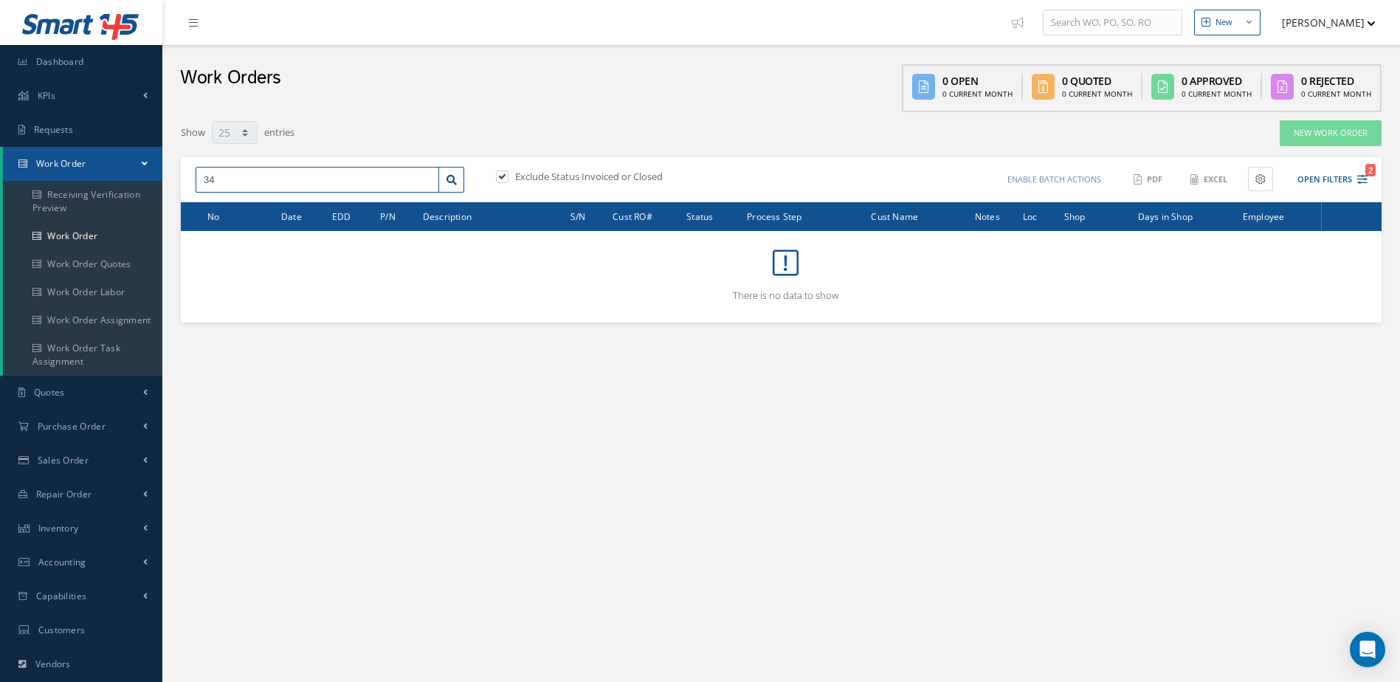
type input "3"
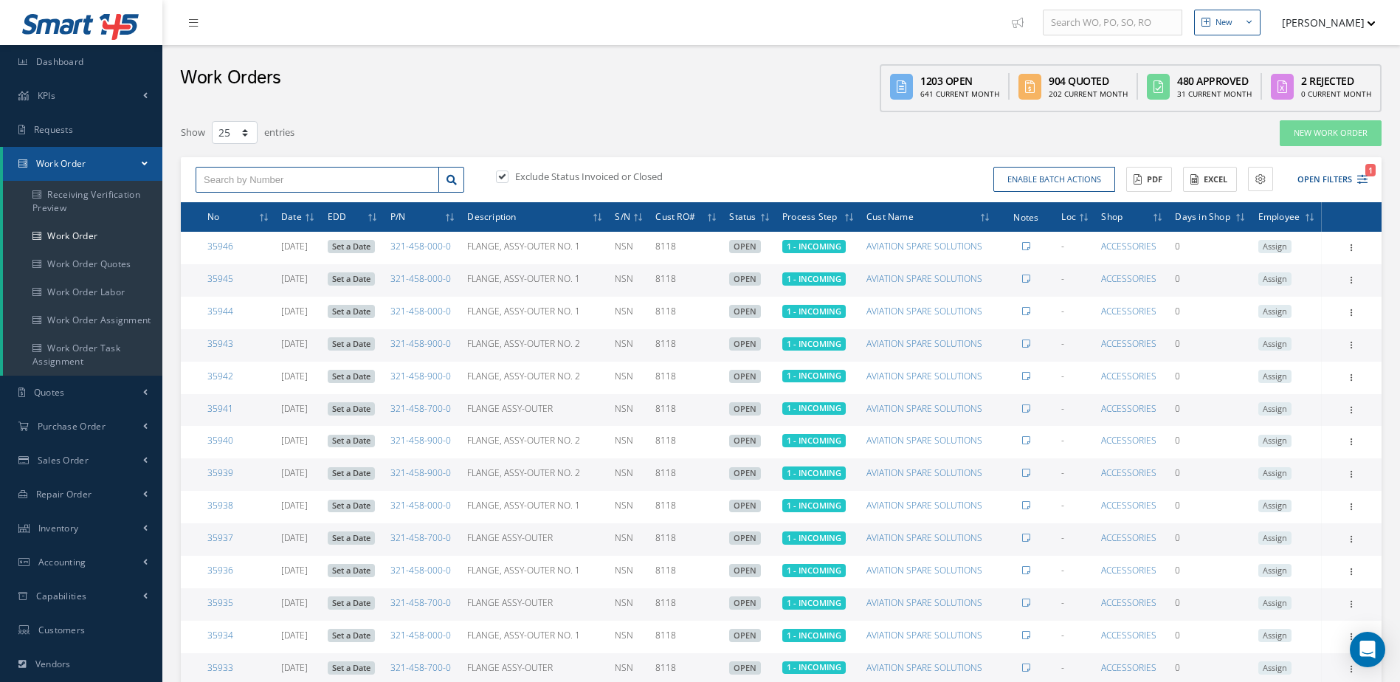
click at [275, 179] on input "text" at bounding box center [318, 180] width 244 height 27
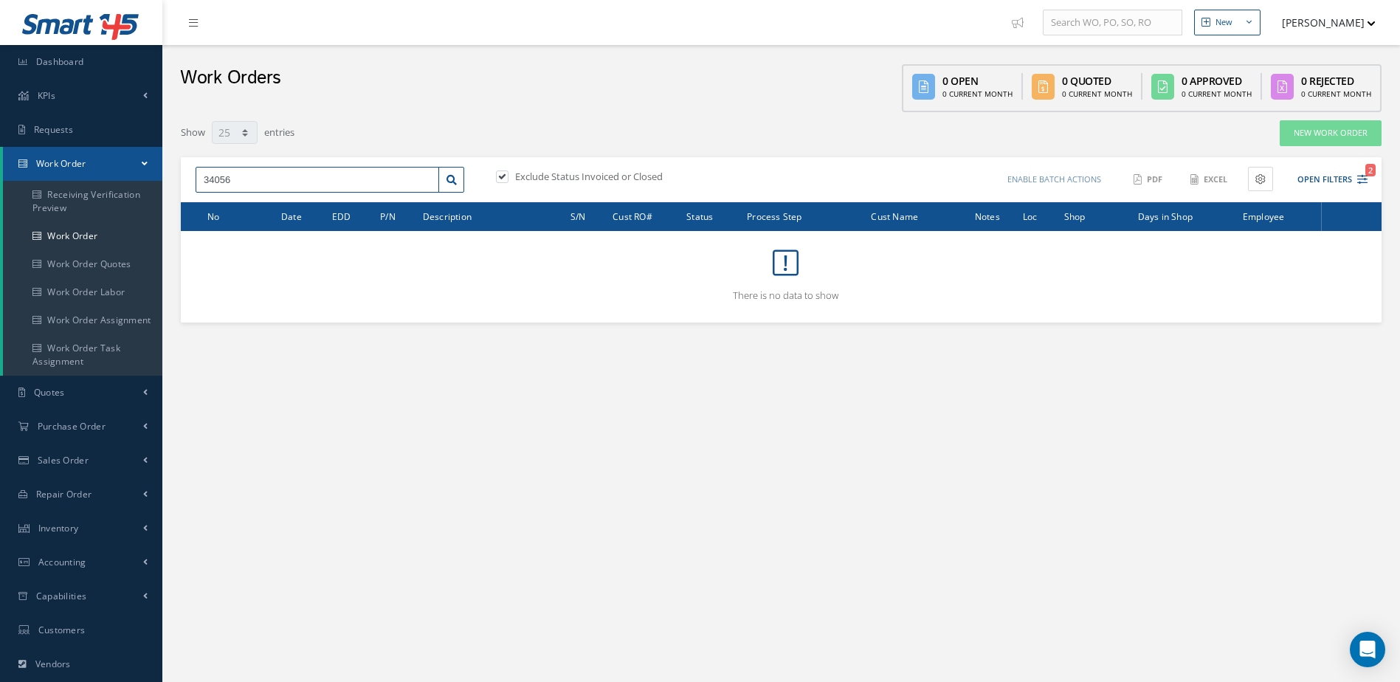
click at [309, 178] on input "34056" at bounding box center [318, 180] width 244 height 27
type input "3"
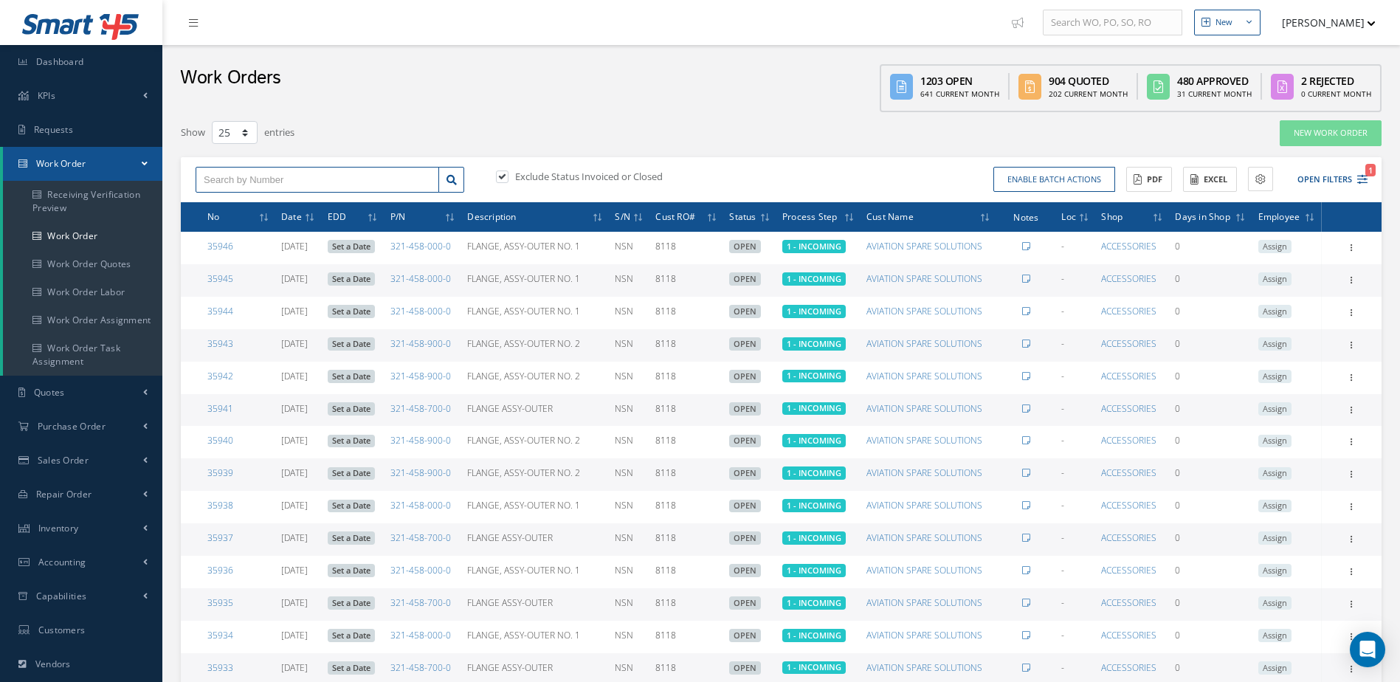
click at [301, 177] on input "text" at bounding box center [318, 180] width 244 height 27
type input "34989"
click at [446, 181] on link at bounding box center [451, 180] width 26 height 27
